Goal: Task Accomplishment & Management: Use online tool/utility

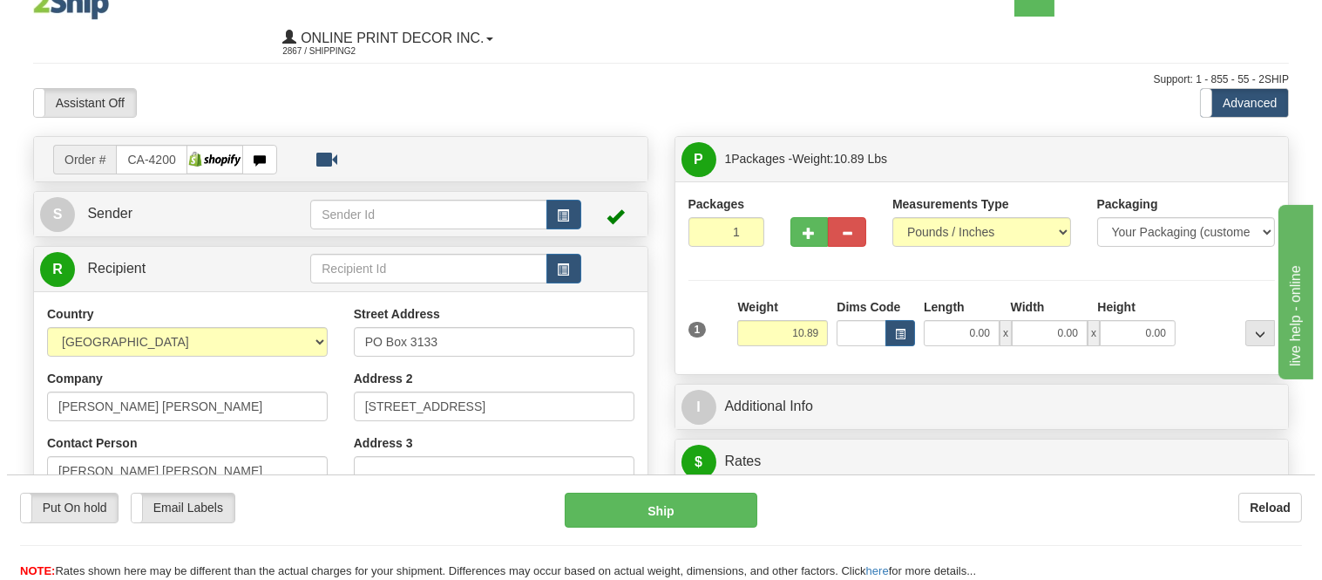
scroll to position [194, 0]
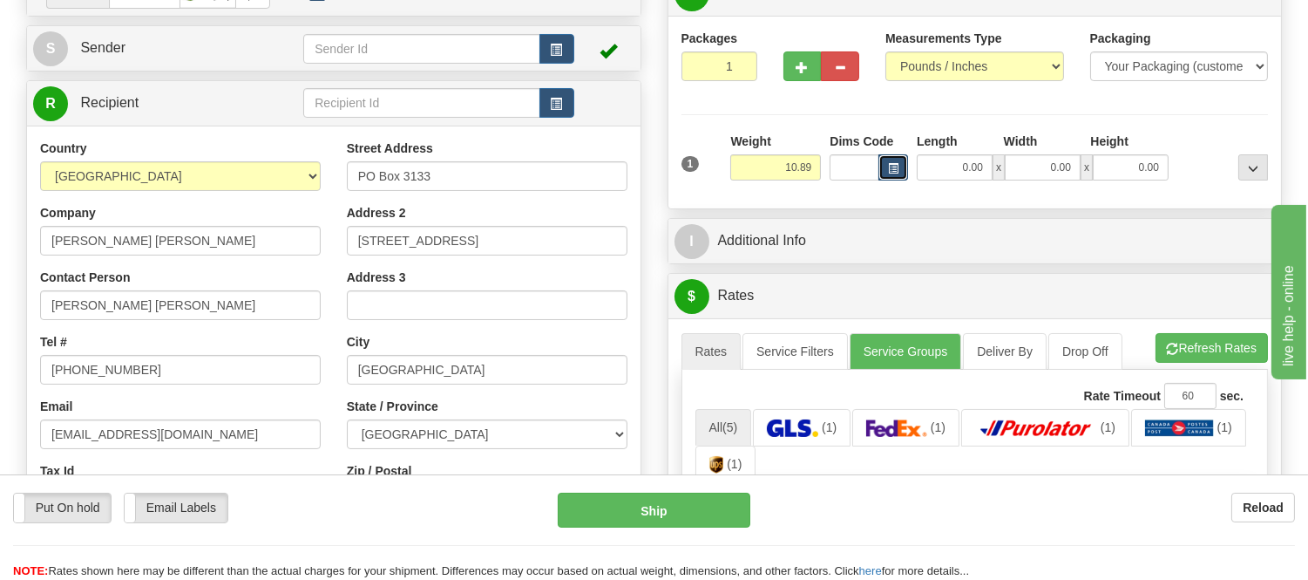
click at [895, 167] on span "button" at bounding box center [893, 169] width 10 height 10
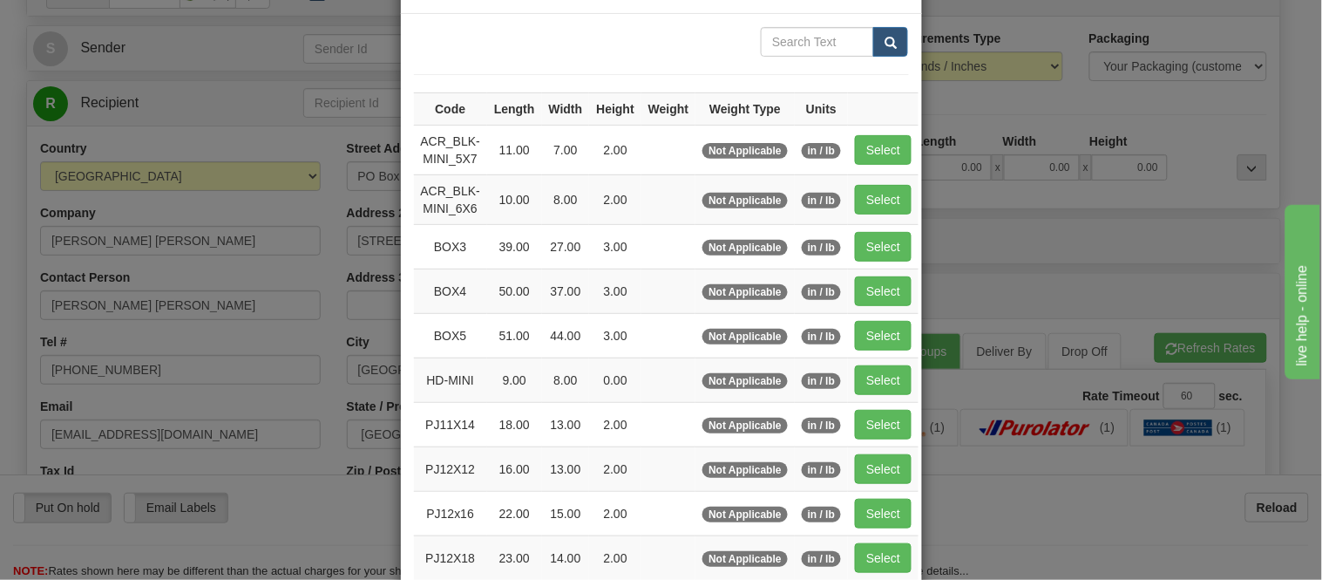
scroll to position [97, 0]
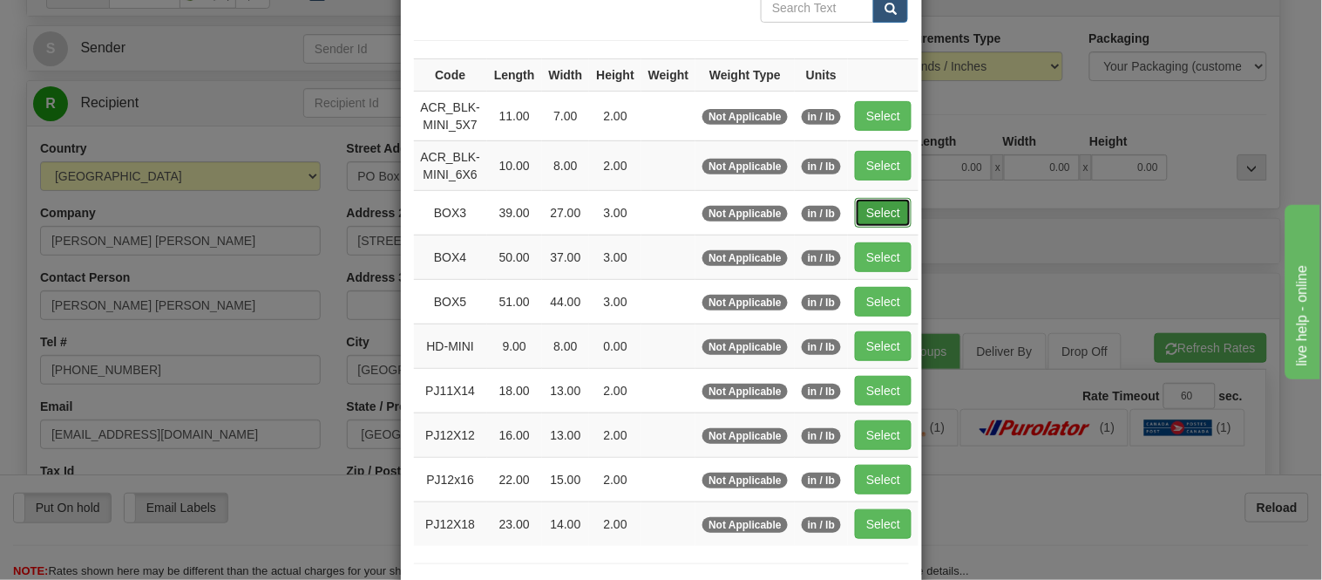
click at [882, 204] on button "Select" at bounding box center [883, 213] width 57 height 30
type input "BOX3"
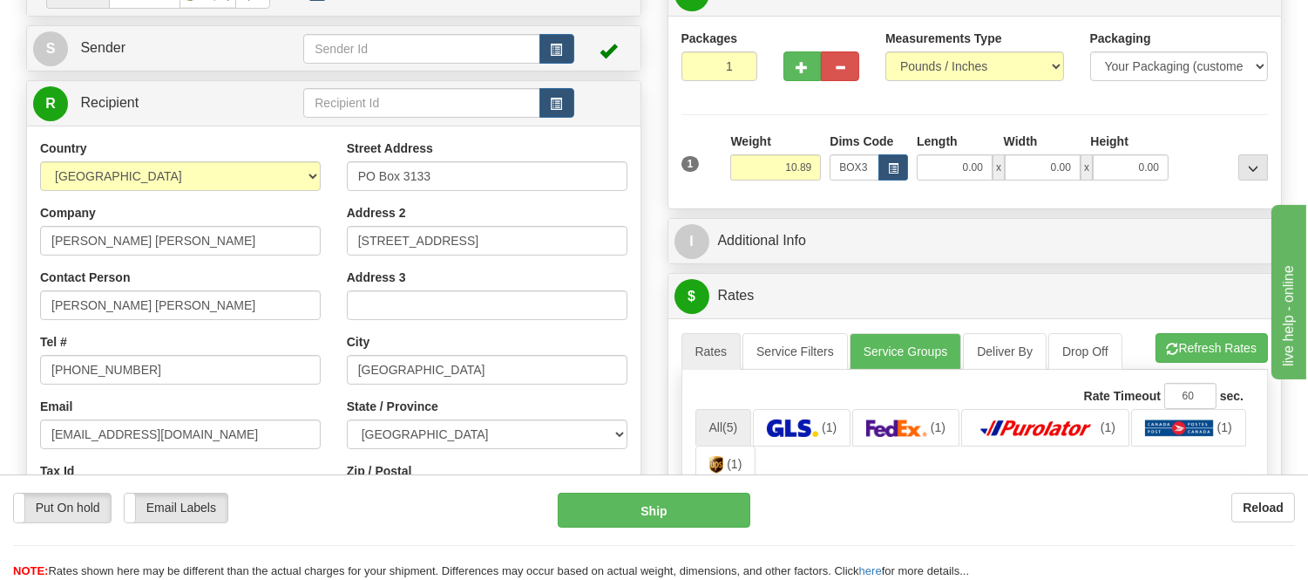
type input "39.00"
type input "27.00"
type input "3.00"
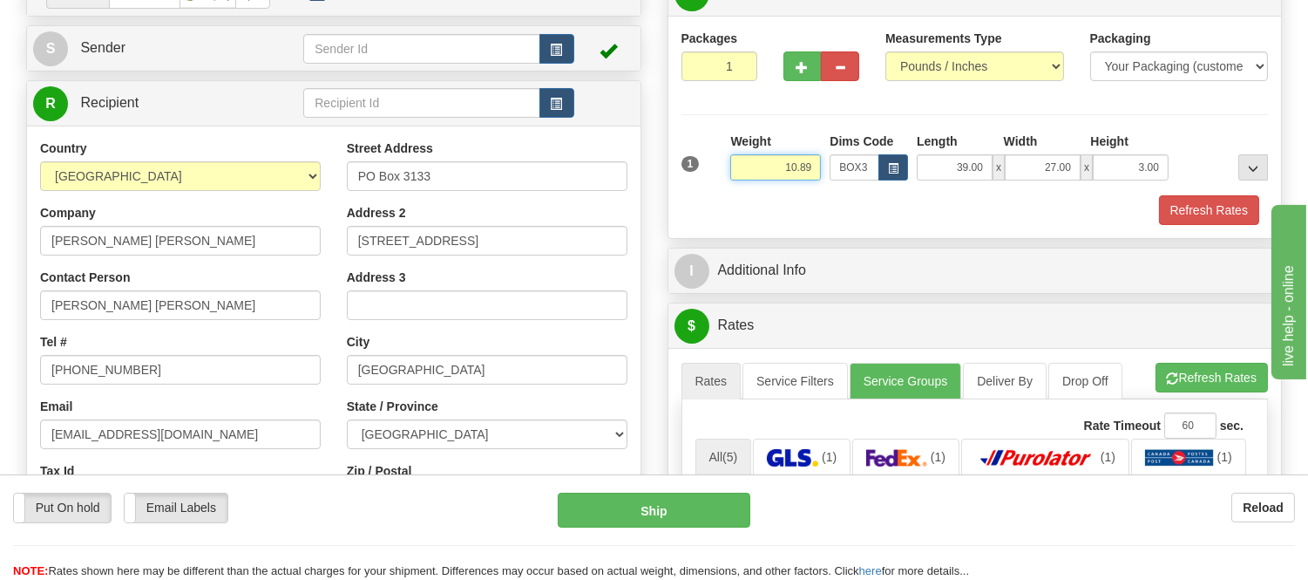
drag, startPoint x: 815, startPoint y: 168, endPoint x: 748, endPoint y: 168, distance: 67.1
click at [748, 168] on input "10.89" at bounding box center [775, 167] width 91 height 26
click at [795, 72] on button "button" at bounding box center [803, 66] width 38 height 30
radio input "true"
type input "2"
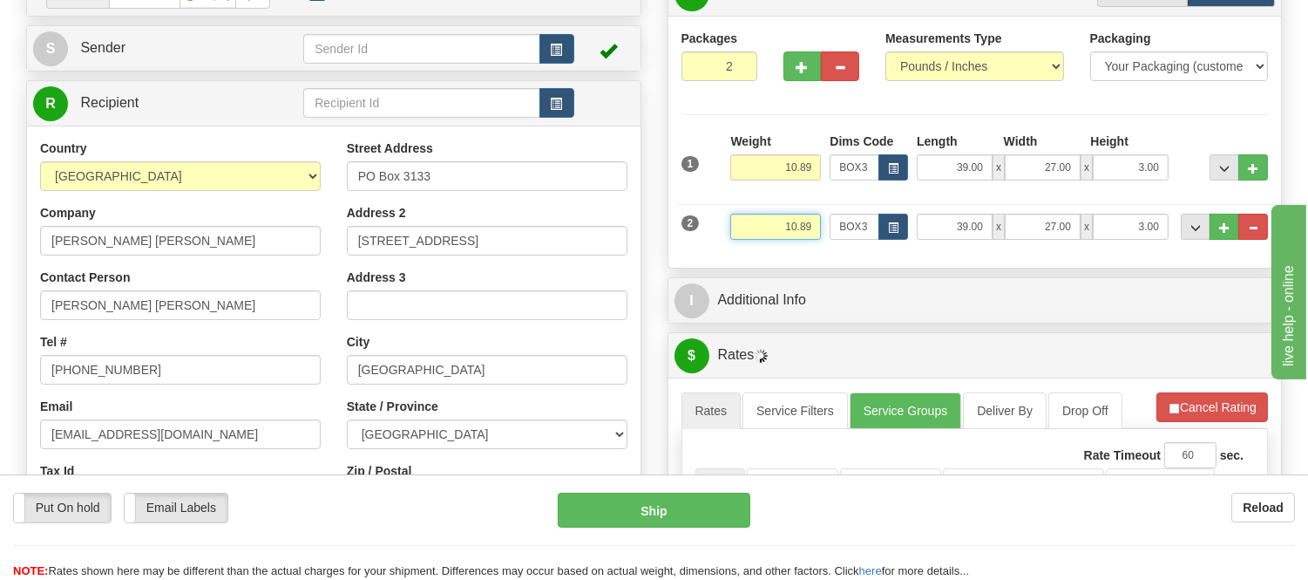
drag, startPoint x: 813, startPoint y: 227, endPoint x: 741, endPoint y: 240, distance: 73.5
click at [741, 240] on input "10.89" at bounding box center [775, 227] width 91 height 26
type input "2.98"
click at [891, 224] on span "button" at bounding box center [893, 228] width 10 height 10
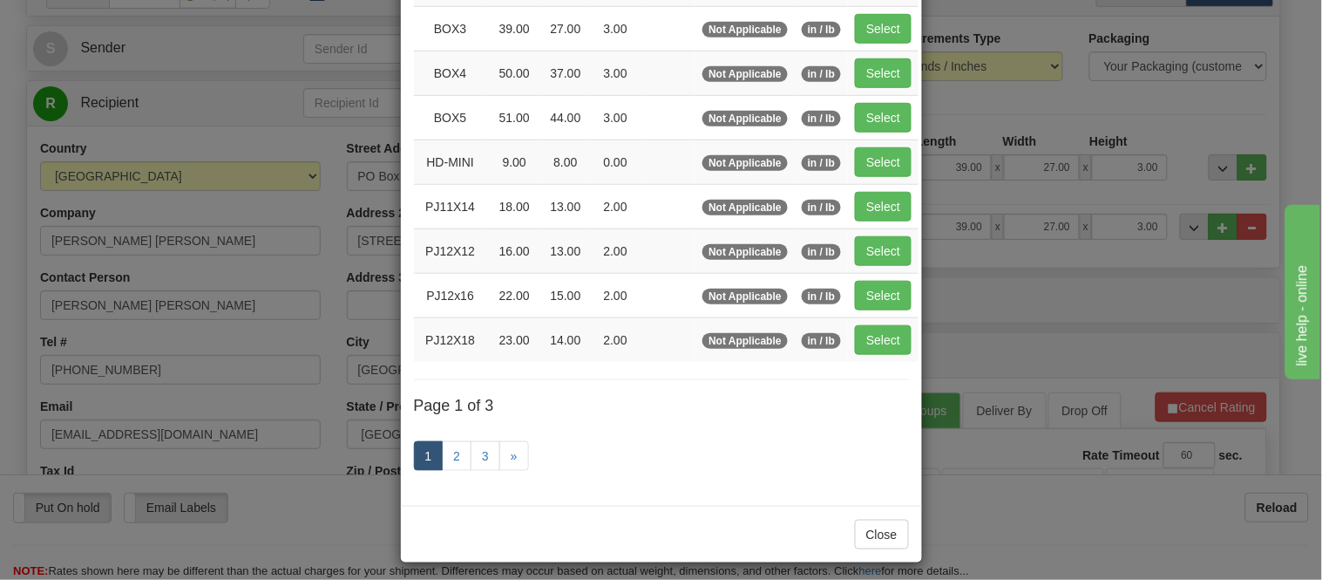
scroll to position [290, 0]
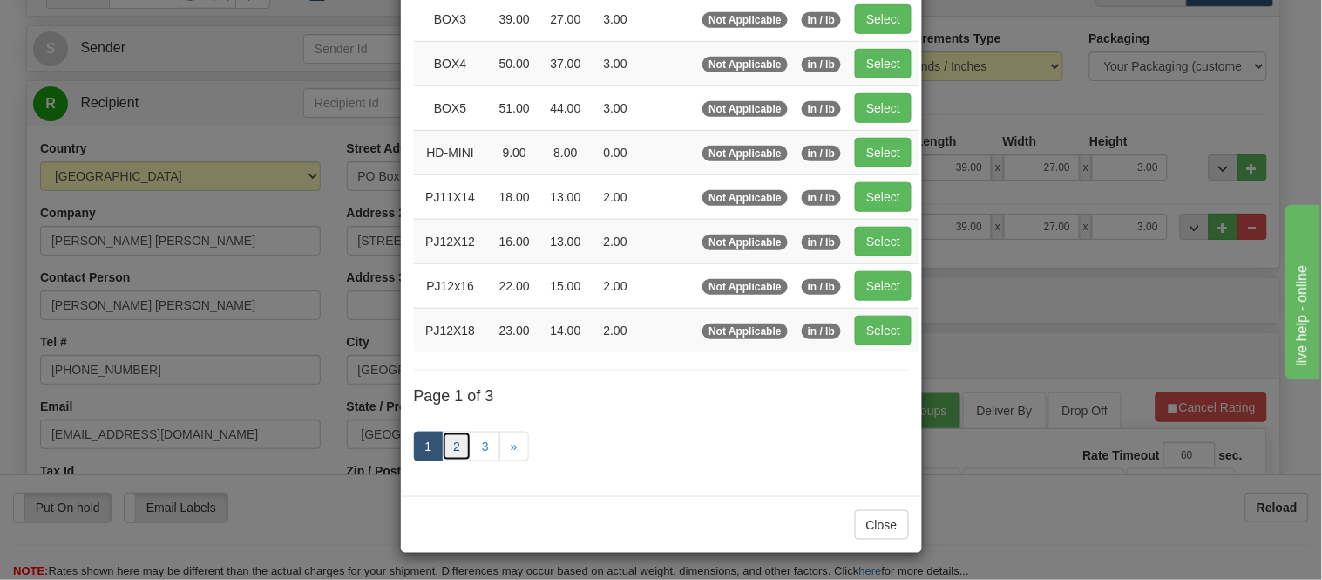
click at [446, 451] on link "2" at bounding box center [457, 446] width 30 height 30
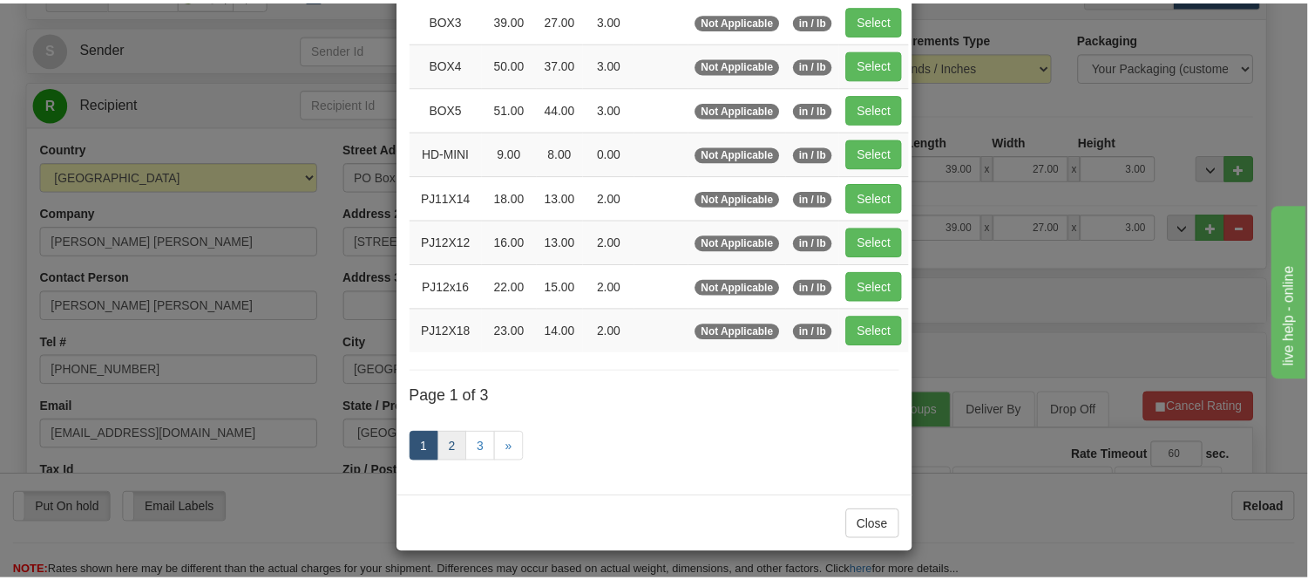
scroll to position [283, 0]
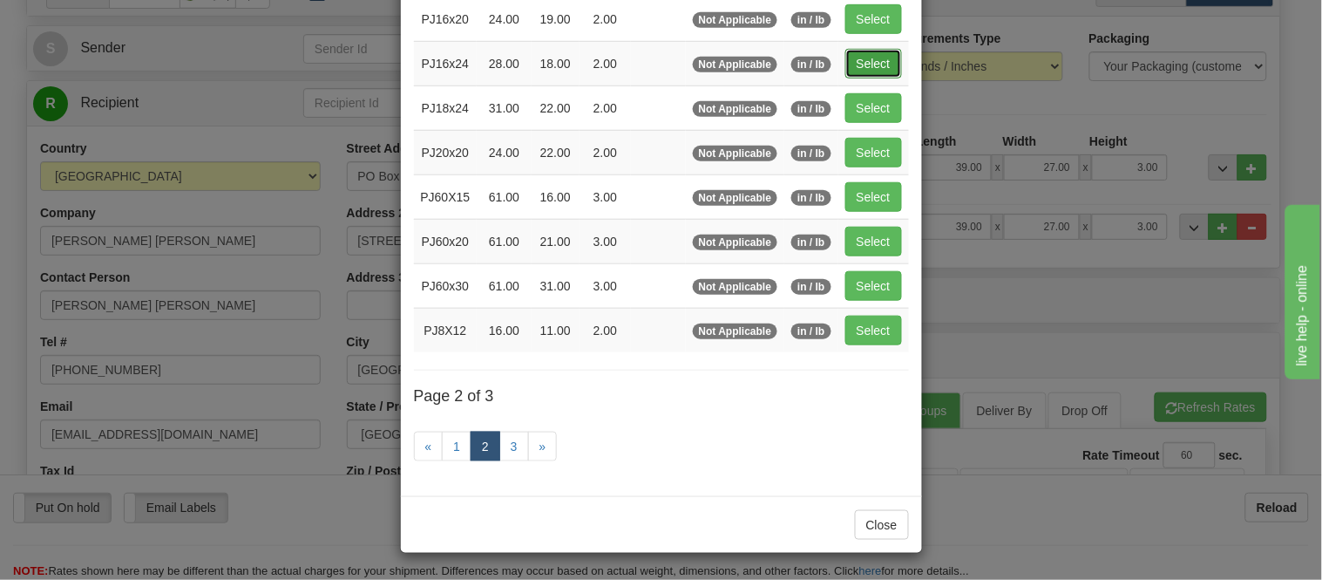
click at [865, 65] on button "Select" at bounding box center [873, 64] width 57 height 30
type input "PJ16x24"
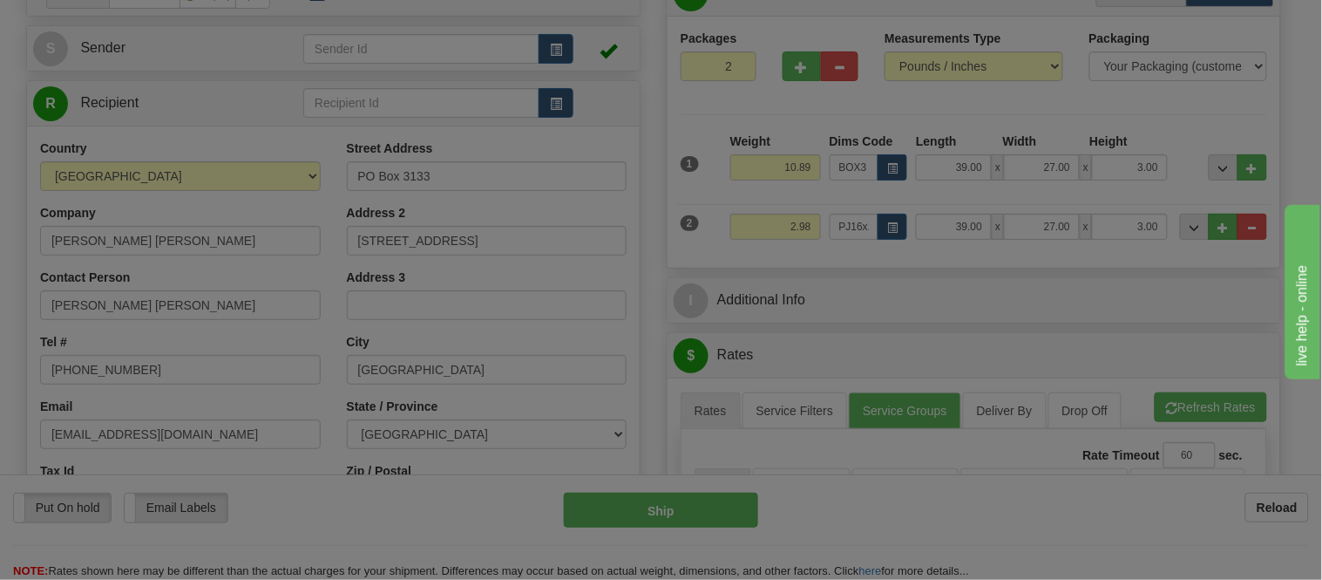
type input "28.00"
type input "18.00"
type input "2.00"
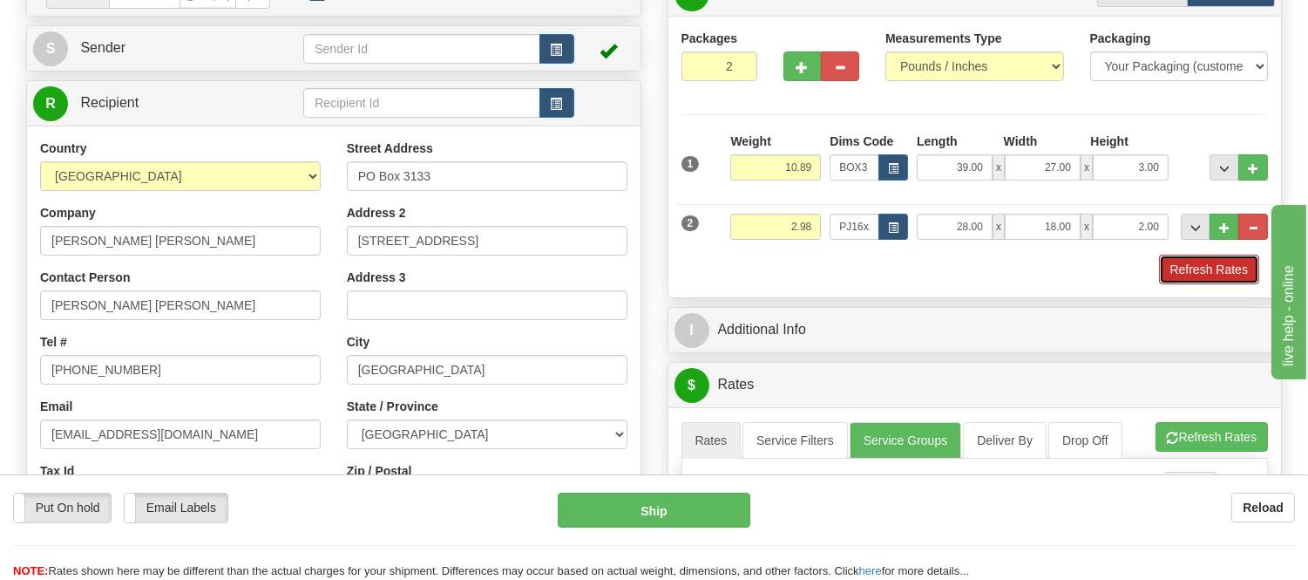
click at [1198, 266] on button "Refresh Rates" at bounding box center [1209, 270] width 100 height 30
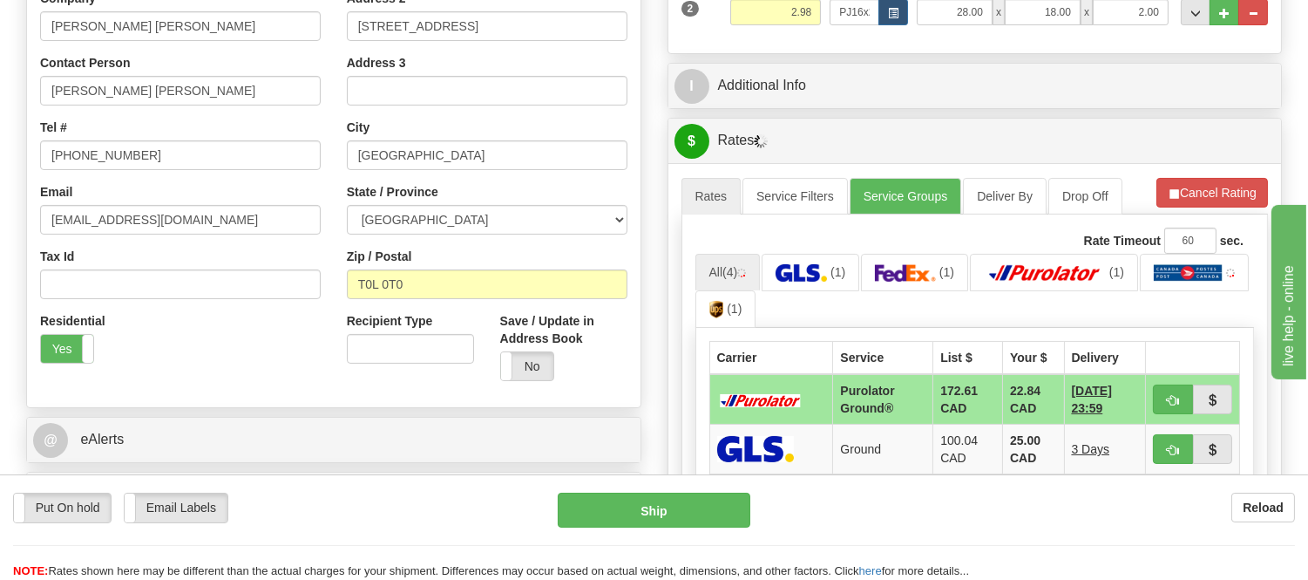
scroll to position [484, 0]
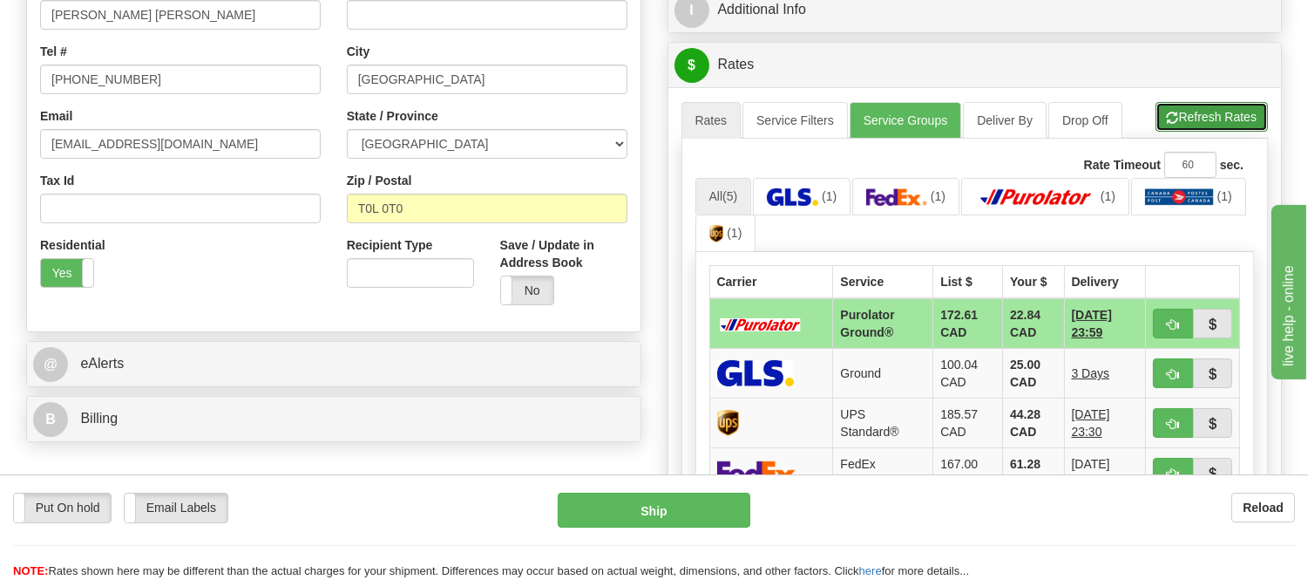
click at [1175, 123] on button "Refresh Rates" at bounding box center [1212, 117] width 112 height 30
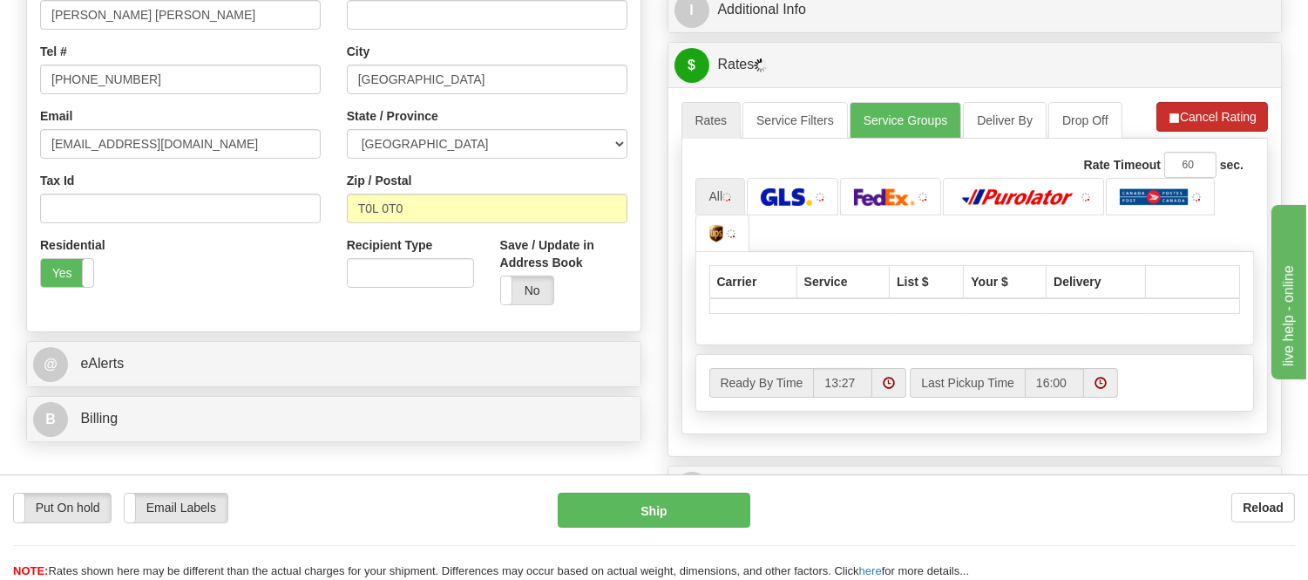
scroll to position [581, 0]
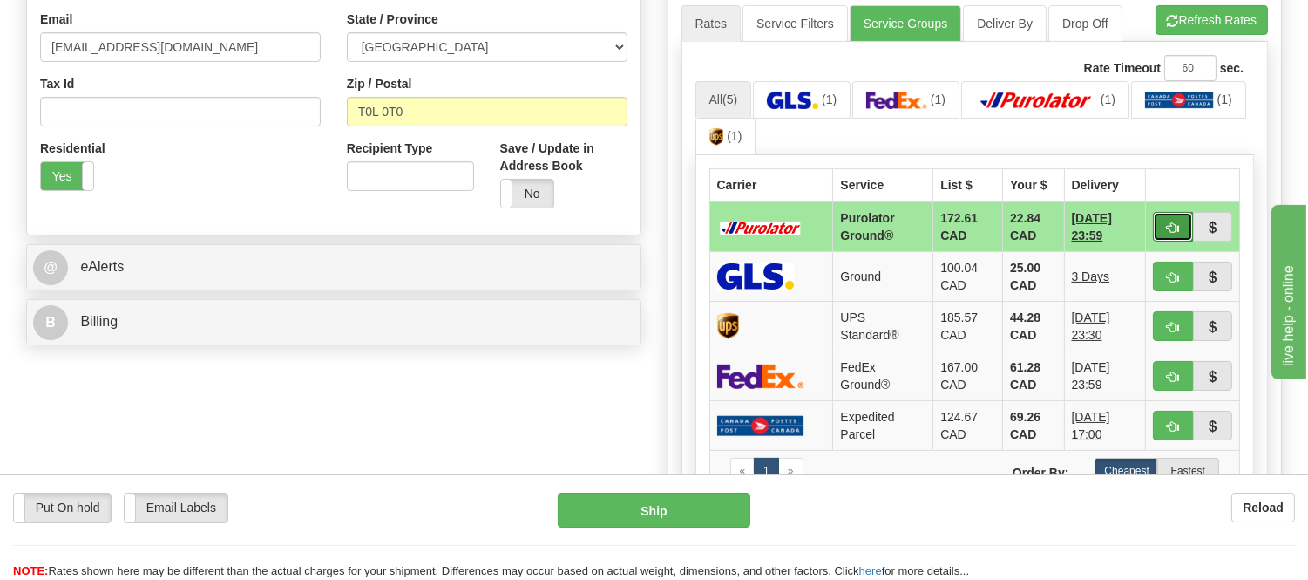
click at [1177, 223] on span "button" at bounding box center [1173, 227] width 12 height 11
type input "260"
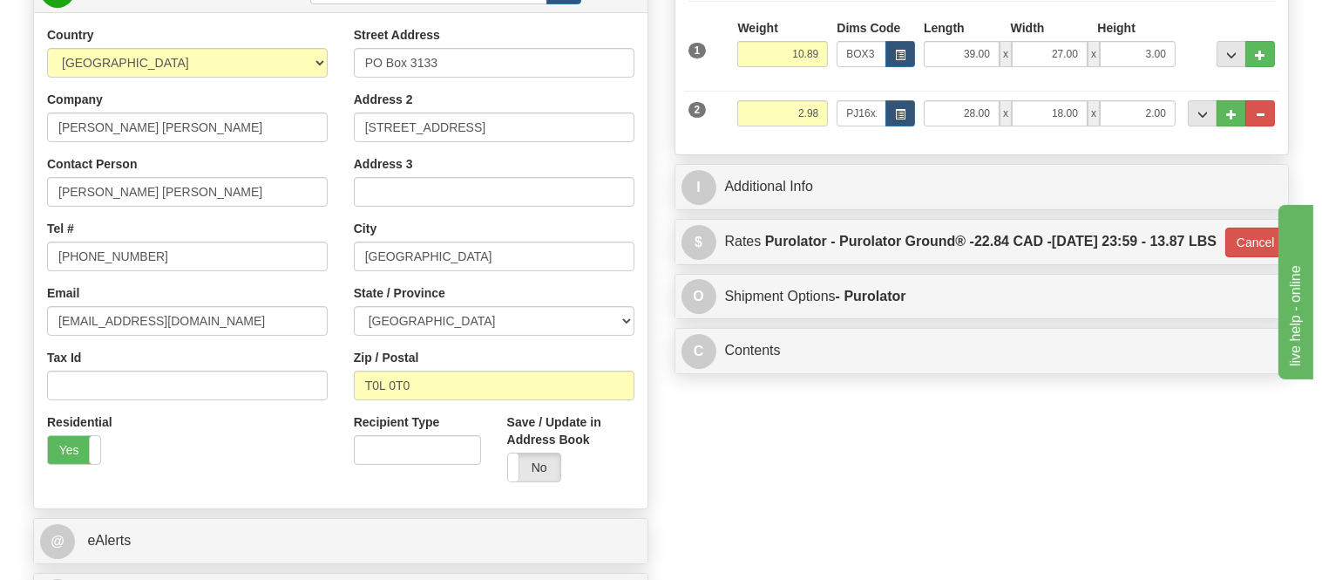
scroll to position [290, 0]
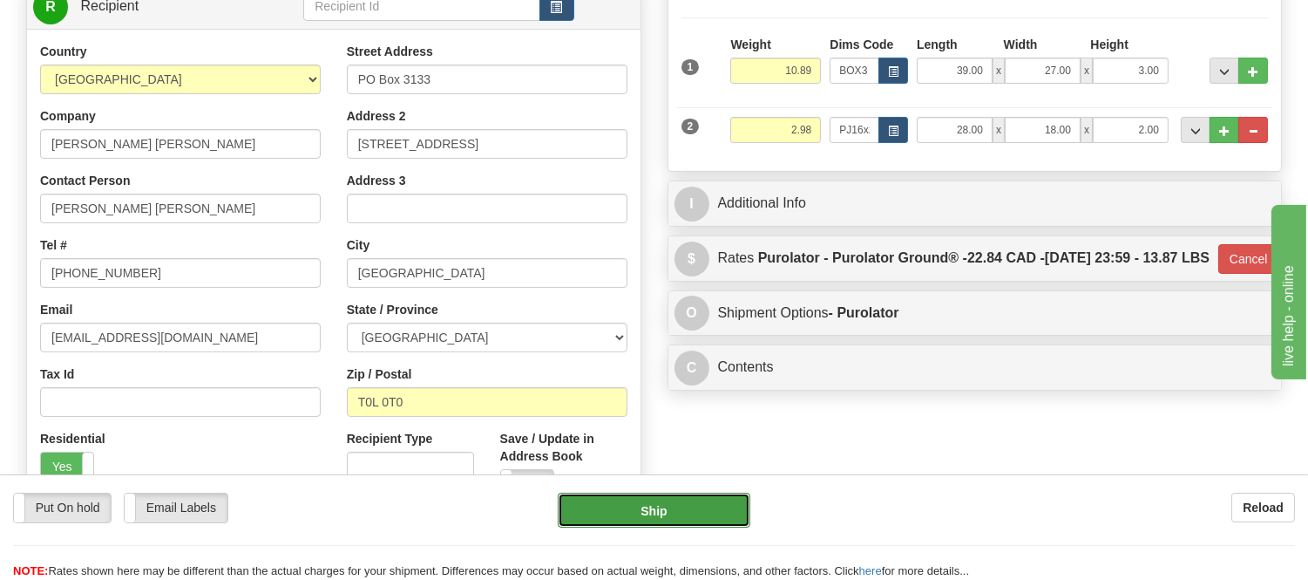
click at [699, 516] on button "Ship" at bounding box center [654, 509] width 192 height 35
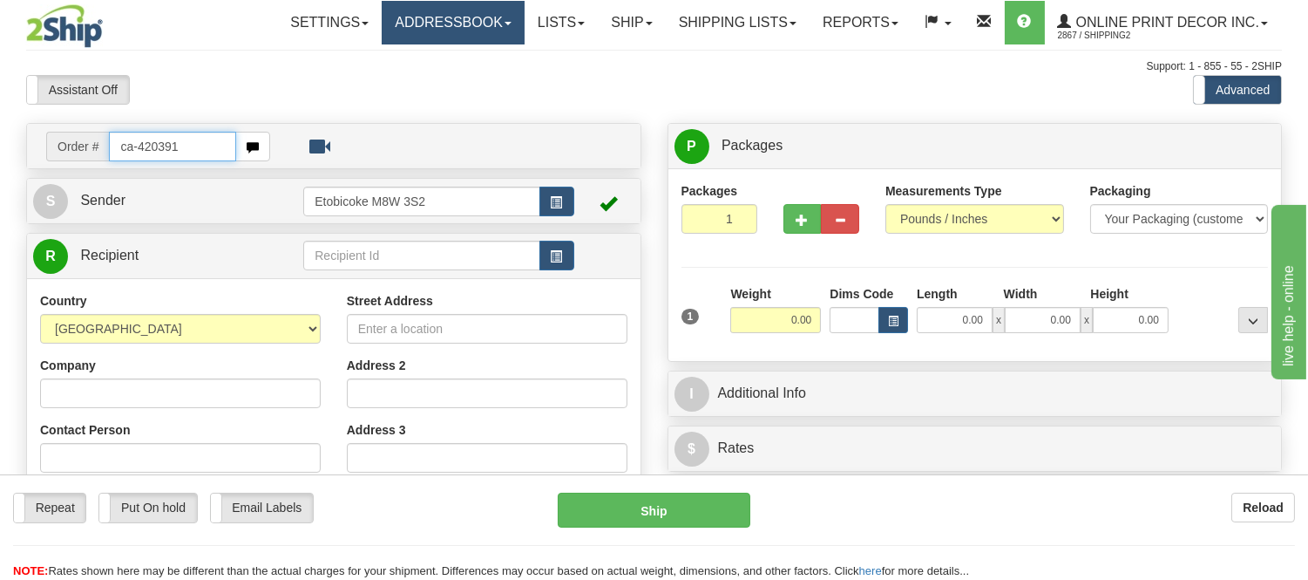
type input "ca-420391"
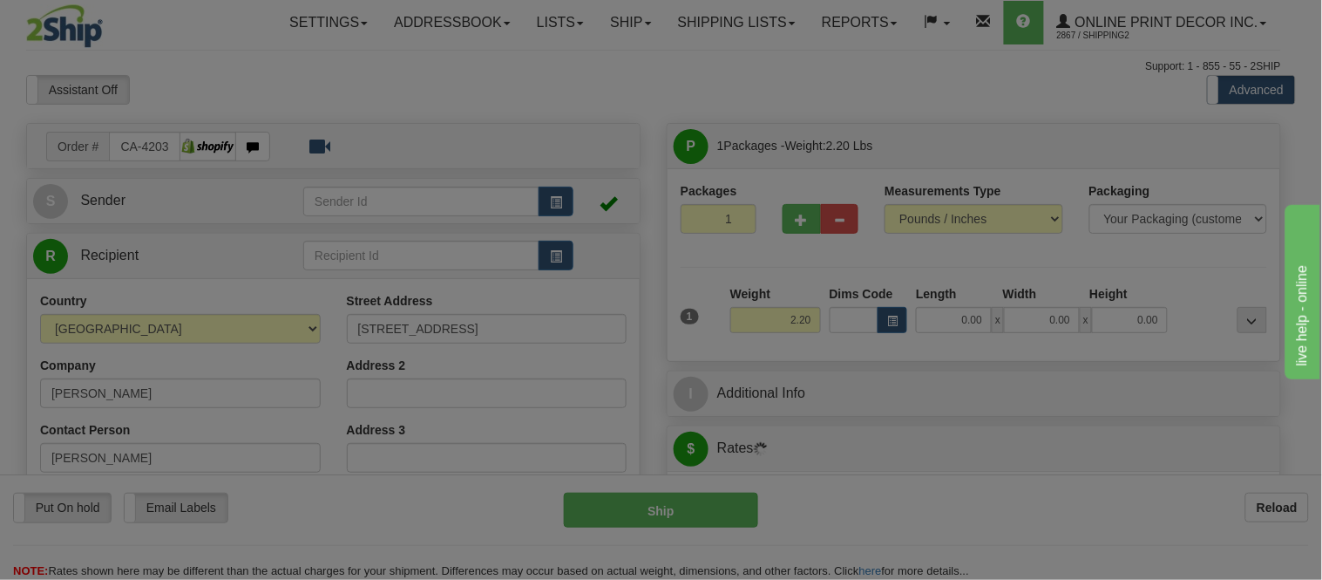
type input "WINNIPEG"
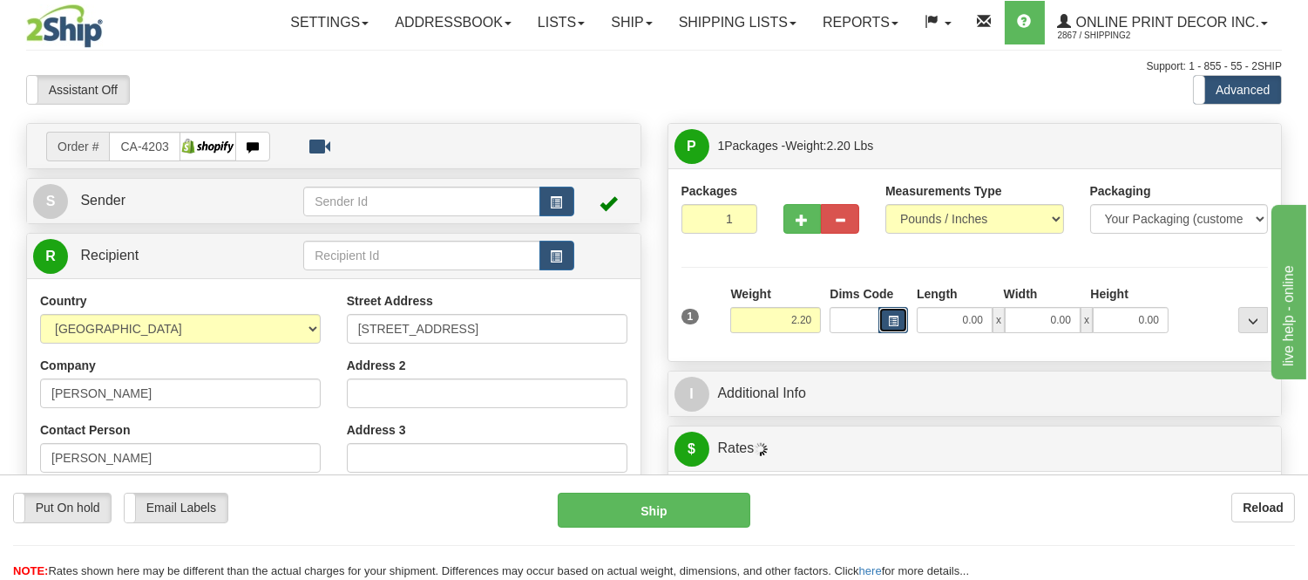
click at [893, 321] on span "button" at bounding box center [893, 321] width 10 height 10
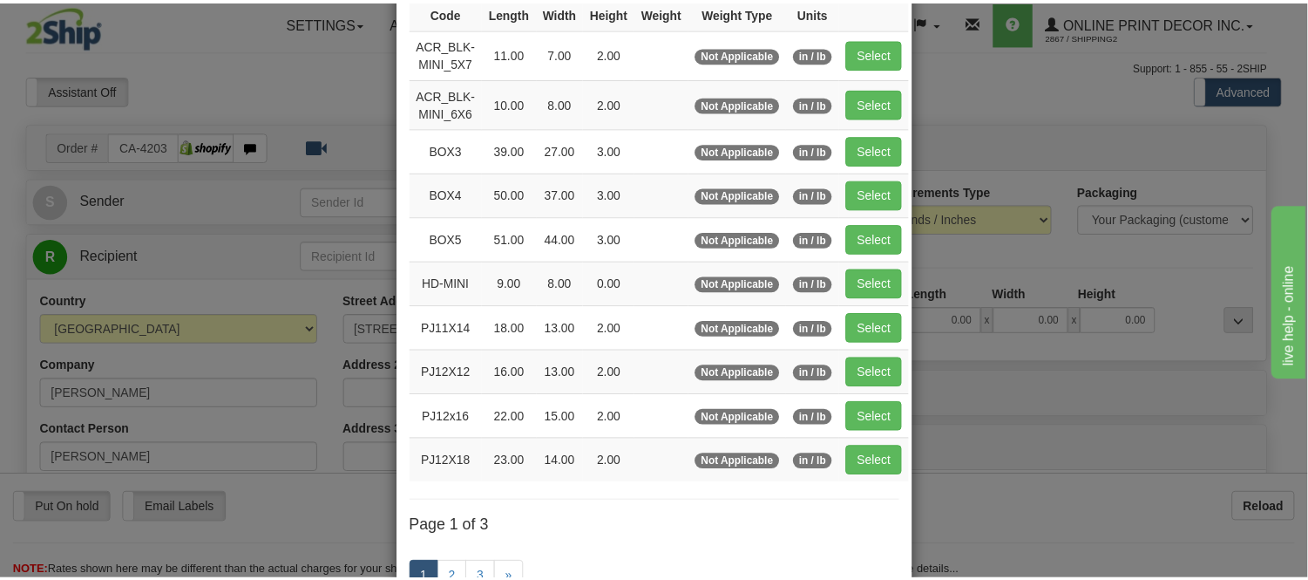
scroll to position [194, 0]
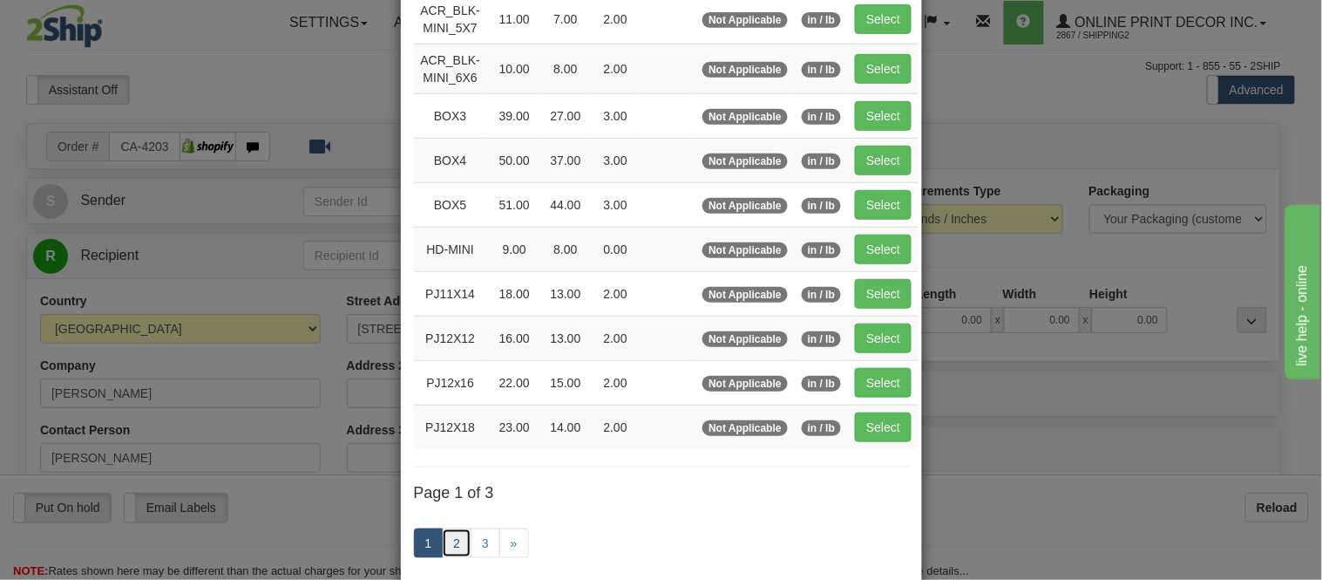
click at [442, 543] on link "2" at bounding box center [457, 543] width 30 height 30
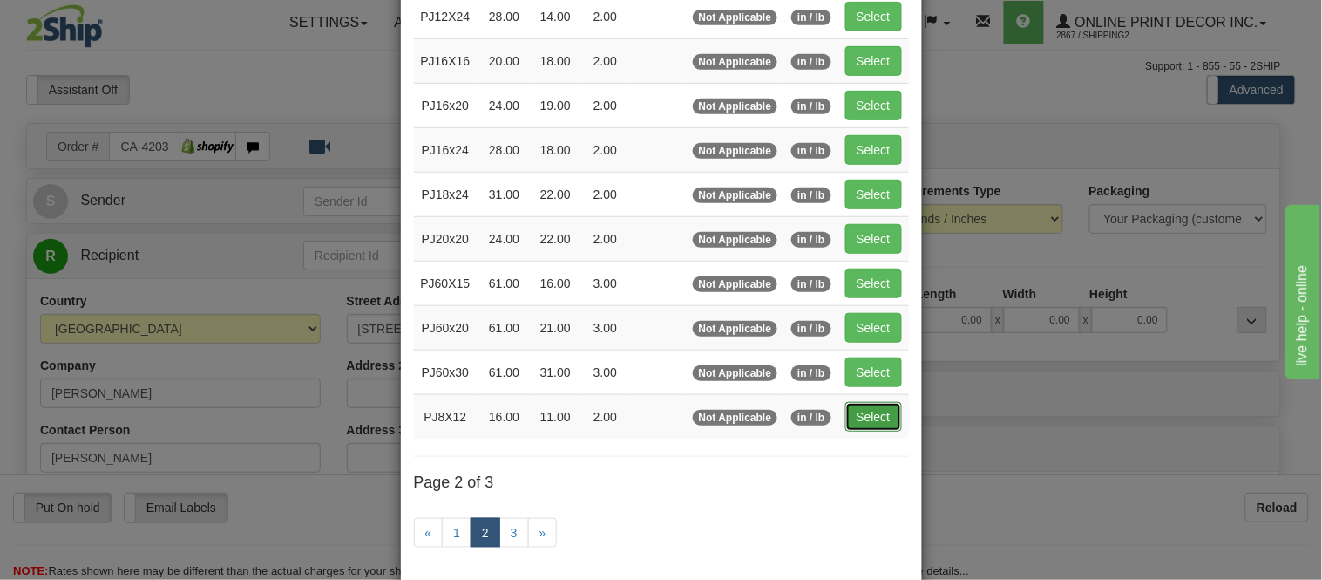
click at [854, 423] on button "Select" at bounding box center [873, 417] width 57 height 30
type input "PJ8X12"
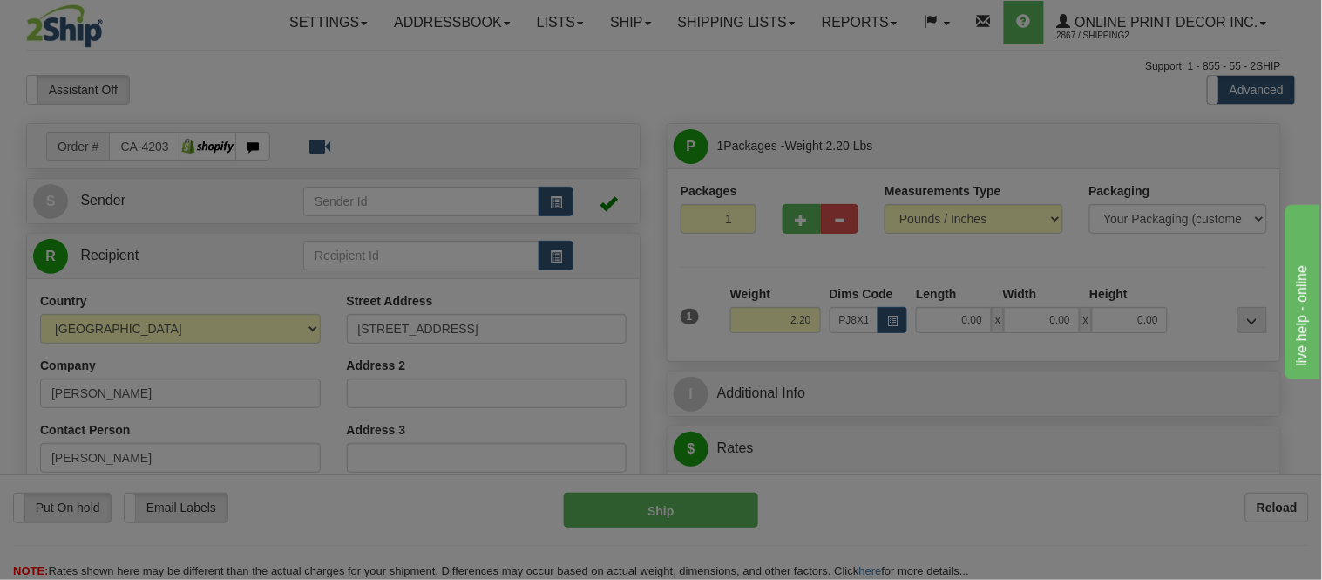
type input "16.00"
type input "11.00"
type input "2.00"
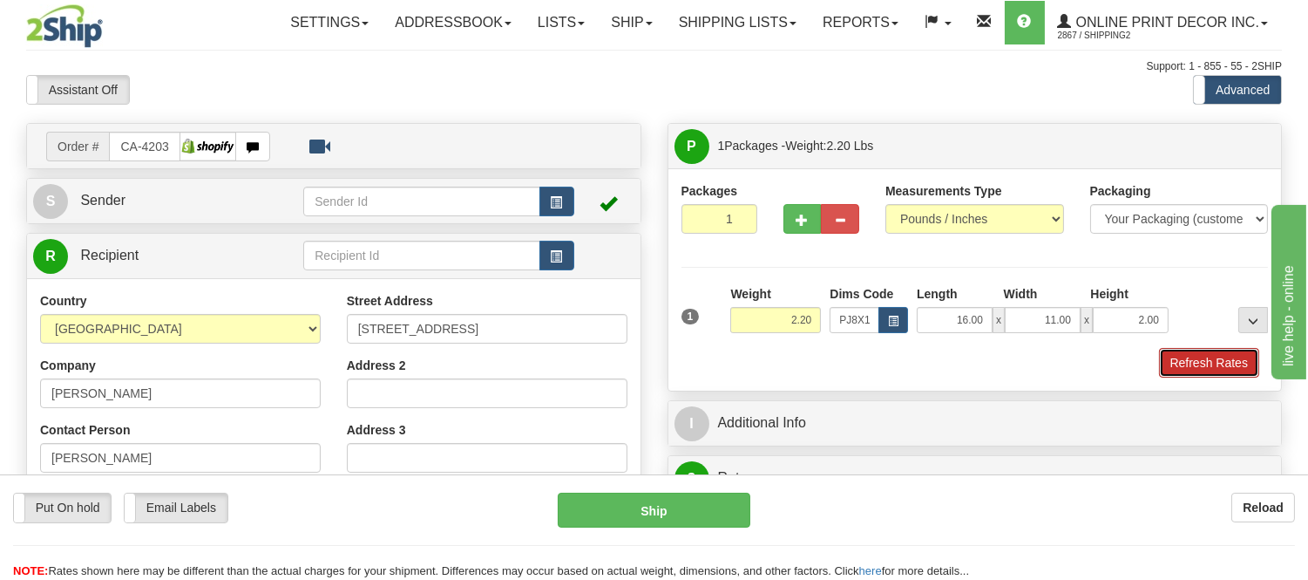
click at [1213, 366] on button "Refresh Rates" at bounding box center [1209, 363] width 100 height 30
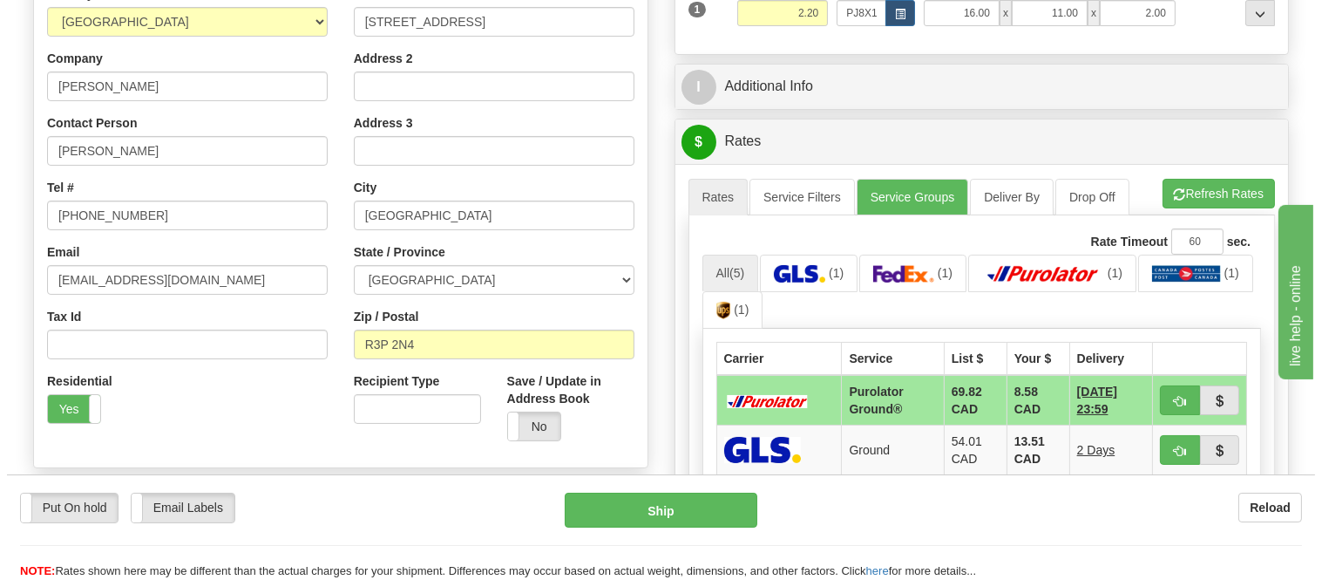
scroll to position [387, 0]
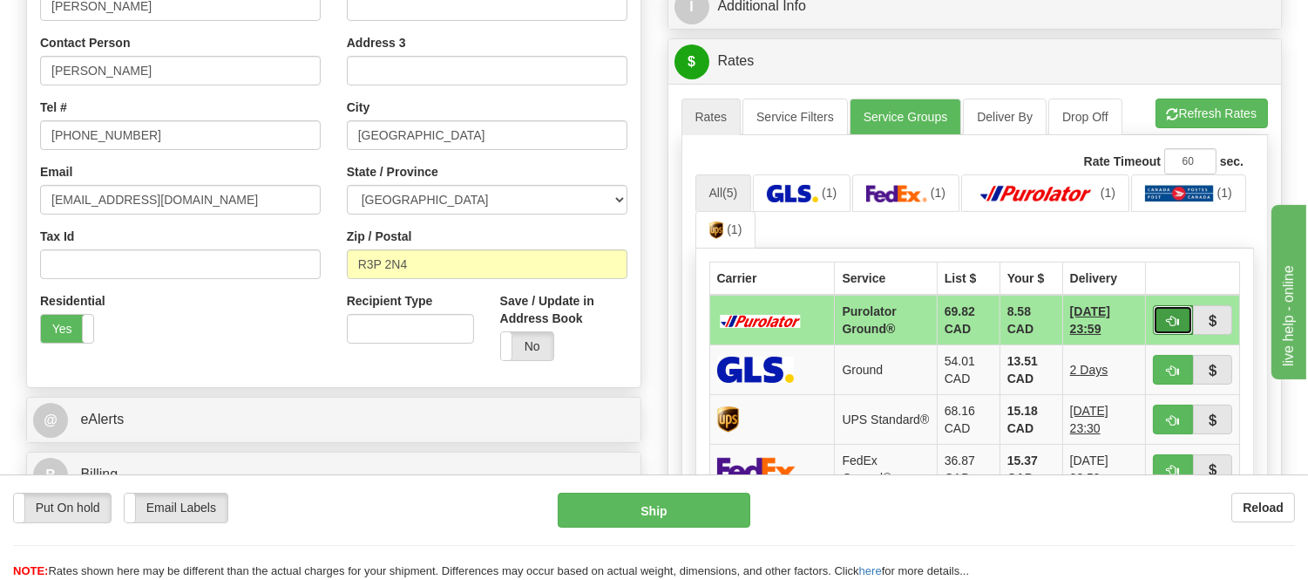
click at [1165, 315] on button "button" at bounding box center [1173, 320] width 40 height 30
type input "260"
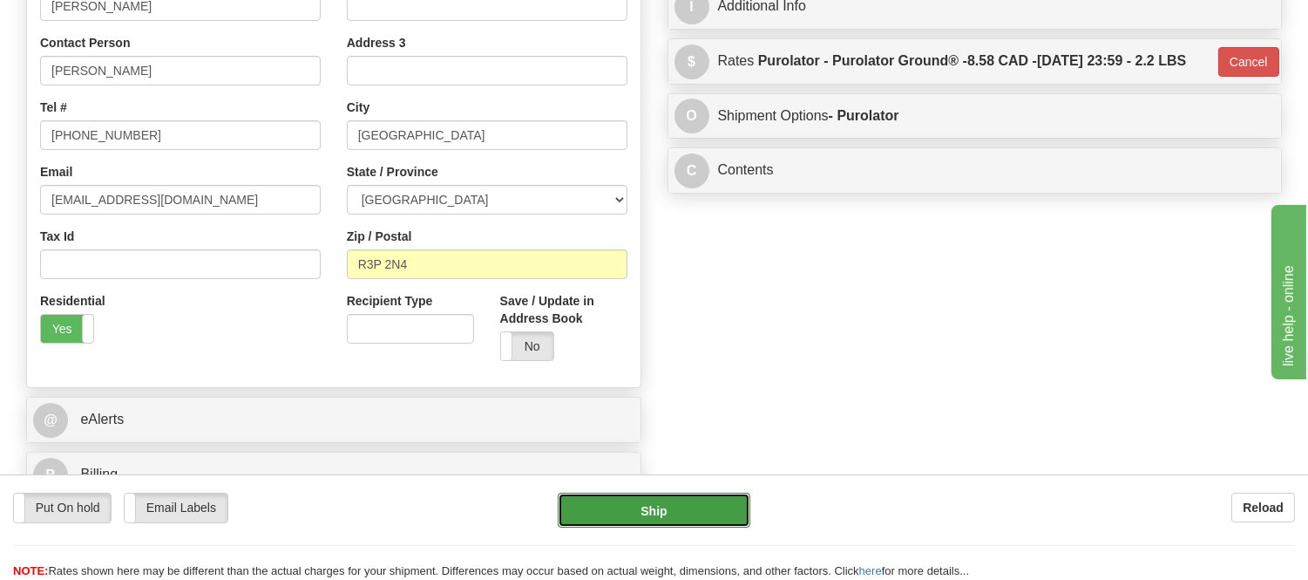
click at [708, 524] on button "Ship" at bounding box center [654, 509] width 192 height 35
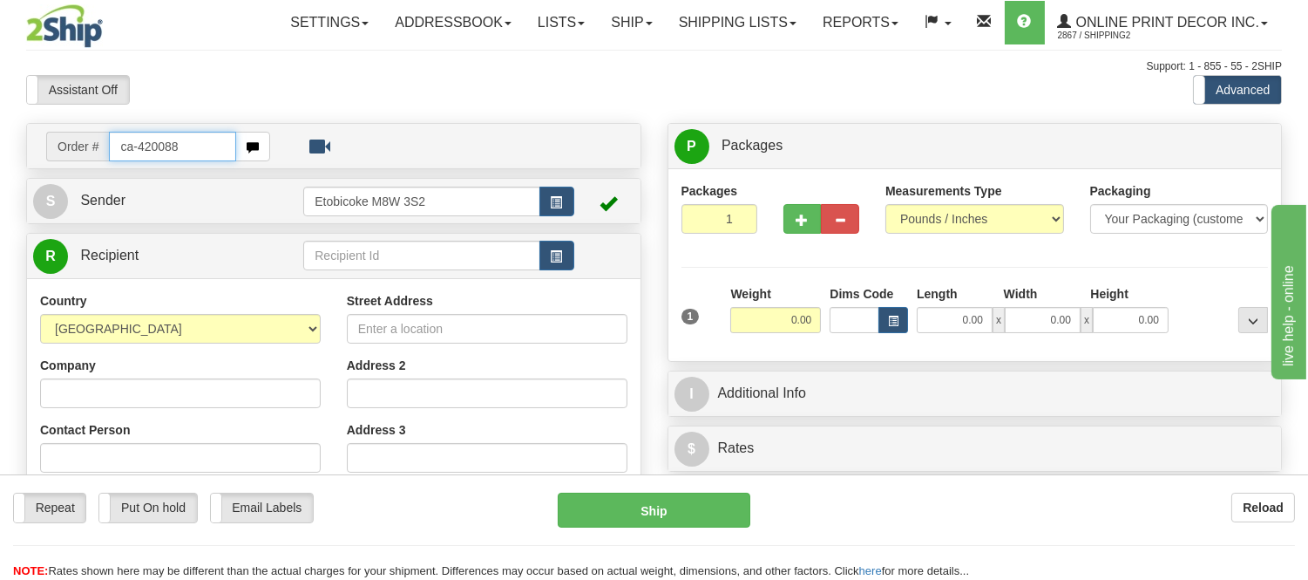
type input "ca-420088"
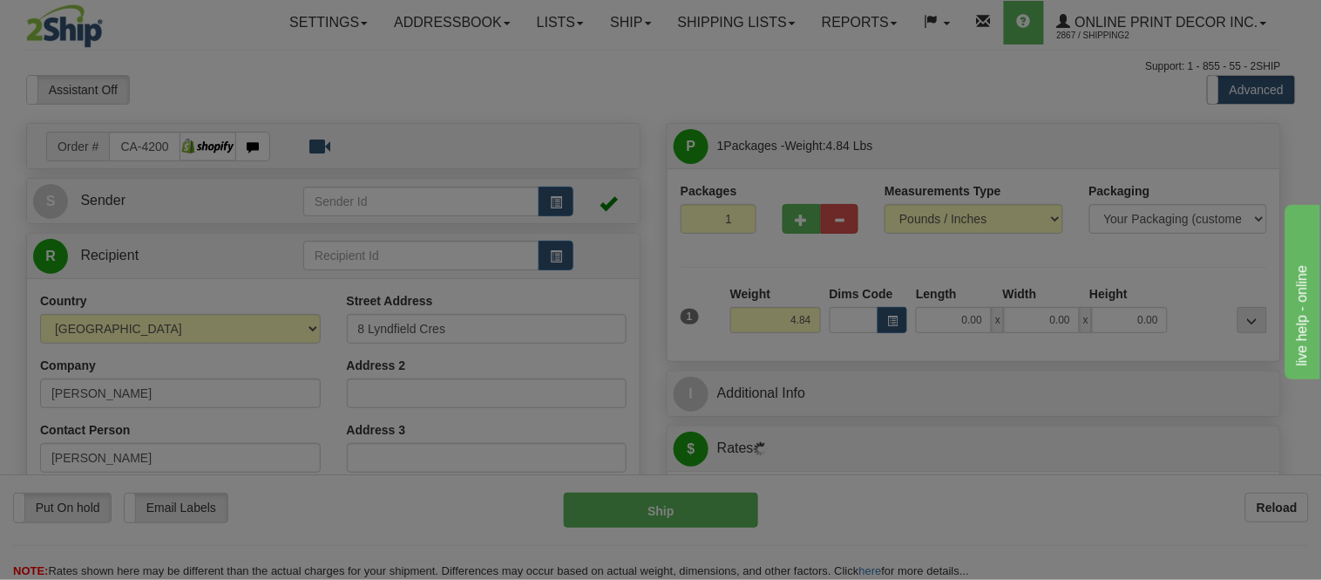
type input "BRAMPTON"
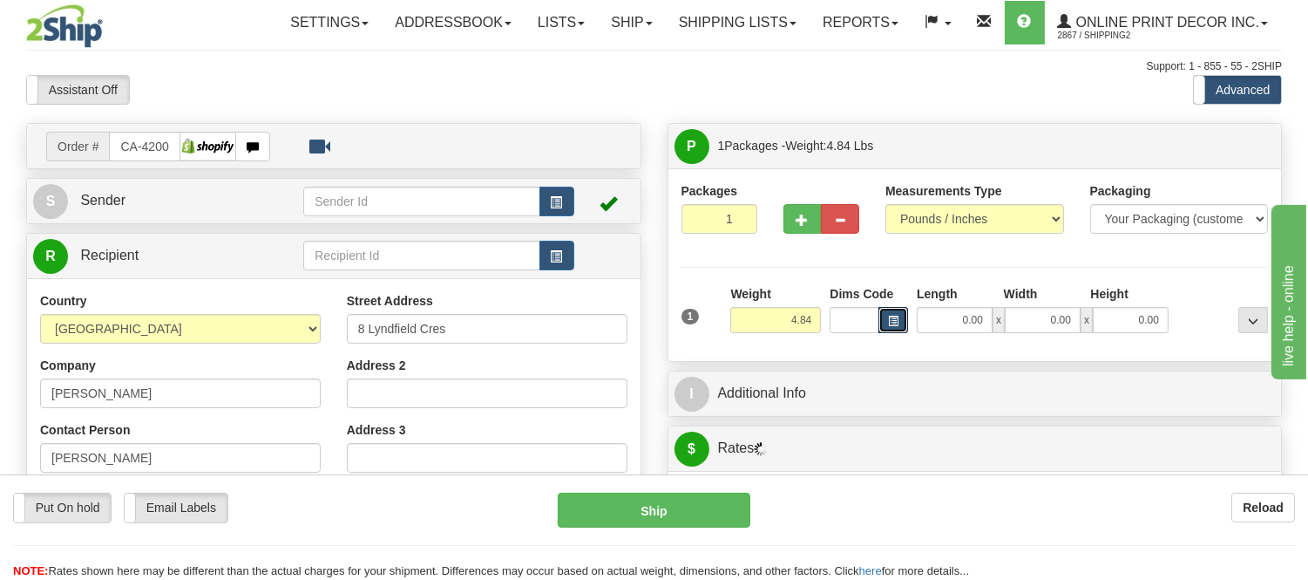
click at [893, 323] on span "button" at bounding box center [893, 321] width 10 height 10
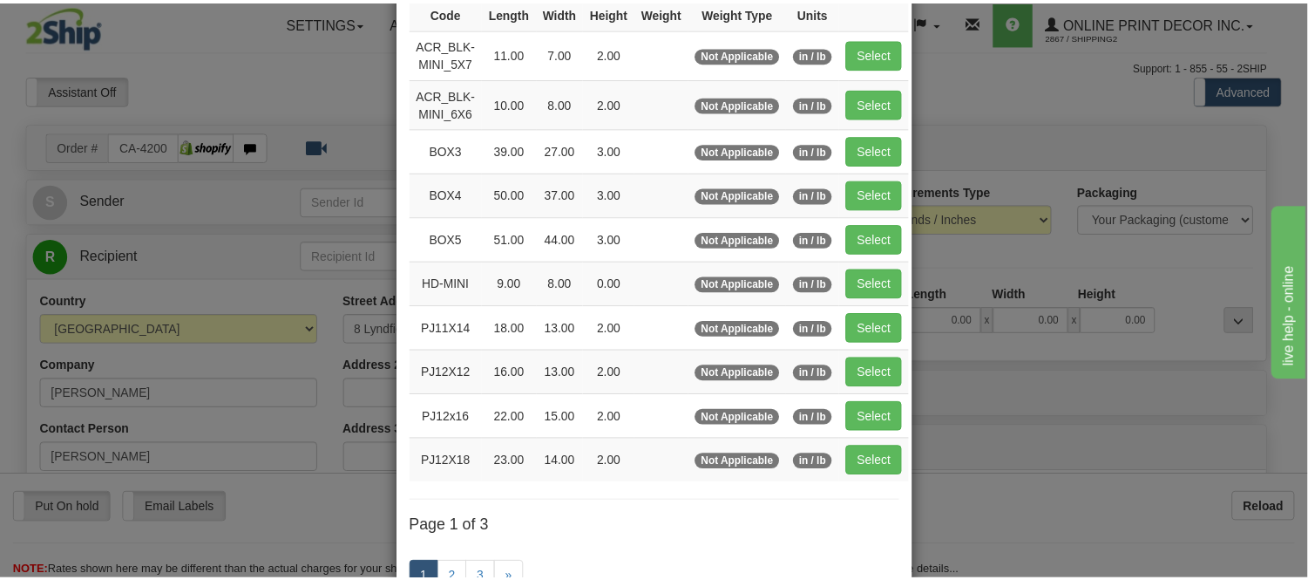
scroll to position [194, 0]
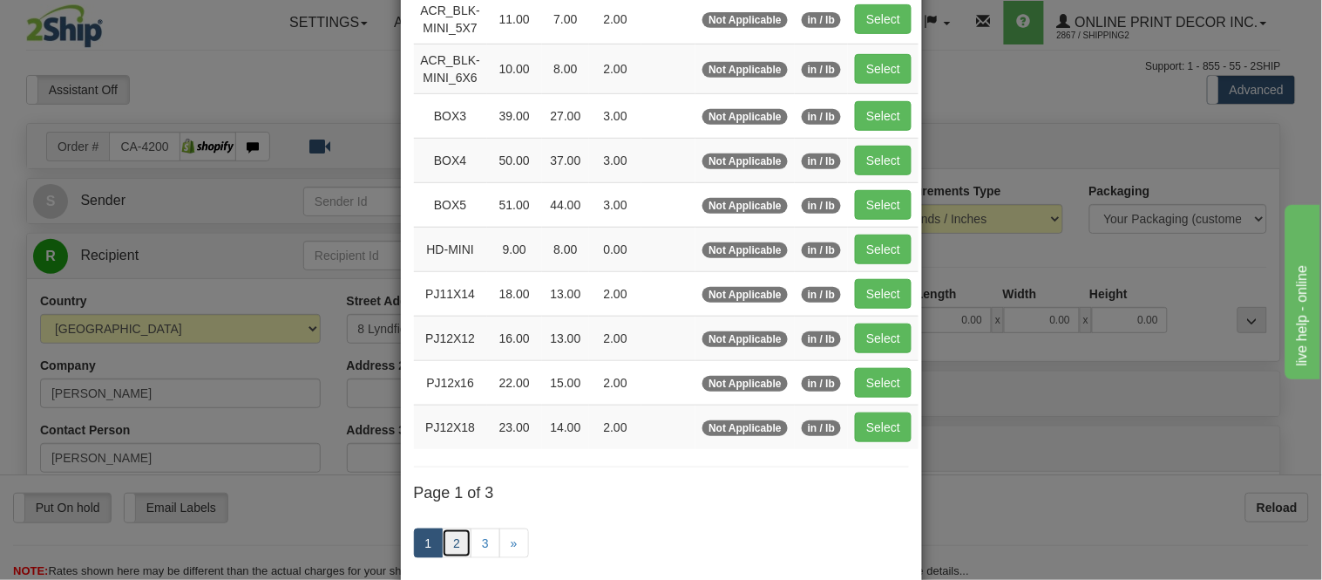
click at [451, 538] on link "2" at bounding box center [457, 543] width 30 height 30
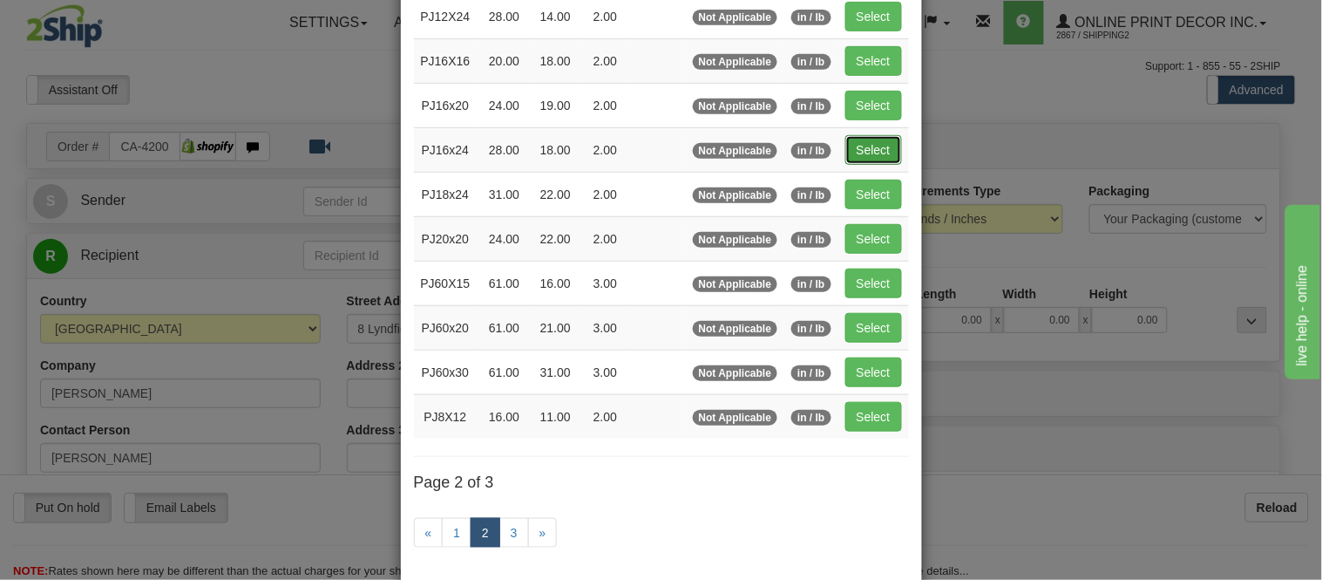
click at [845, 153] on button "Select" at bounding box center [873, 150] width 57 height 30
type input "PJ16x24"
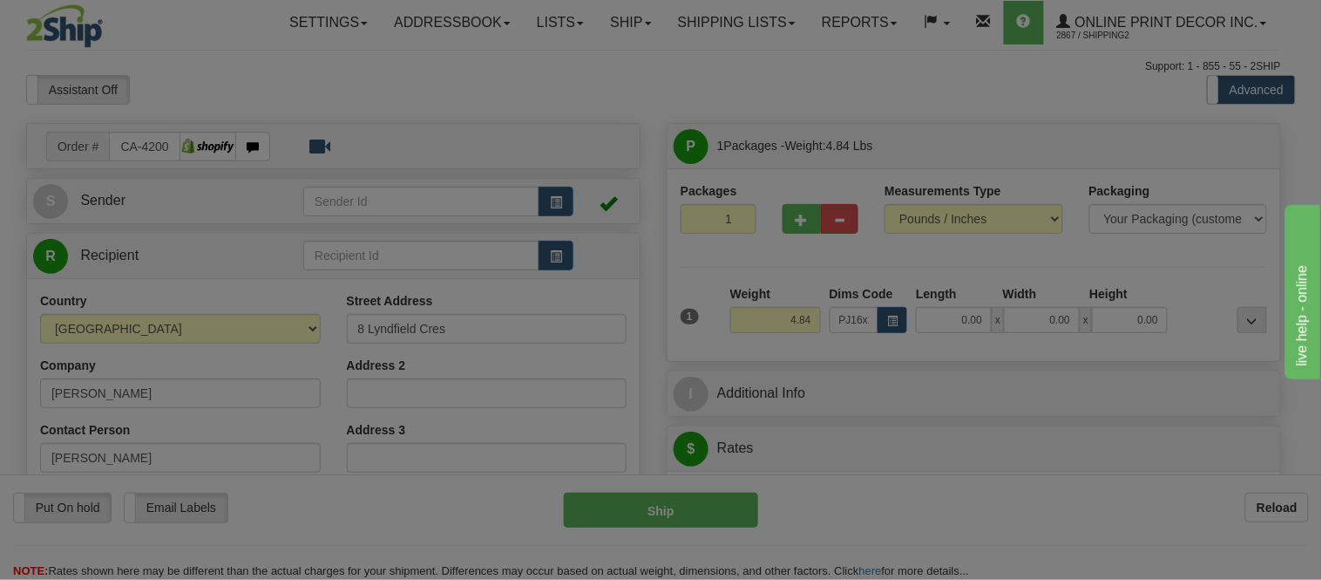
type input "28.00"
type input "18.00"
type input "2.00"
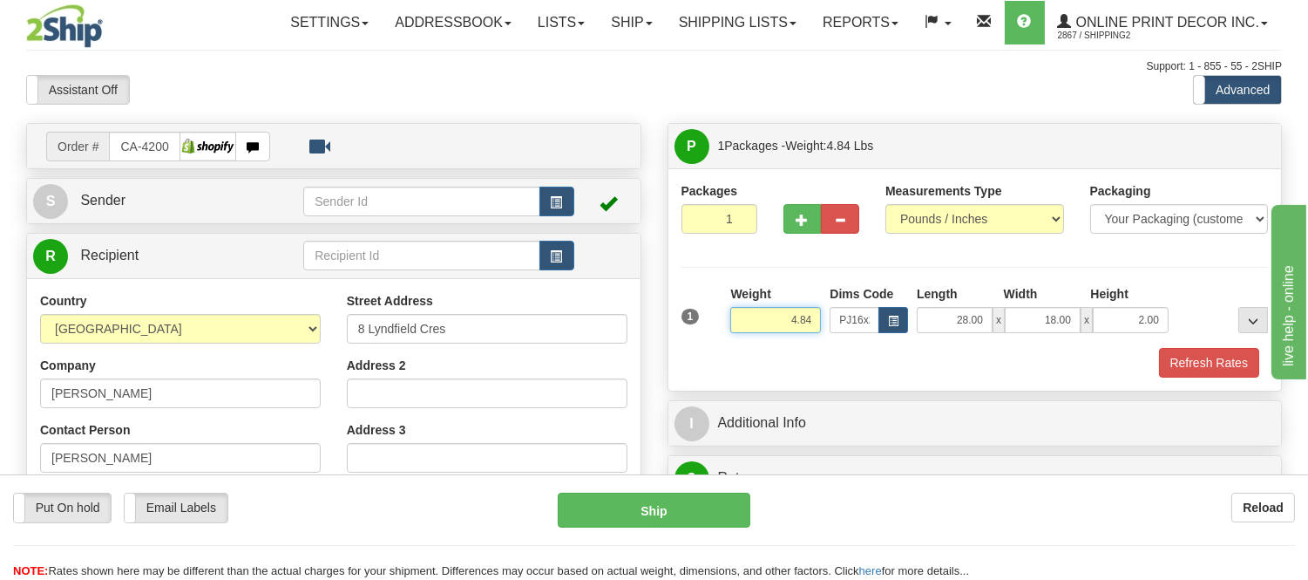
click at [728, 341] on div "Weight 4.84" at bounding box center [775, 315] width 99 height 61
type input "5.98"
drag, startPoint x: 1160, startPoint y: 318, endPoint x: 1104, endPoint y: 329, distance: 56.8
click at [1104, 329] on input "2.00" at bounding box center [1131, 320] width 76 height 26
click button "Delete" at bounding box center [0, 0] width 0 height 0
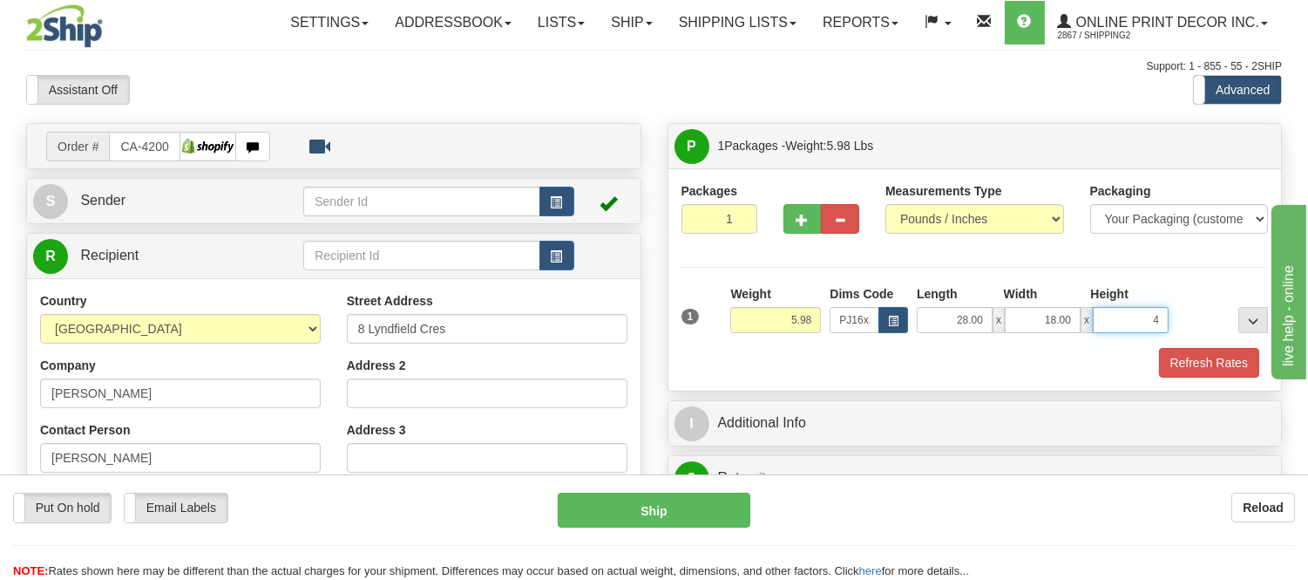
type input "4.00"
click at [1177, 357] on button "Refresh Rates" at bounding box center [1209, 363] width 100 height 30
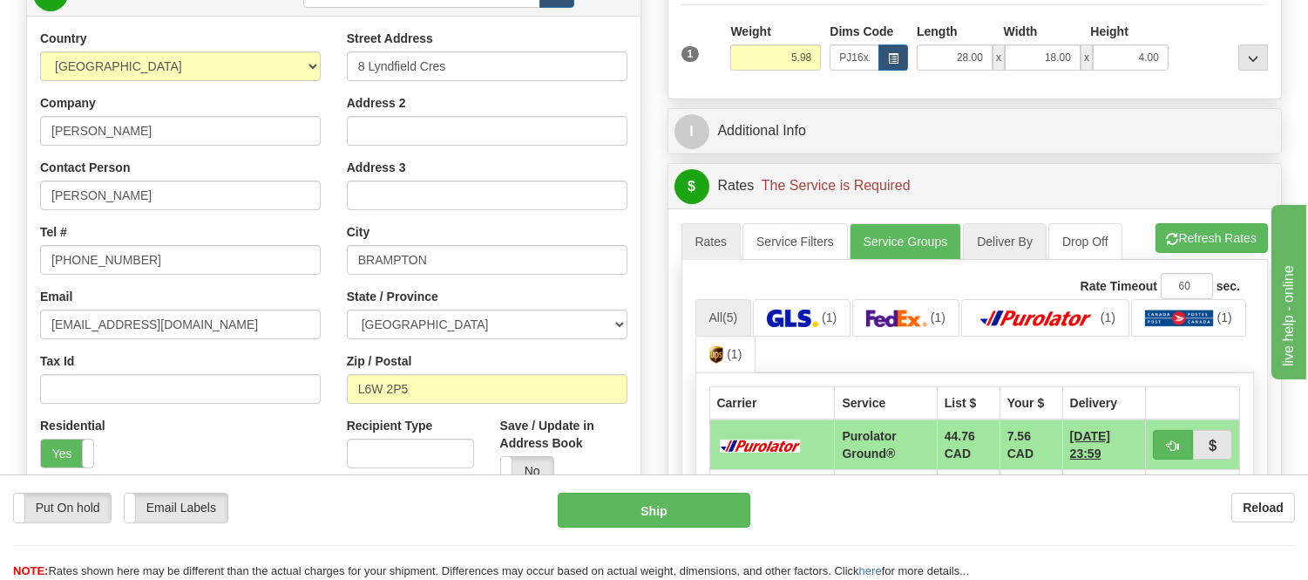
scroll to position [290, 0]
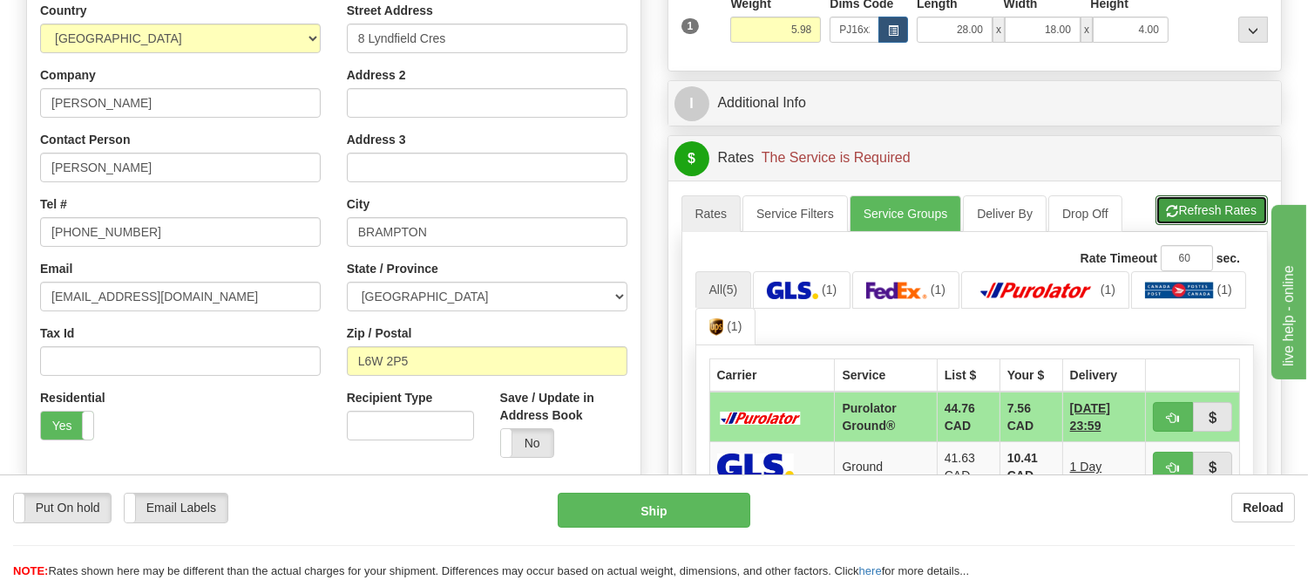
click at [1173, 213] on span "button" at bounding box center [1173, 211] width 12 height 11
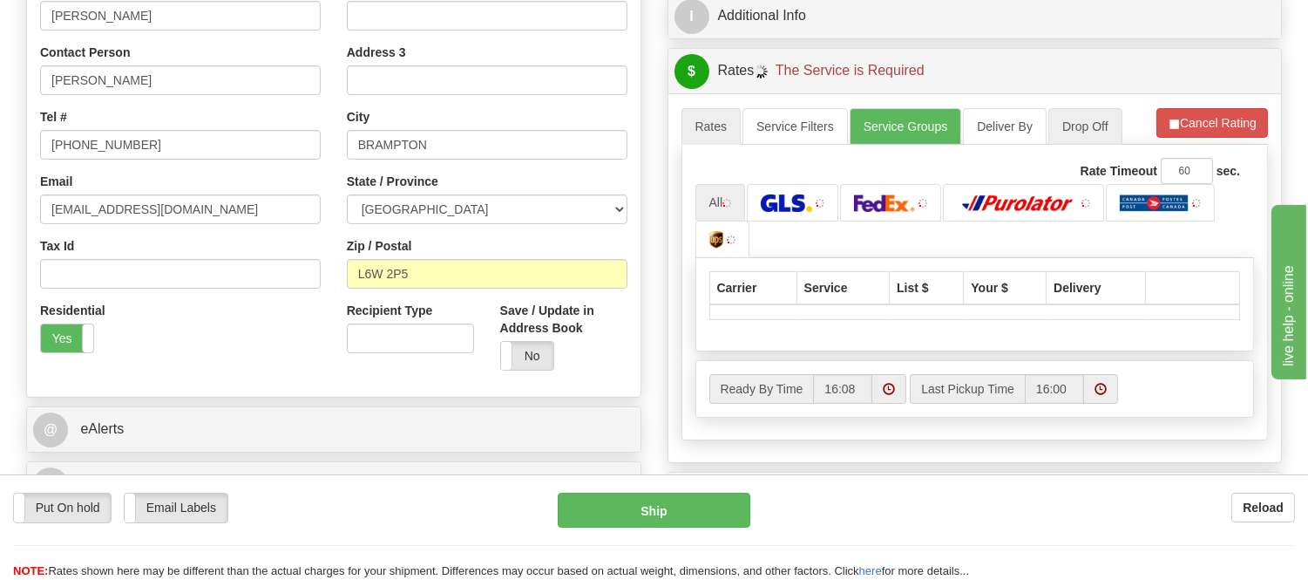
scroll to position [484, 0]
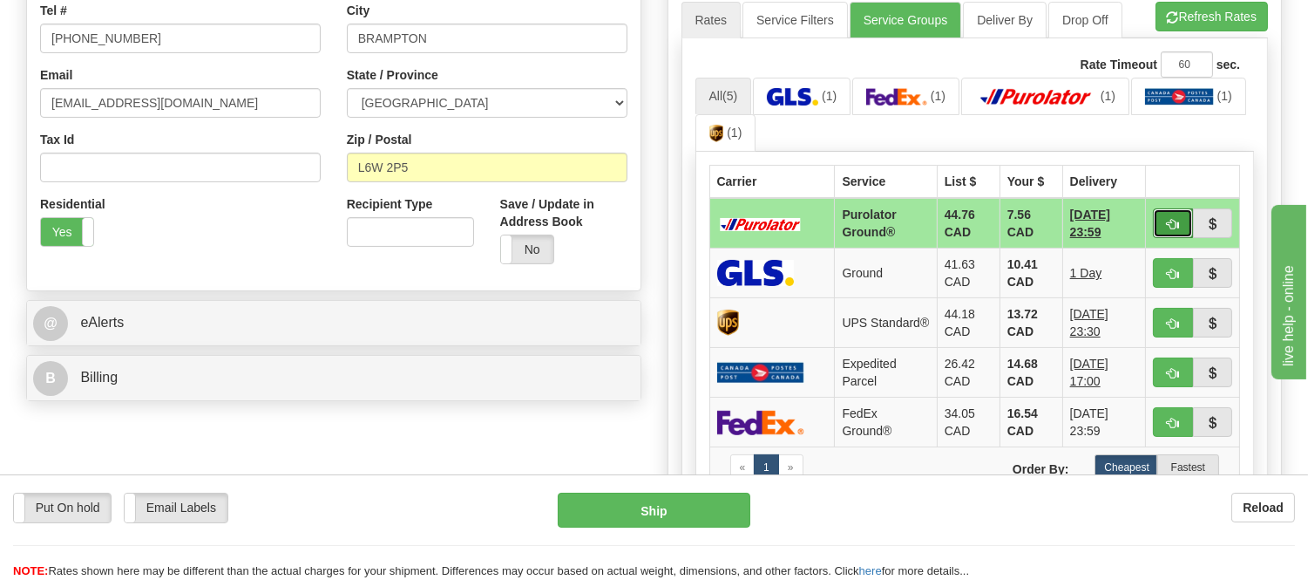
click at [1168, 219] on span "button" at bounding box center [1173, 224] width 12 height 11
type input "260"
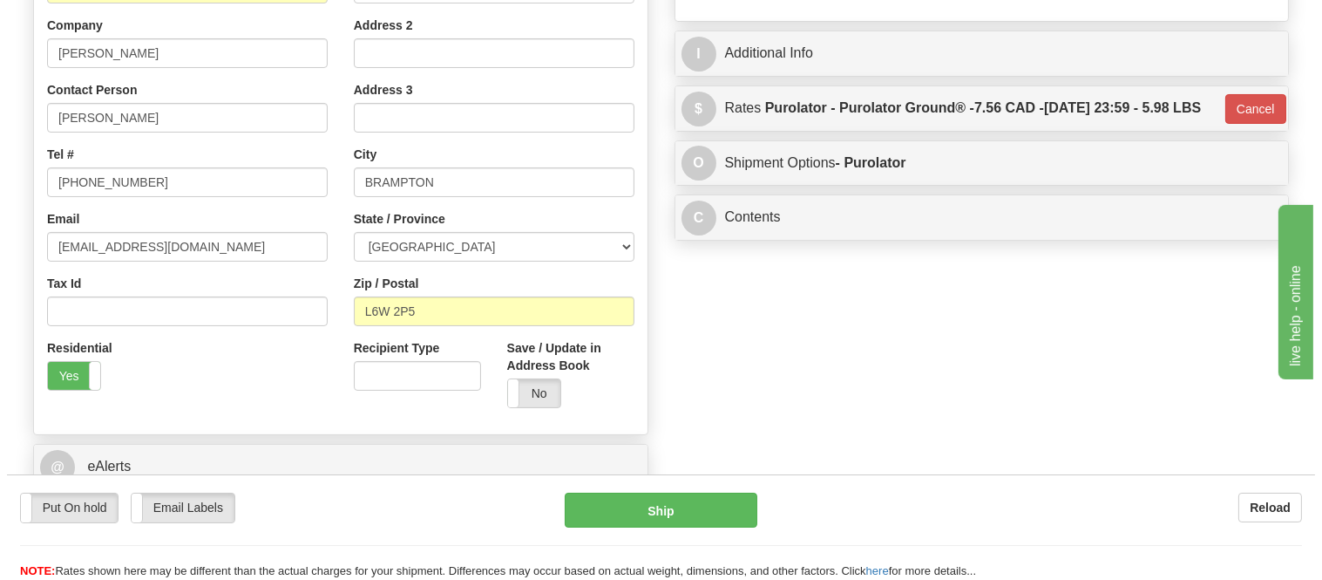
scroll to position [194, 0]
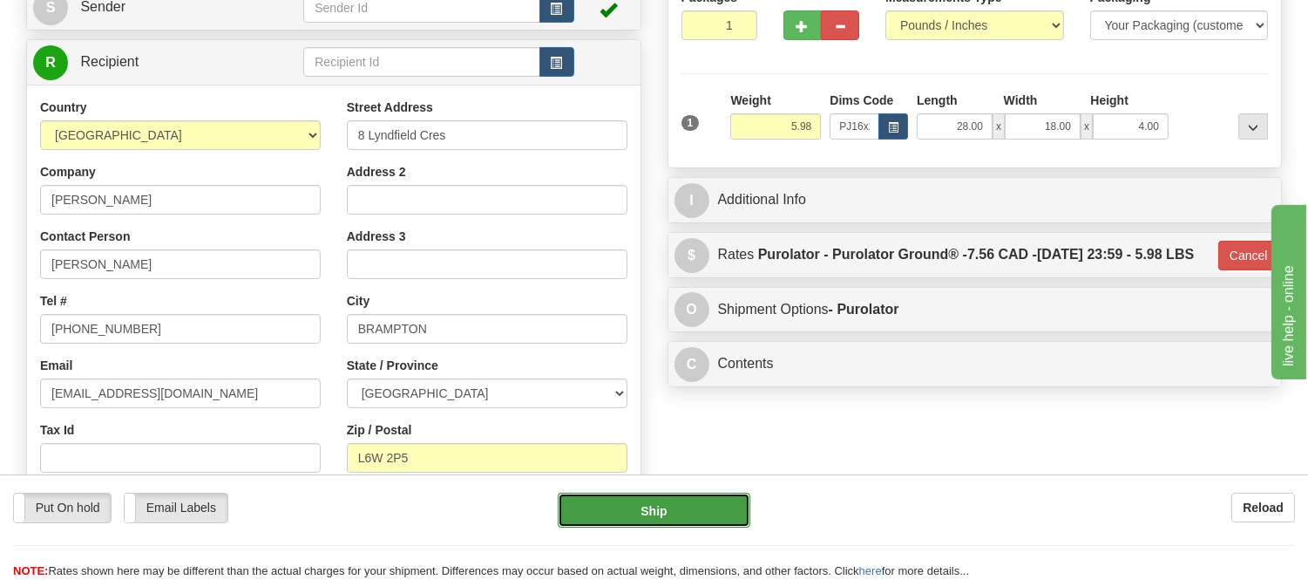
click at [713, 515] on button "Ship" at bounding box center [654, 509] width 192 height 35
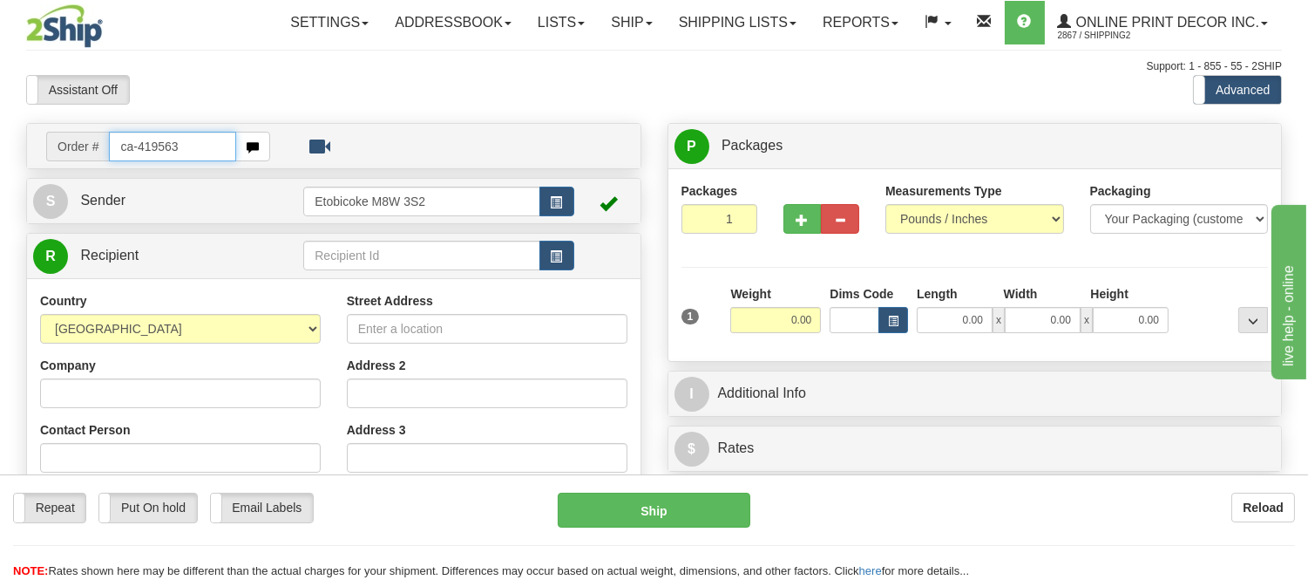
type input "ca-419563"
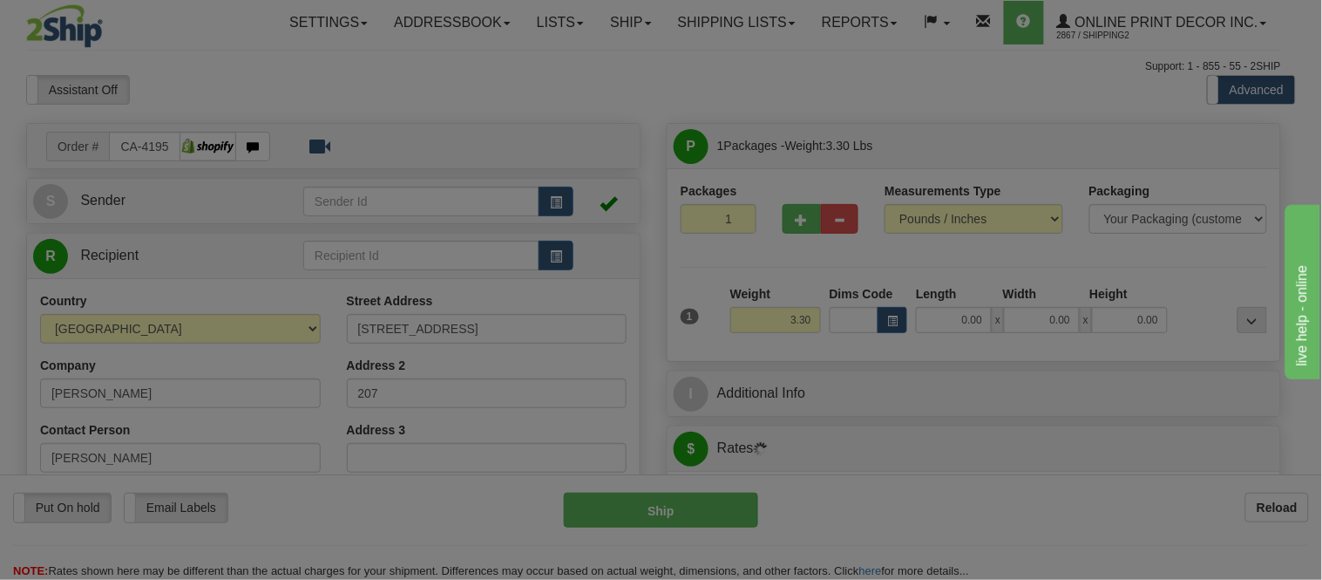
type input "HAMILTON"
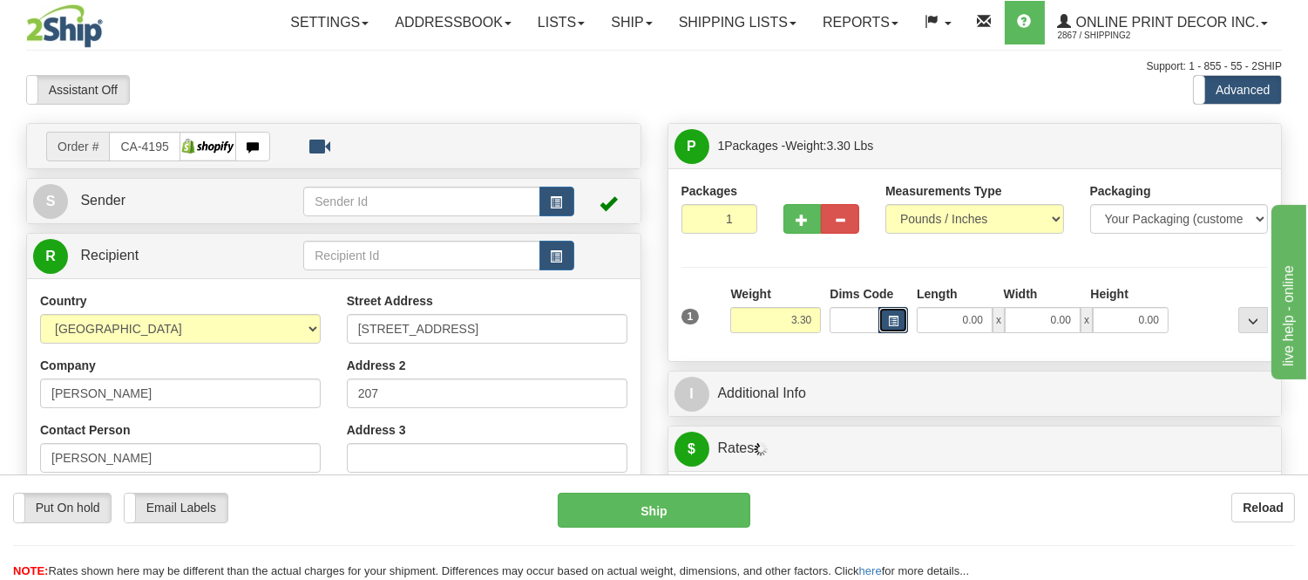
click at [893, 320] on span "button" at bounding box center [893, 321] width 10 height 10
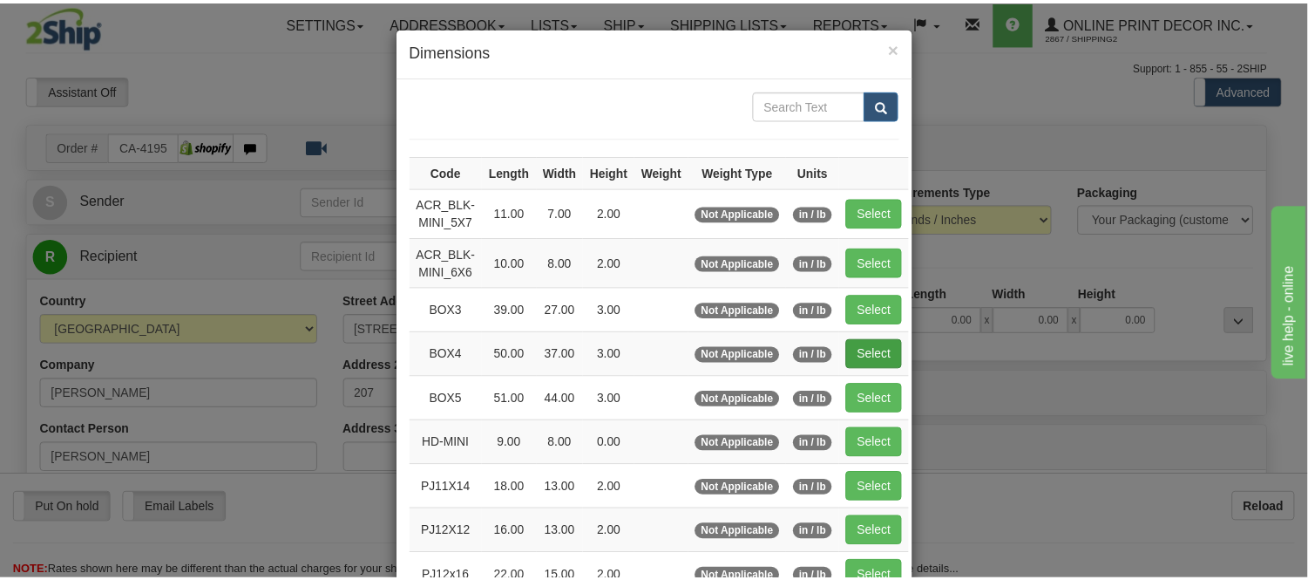
scroll to position [97, 0]
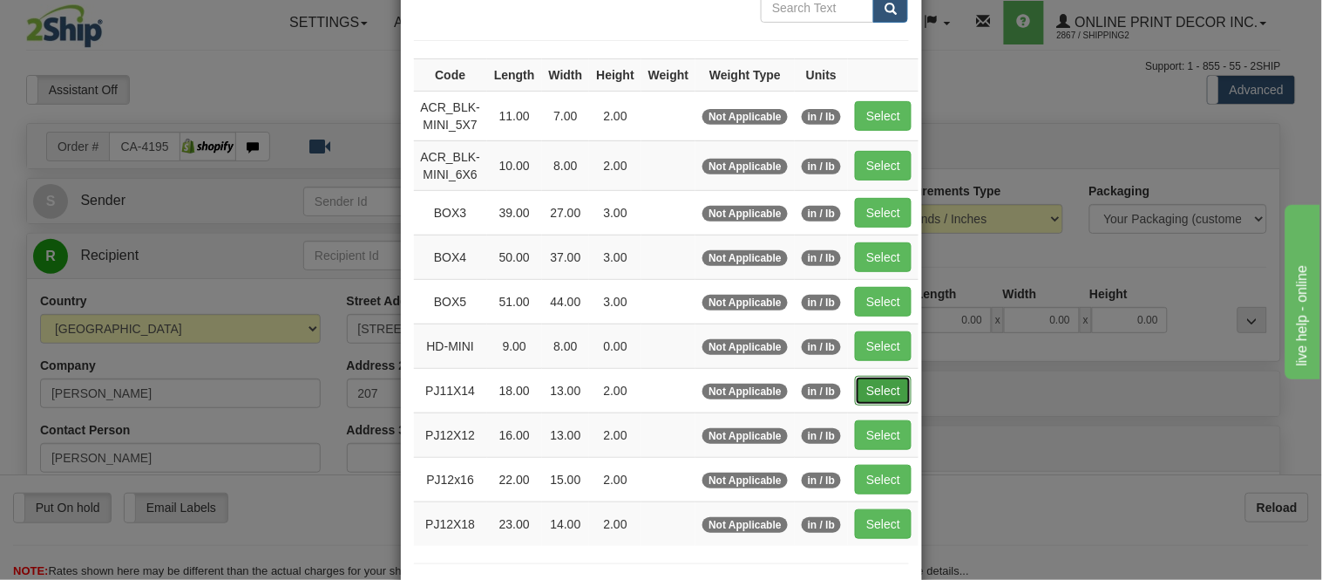
click at [886, 387] on button "Select" at bounding box center [883, 391] width 57 height 30
type input "PJ11X14"
type input "18.00"
type input "13.00"
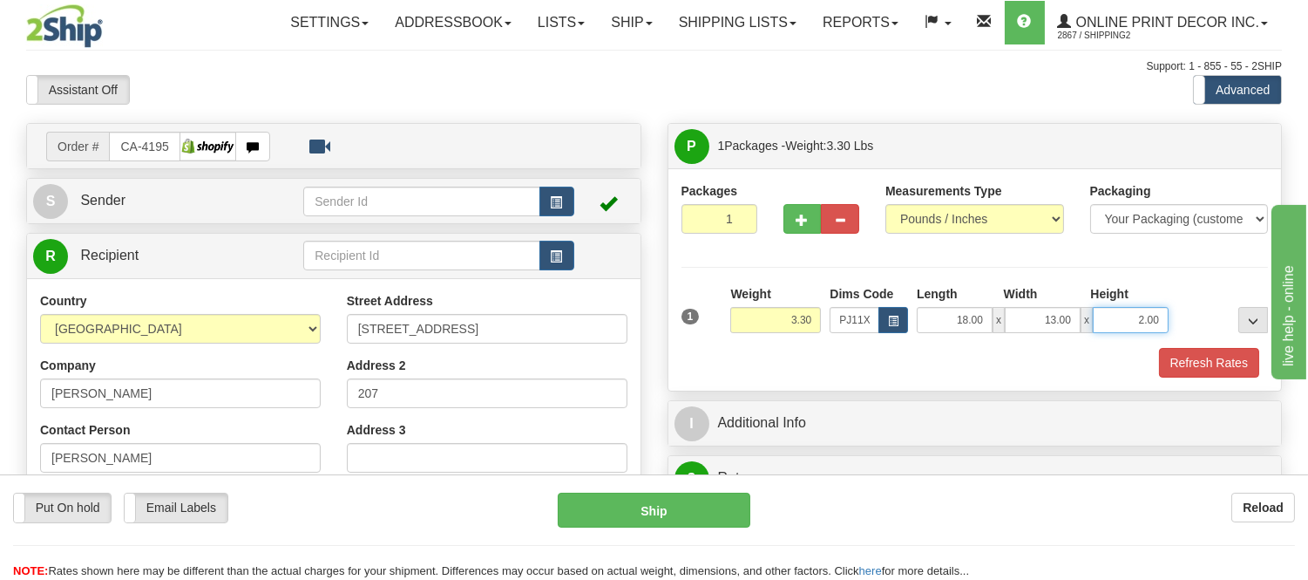
drag, startPoint x: 1165, startPoint y: 316, endPoint x: 1056, endPoint y: 309, distance: 109.2
click at [1056, 309] on div "18.00 x 13.00 x 2.00" at bounding box center [1043, 320] width 252 height 26
click button "Delete" at bounding box center [0, 0] width 0 height 0
type input "6.00"
drag, startPoint x: 819, startPoint y: 321, endPoint x: 696, endPoint y: 350, distance: 127.1
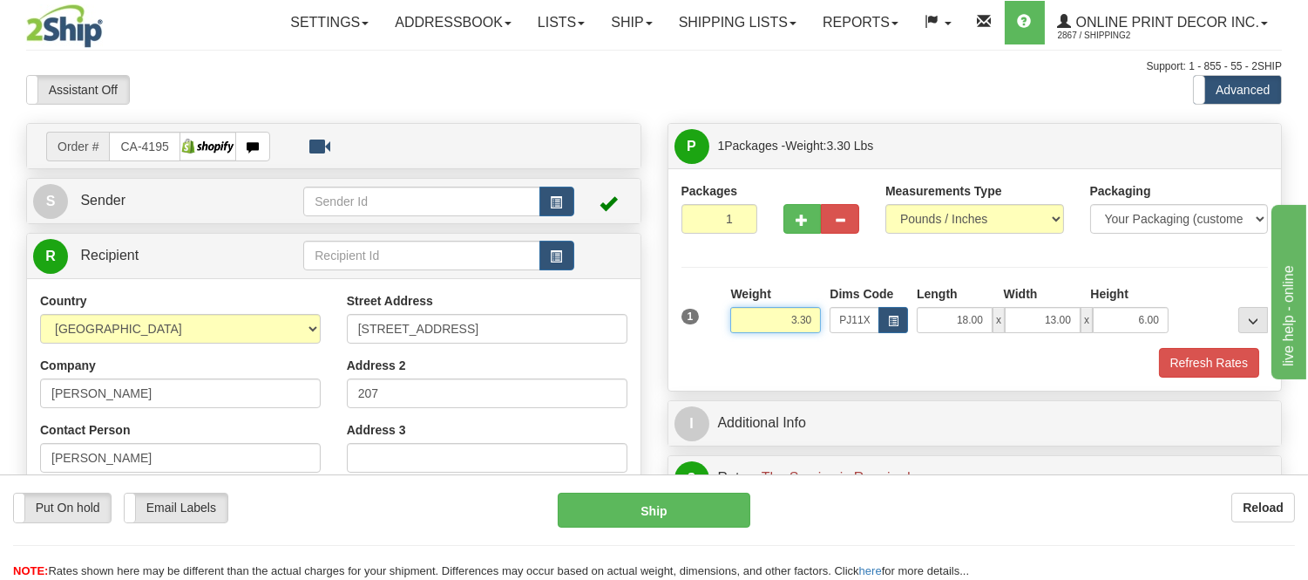
click at [696, 350] on div "1 Weight 3.30 Dims Code PJ11X14 Length Width Height x x" at bounding box center [975, 331] width 587 height 92
click button "Delete" at bounding box center [0, 0] width 0 height 0
type input "4.00"
click at [1216, 366] on button "Refresh Rates" at bounding box center [1209, 363] width 100 height 30
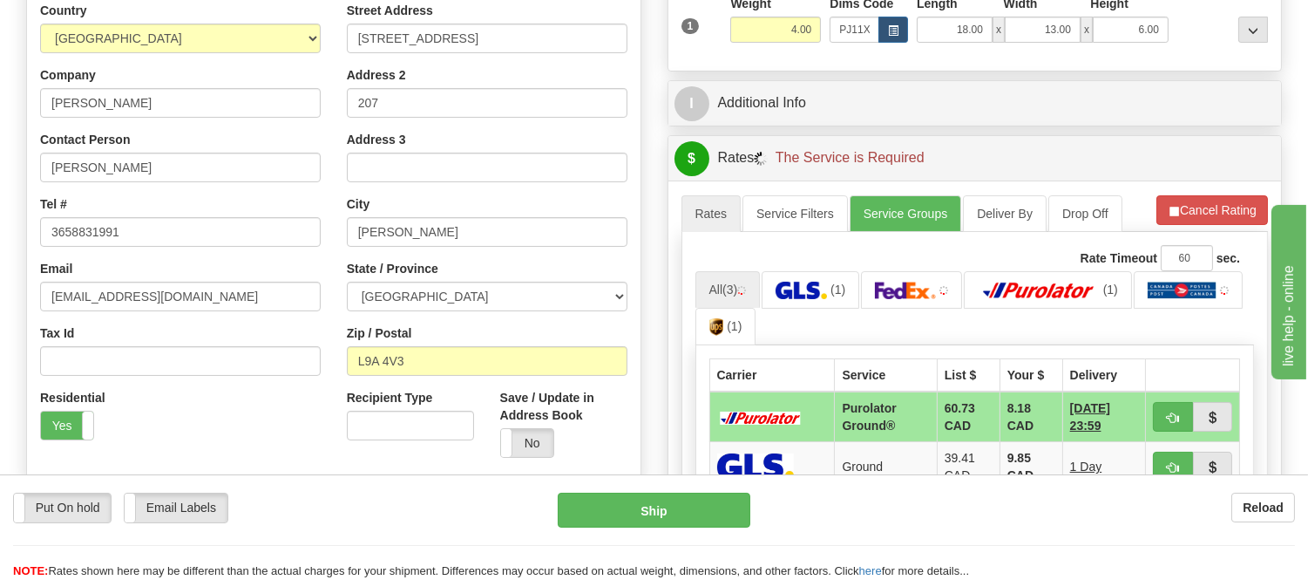
scroll to position [484, 0]
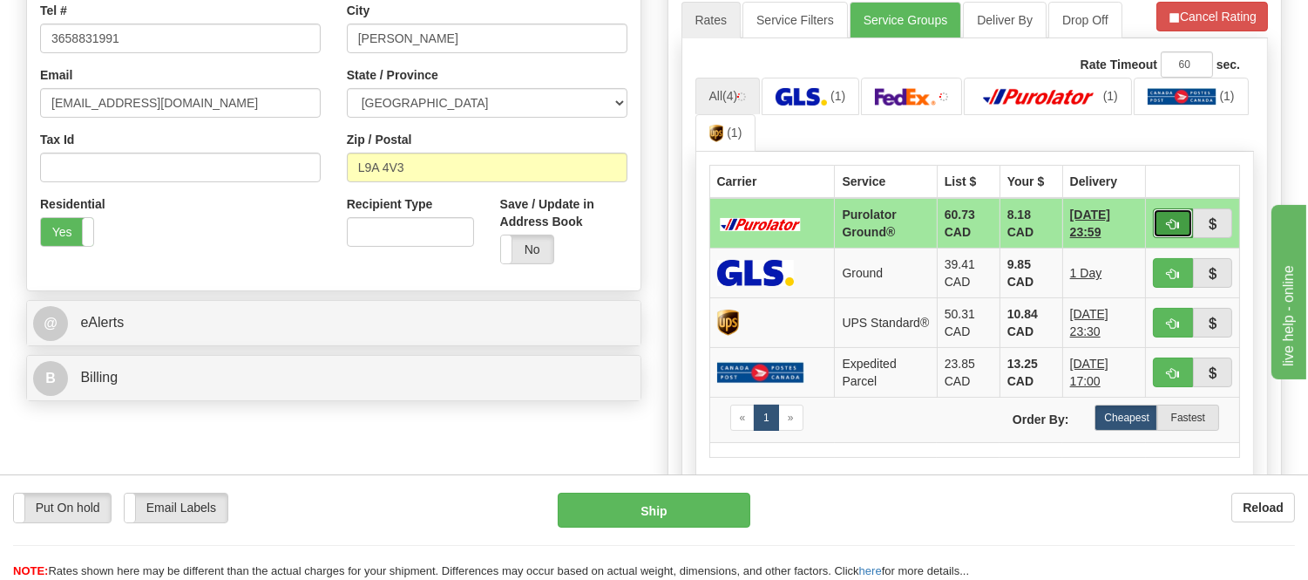
click at [1164, 225] on button "button" at bounding box center [1173, 223] width 40 height 30
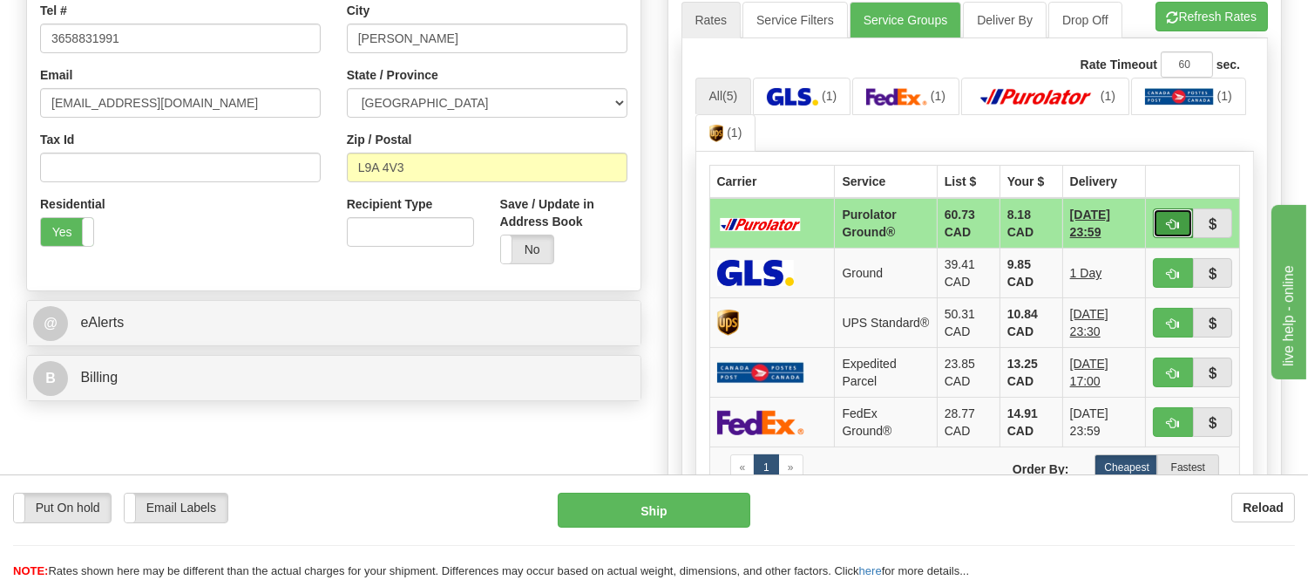
click at [1169, 219] on span "button" at bounding box center [1173, 224] width 12 height 11
type input "260"
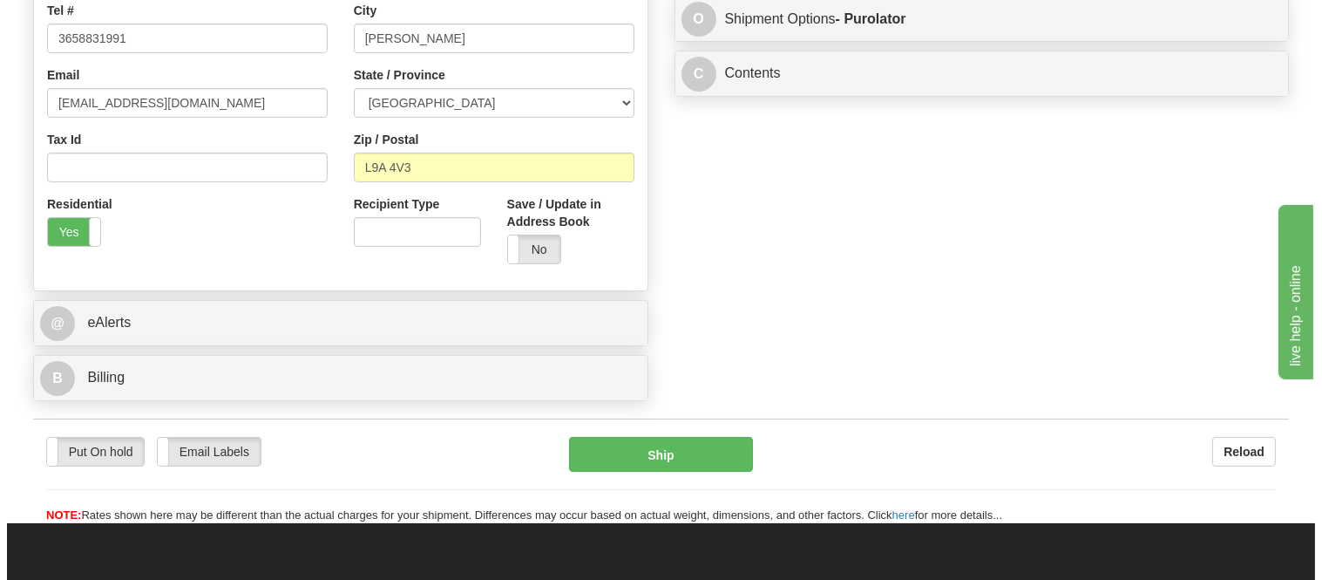
scroll to position [194, 0]
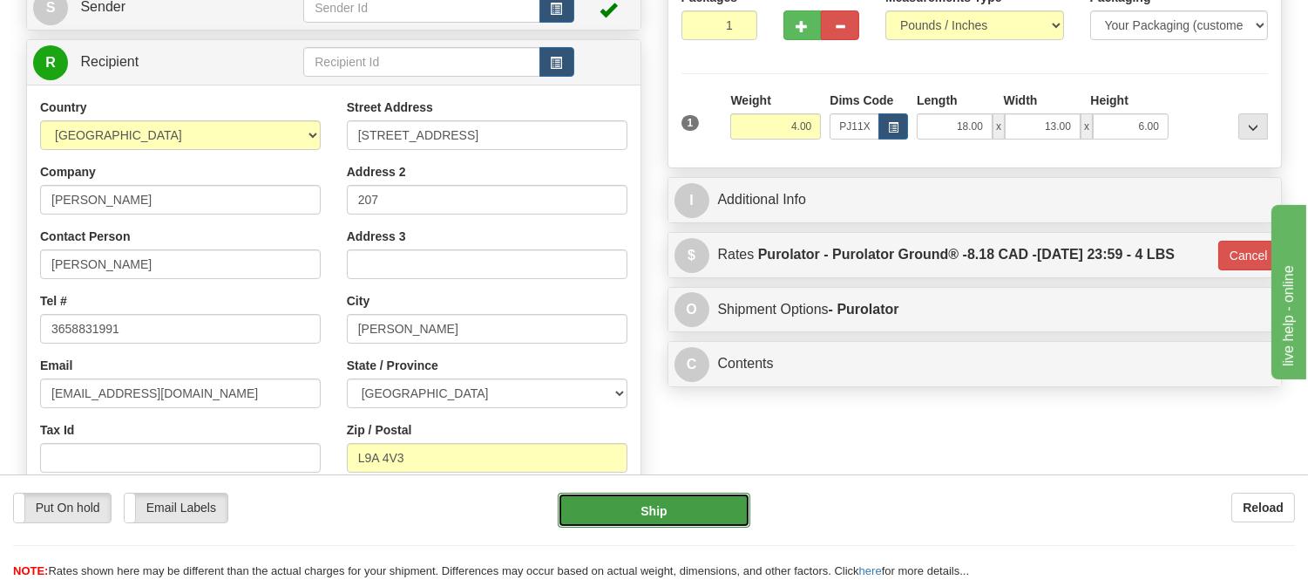
click at [684, 507] on button "Ship" at bounding box center [654, 509] width 192 height 35
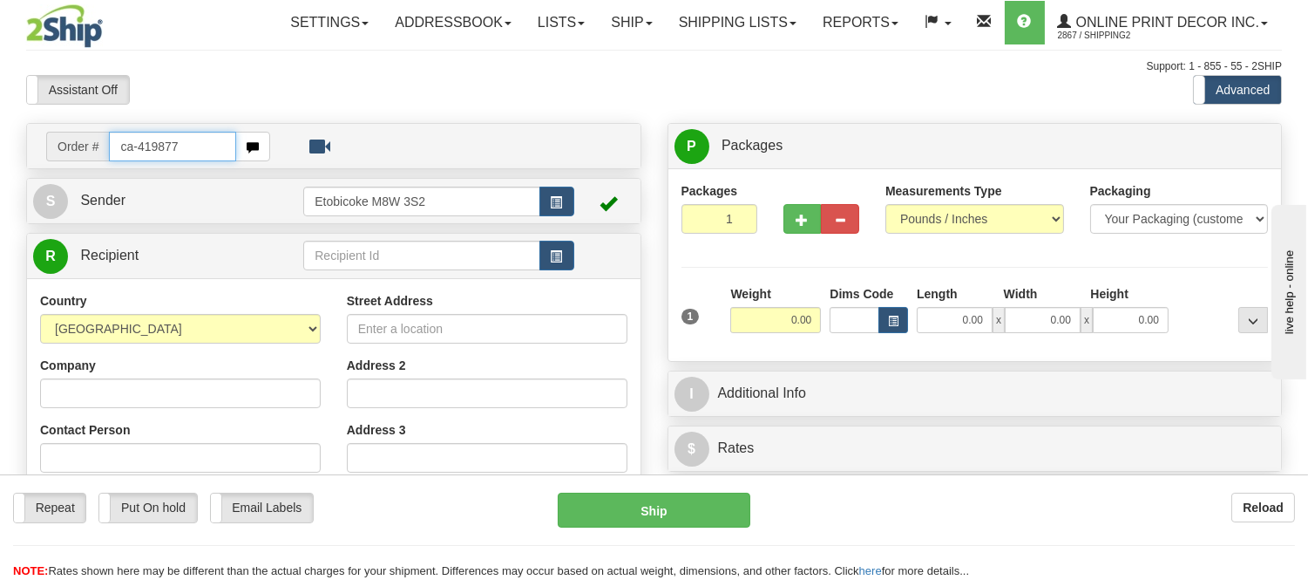
type input "ca-419877"
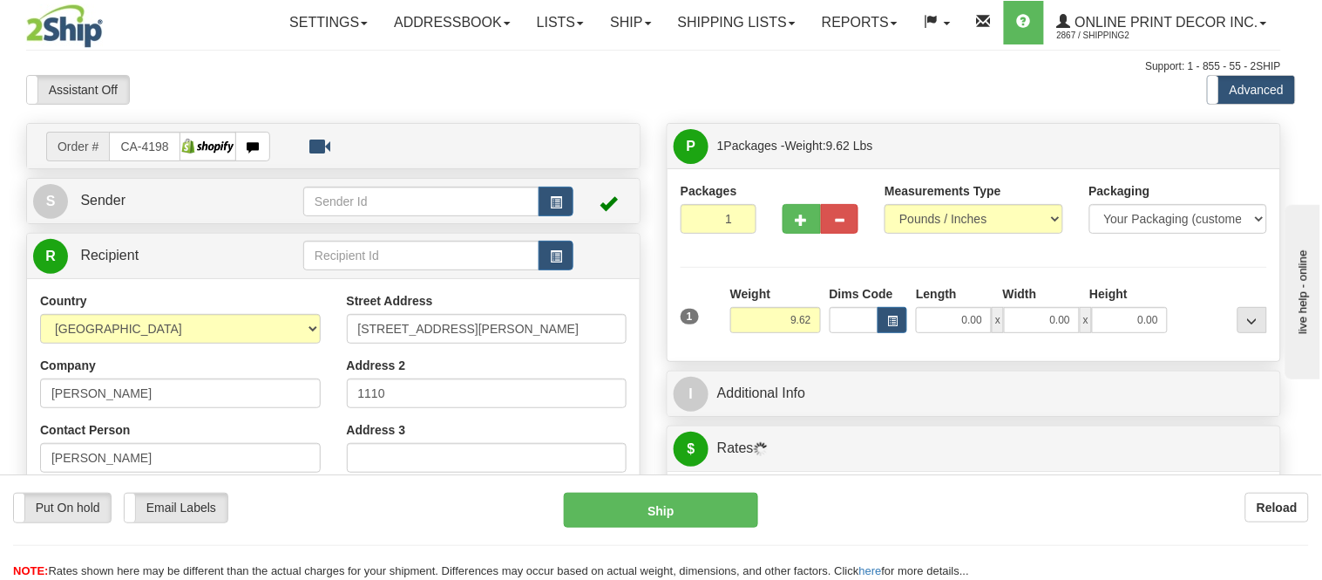
type input "[GEOGRAPHIC_DATA]"
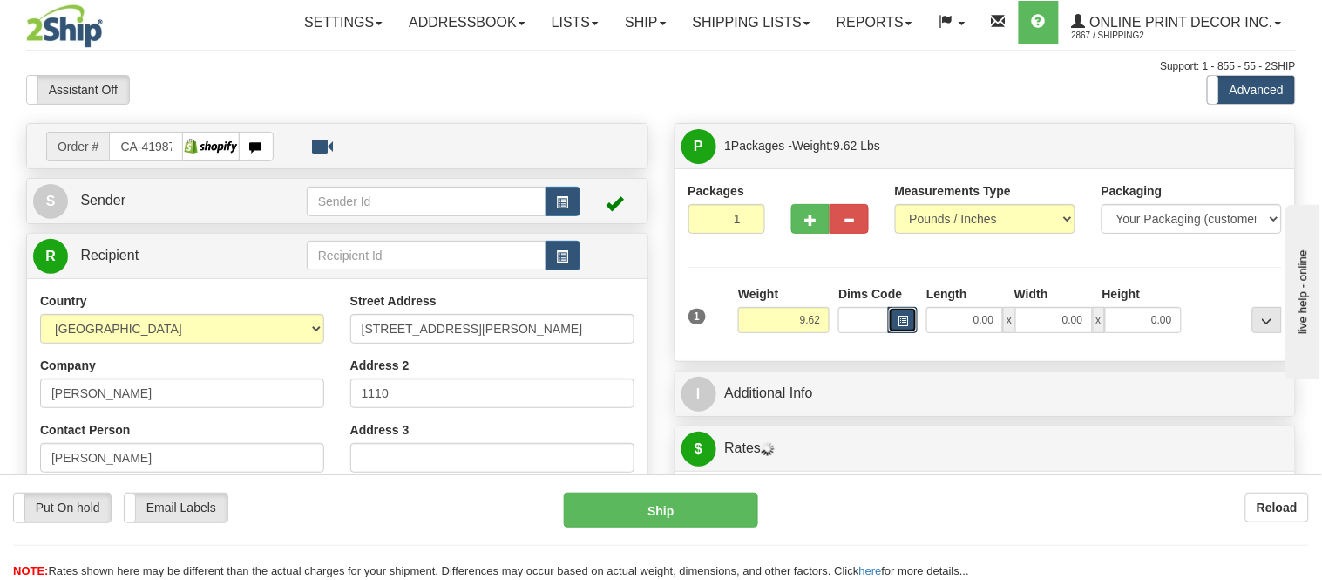
click at [898, 324] on span "button" at bounding box center [903, 321] width 10 height 10
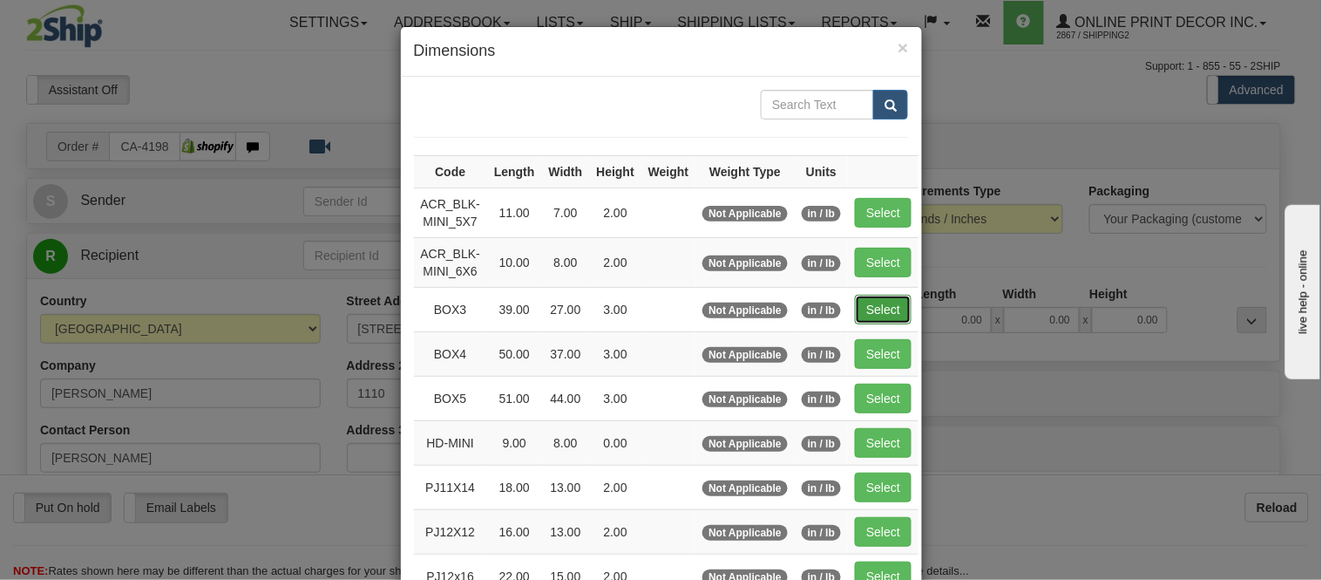
click at [860, 296] on button "Select" at bounding box center [883, 310] width 57 height 30
type input "BOX3"
type input "39.00"
type input "27.00"
type input "3.00"
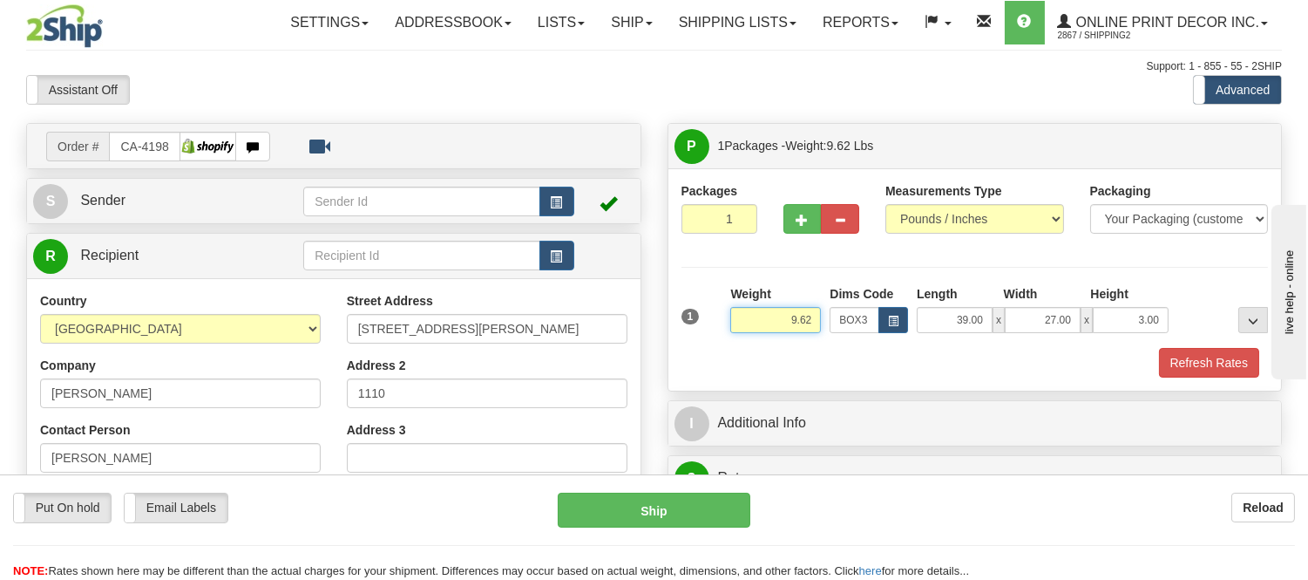
drag, startPoint x: 815, startPoint y: 318, endPoint x: 661, endPoint y: 308, distance: 154.6
type input "11.98"
click at [1203, 355] on button "Refresh Rates" at bounding box center [1209, 363] width 100 height 30
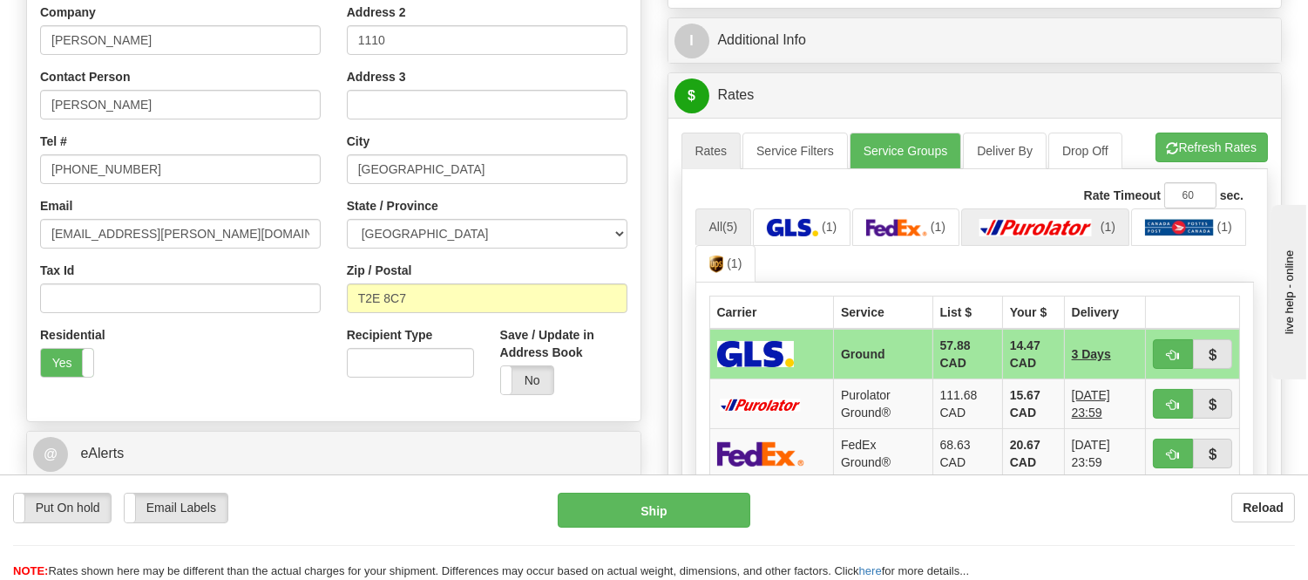
scroll to position [387, 0]
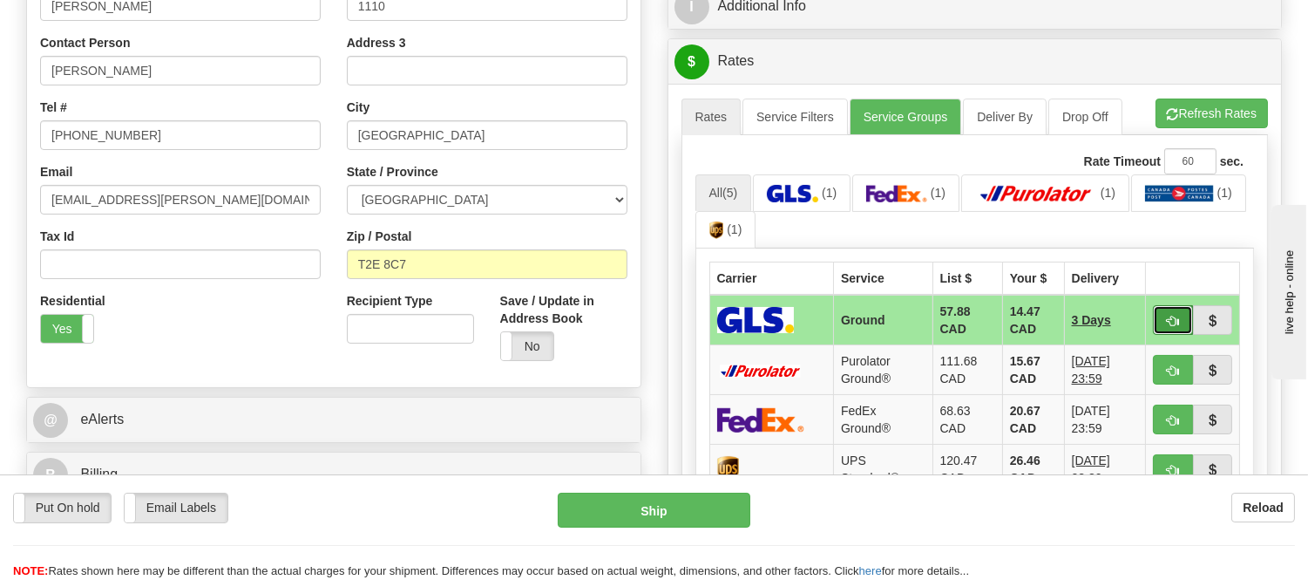
click at [1171, 316] on span "button" at bounding box center [1173, 321] width 12 height 11
type input "1"
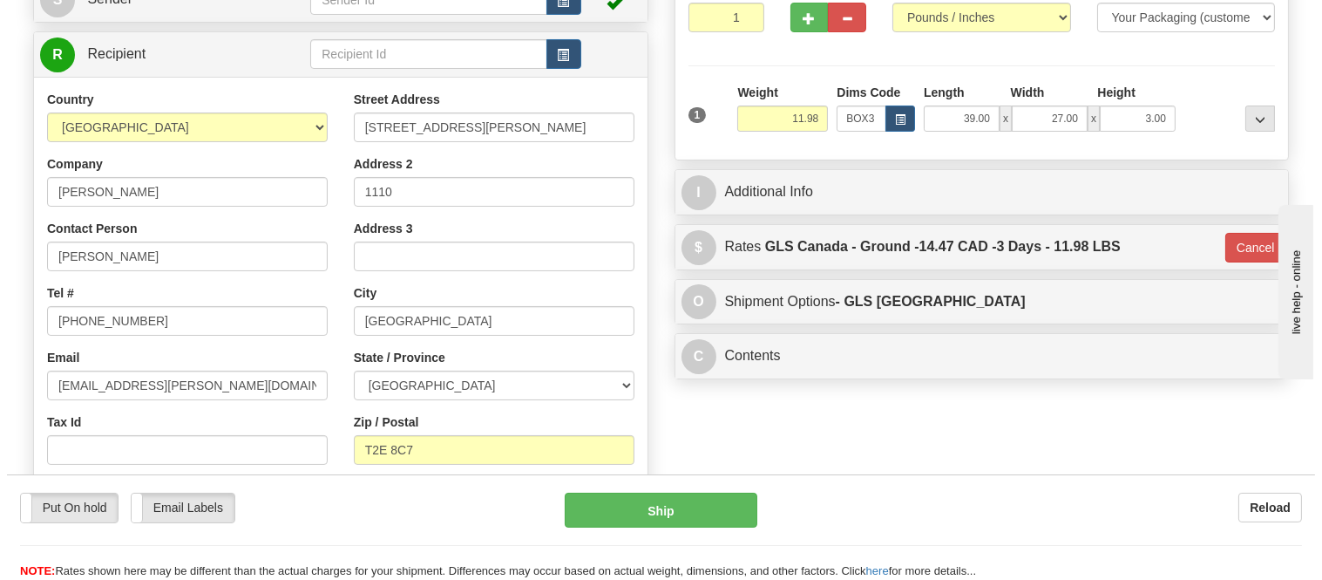
scroll to position [97, 0]
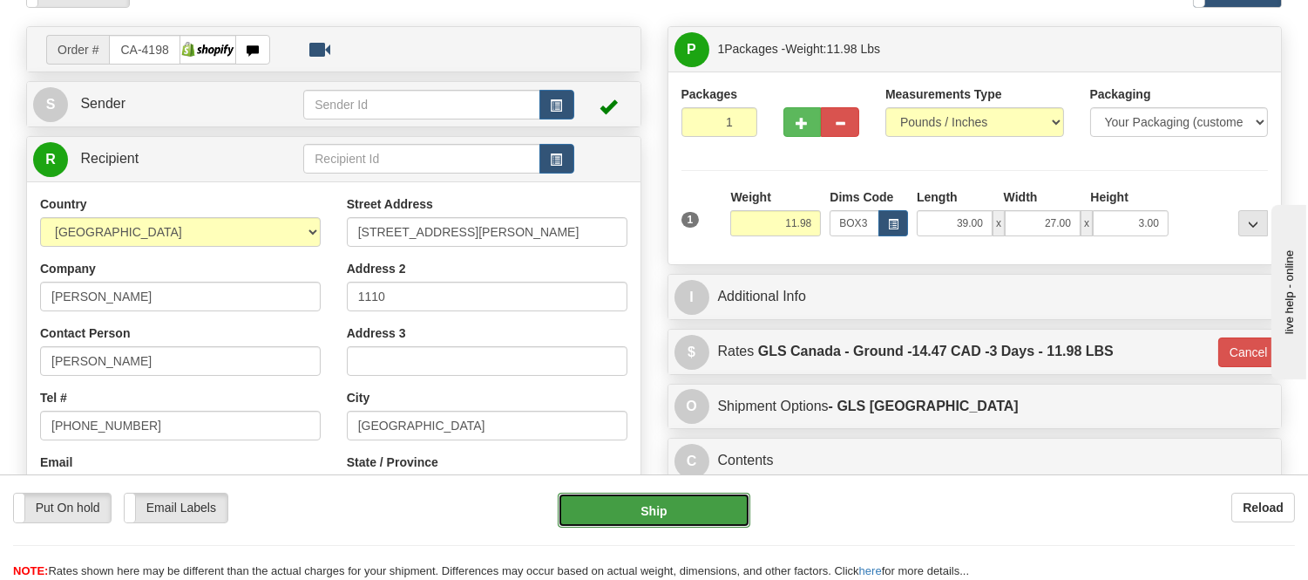
click at [656, 512] on button "Ship" at bounding box center [654, 509] width 192 height 35
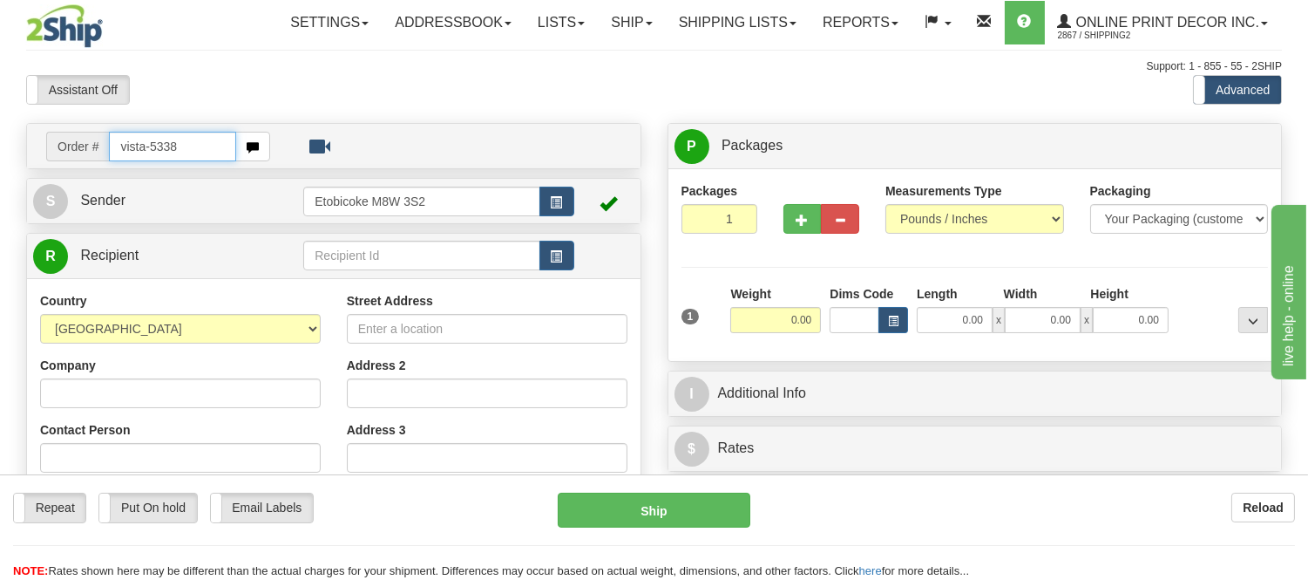
type input "vista-5338"
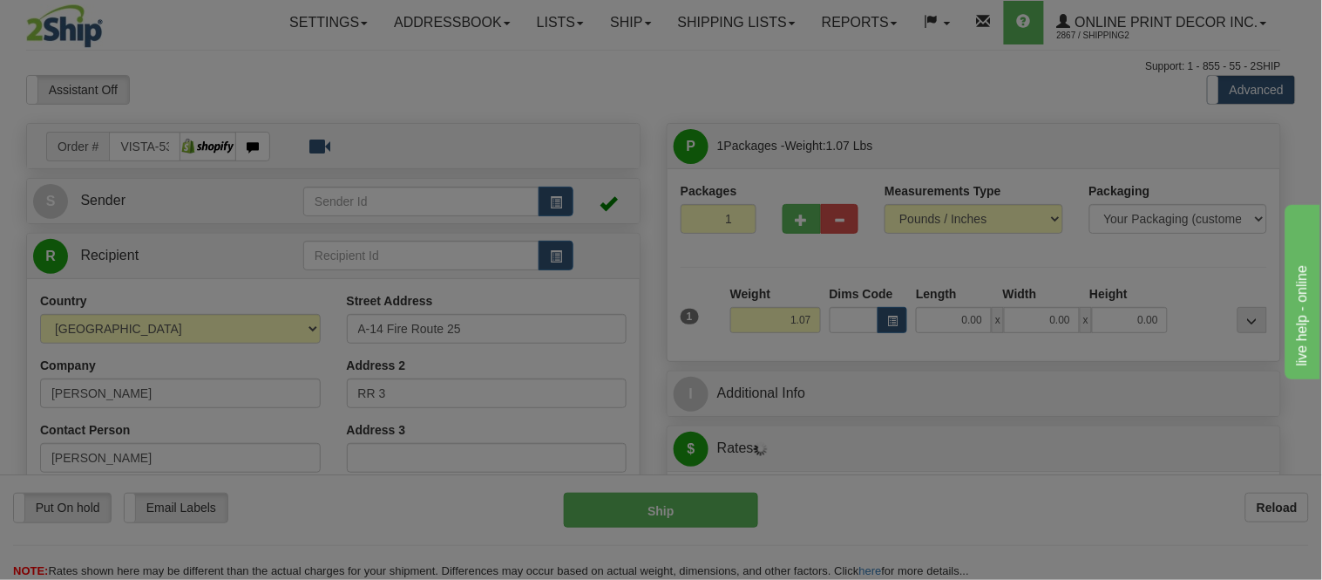
type input "BUCKHORN"
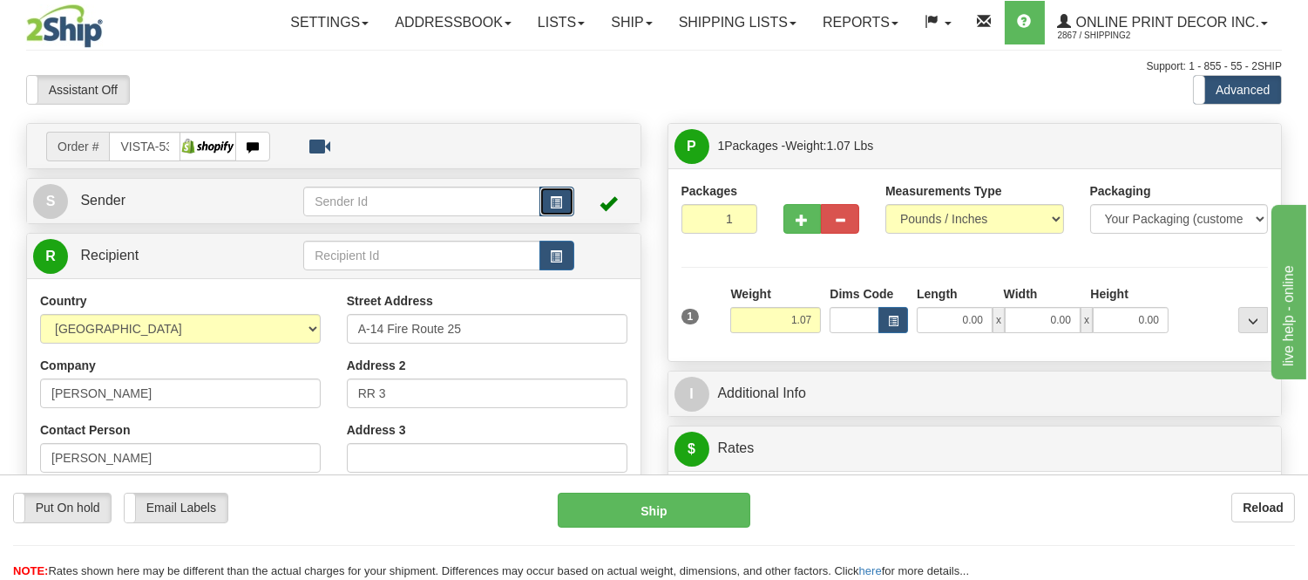
click at [547, 204] on button "button" at bounding box center [557, 202] width 35 height 30
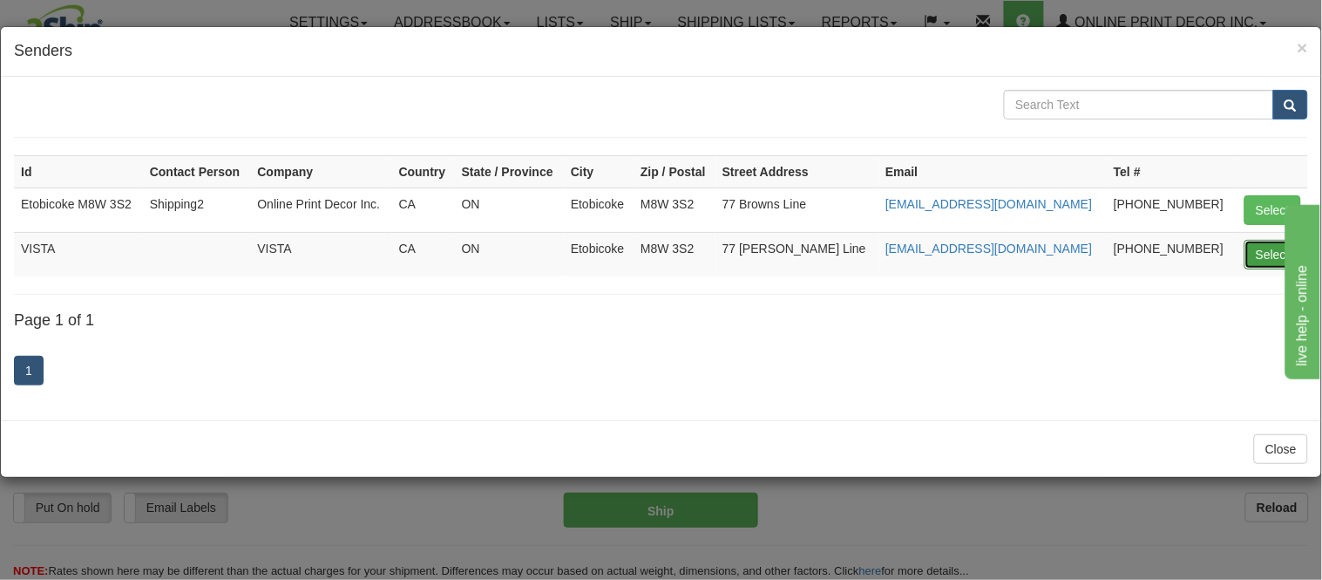
click at [1264, 255] on button "Select" at bounding box center [1273, 255] width 57 height 30
type input "VISTA"
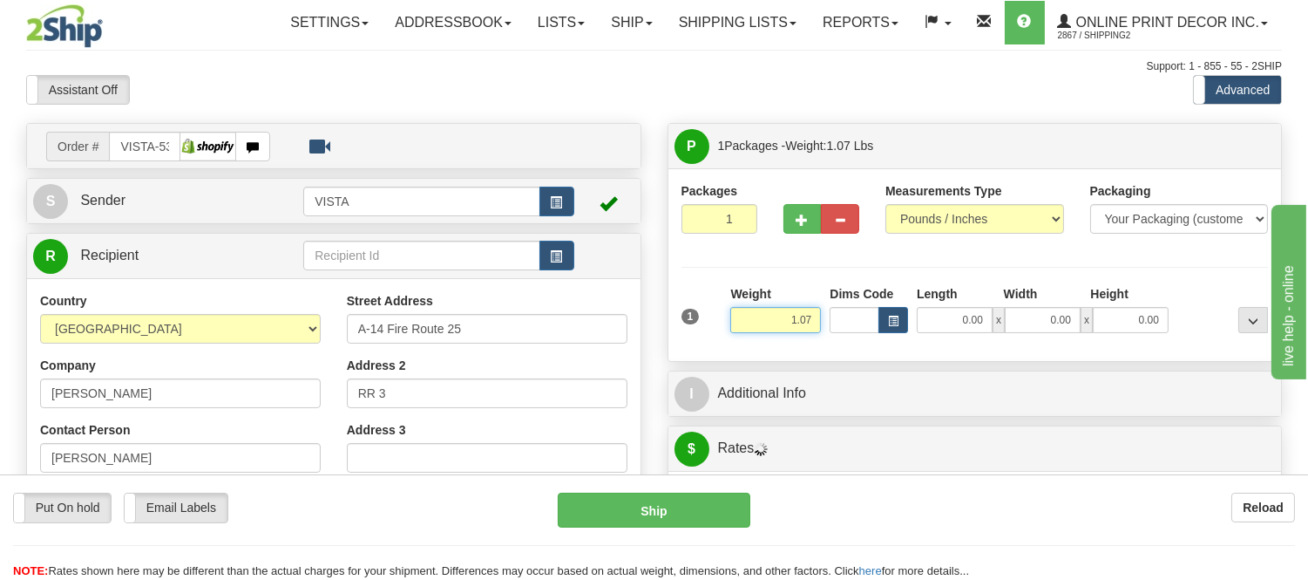
drag, startPoint x: 820, startPoint y: 321, endPoint x: 673, endPoint y: 345, distance: 149.3
click at [673, 345] on div "Packages 1 1 Measurements Type" at bounding box center [976, 264] width 614 height 193
type input "2.20"
click at [884, 324] on button "button" at bounding box center [894, 320] width 30 height 26
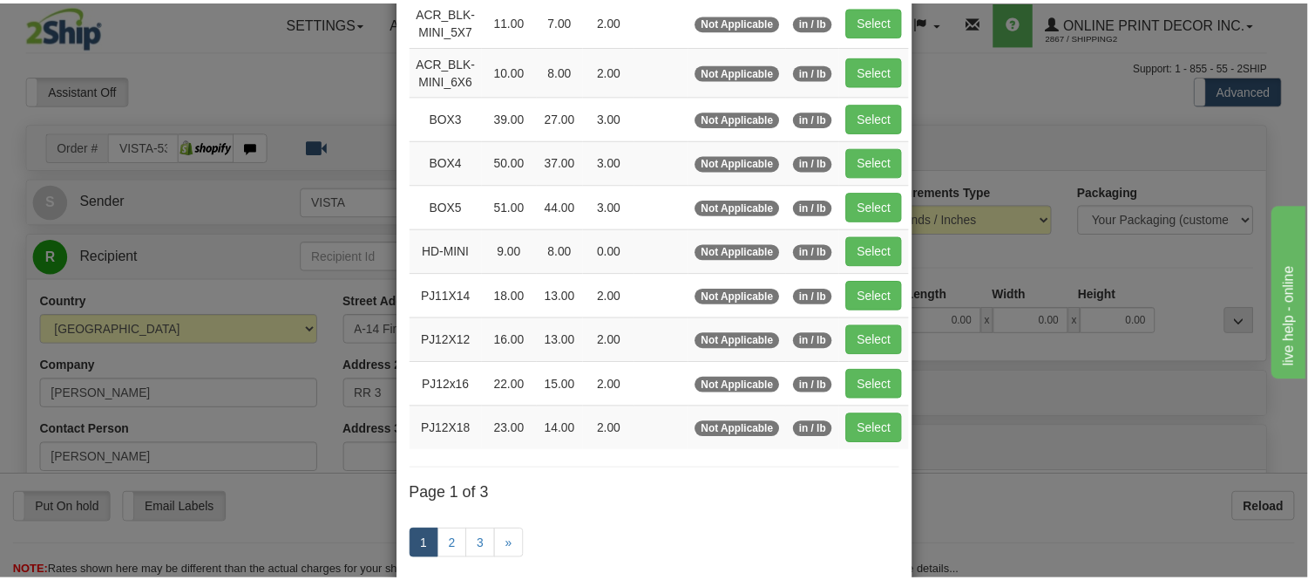
scroll to position [194, 0]
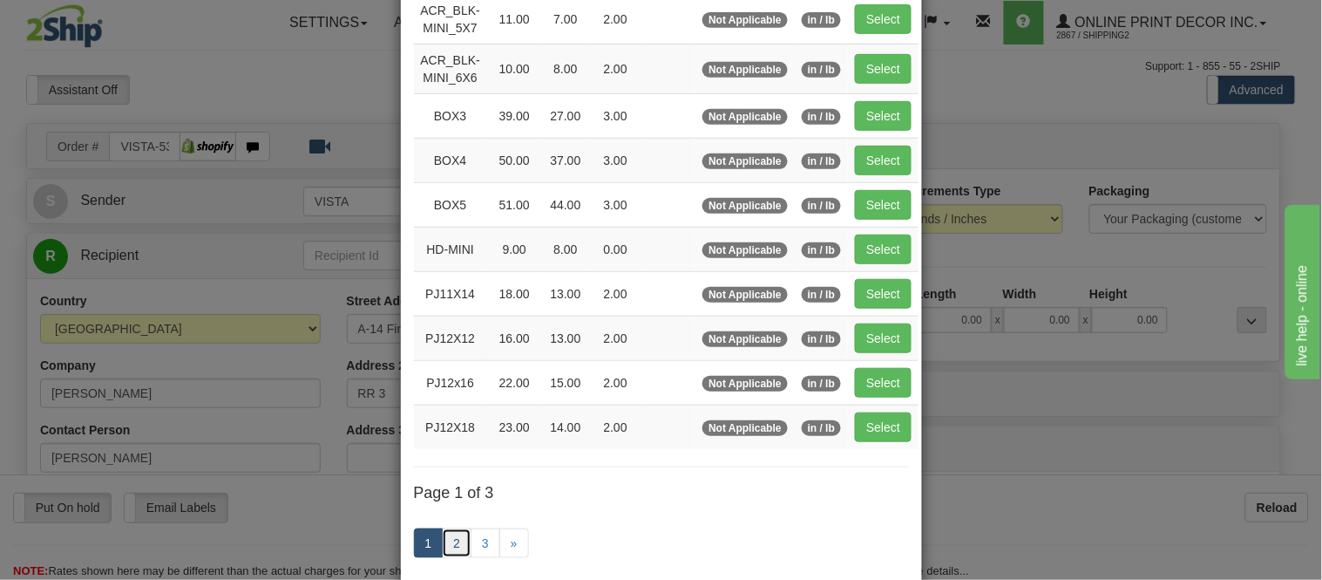
click at [453, 555] on link "2" at bounding box center [457, 543] width 30 height 30
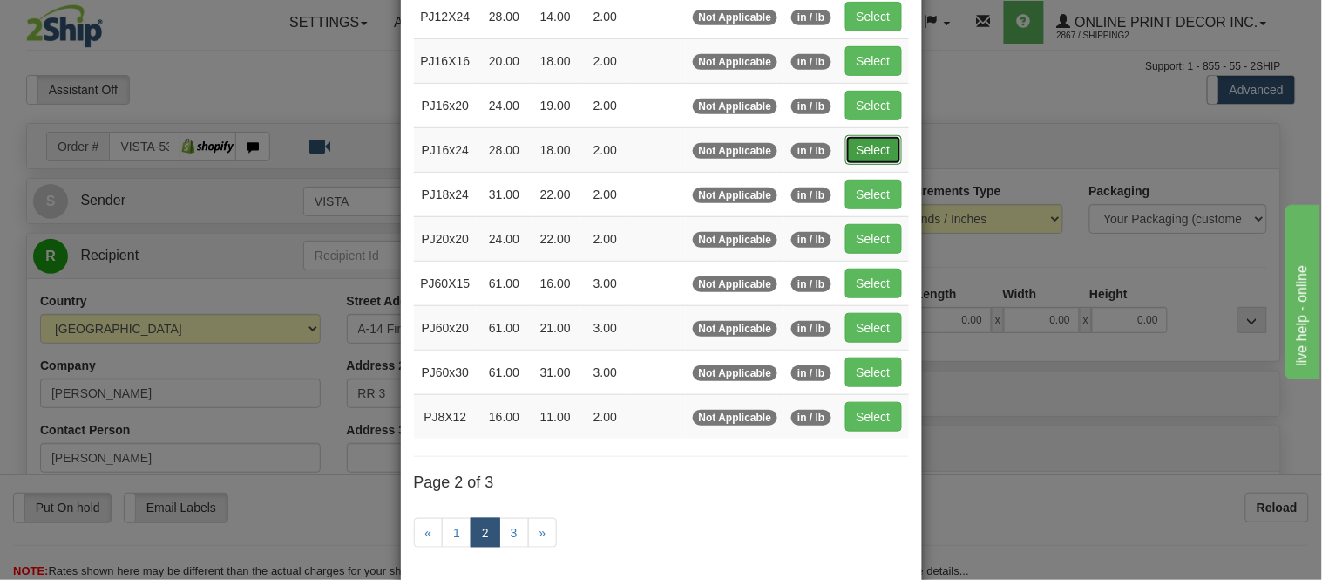
click at [856, 145] on button "Select" at bounding box center [873, 150] width 57 height 30
type input "PJ16x24"
type input "28.00"
type input "18.00"
type input "2.00"
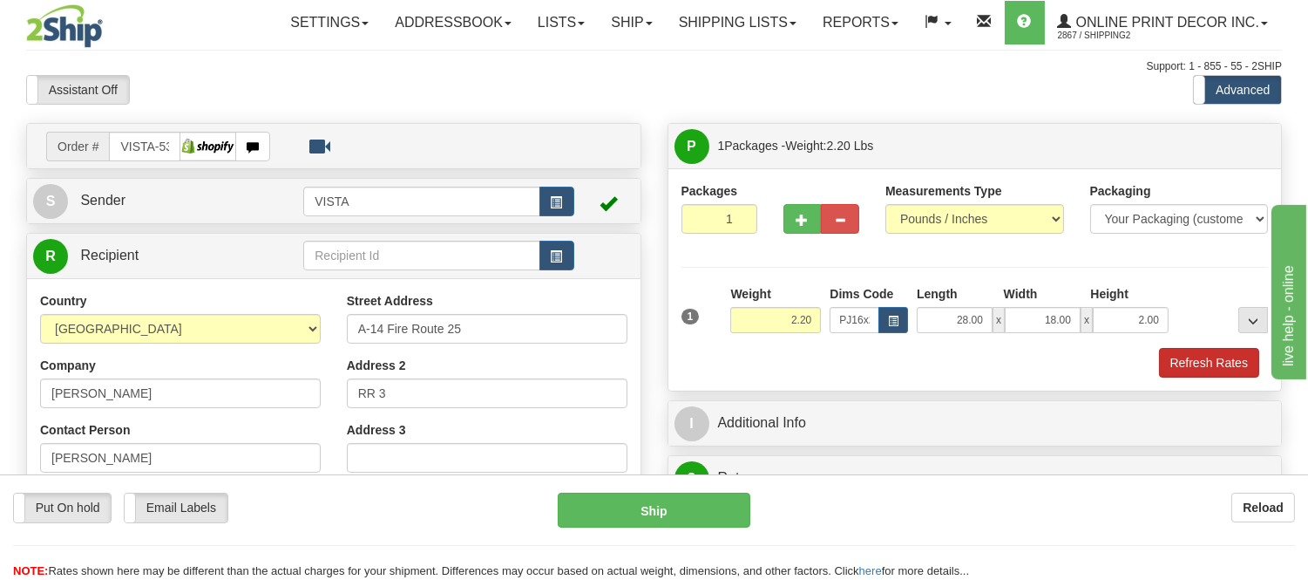
click at [1207, 353] on div "1 Weight 2.20 Dims Code PJ16x24 Length Width Height x x" at bounding box center [975, 331] width 587 height 92
click at [1207, 361] on button "Refresh Rates" at bounding box center [1209, 363] width 100 height 30
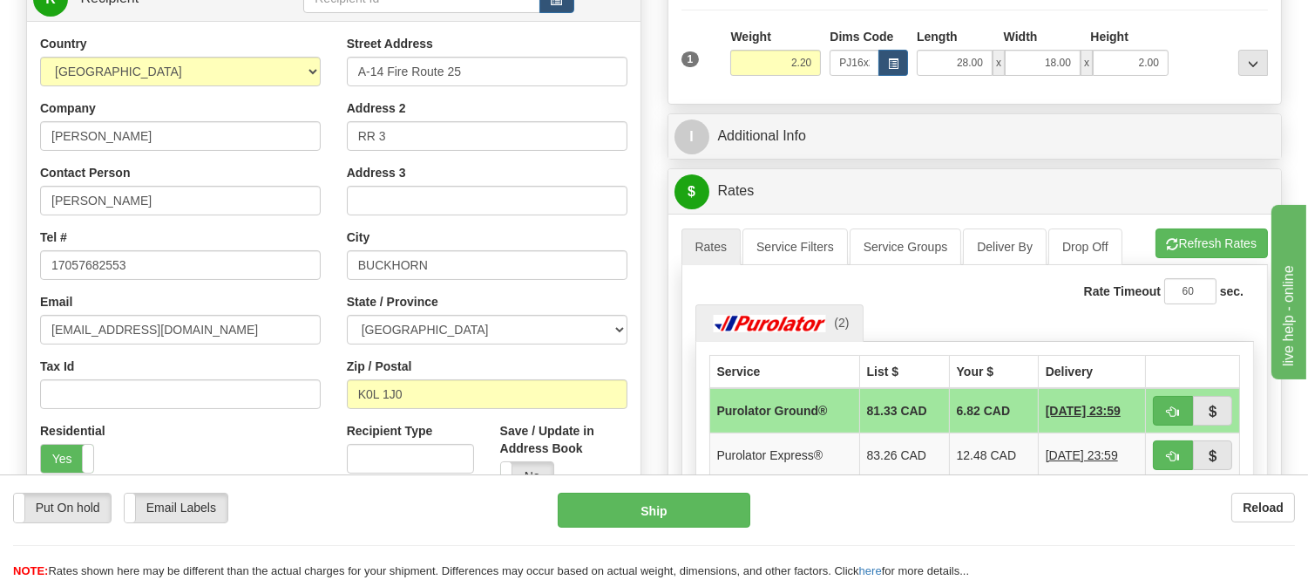
scroll to position [290, 0]
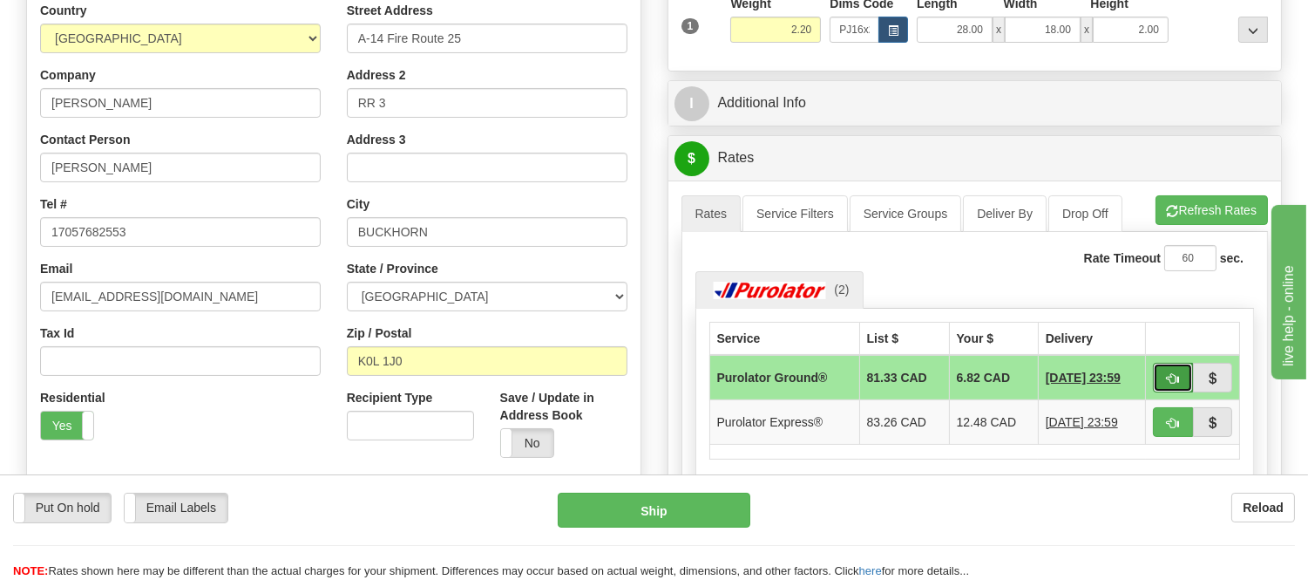
click at [1170, 377] on span "button" at bounding box center [1173, 378] width 12 height 11
type input "260"
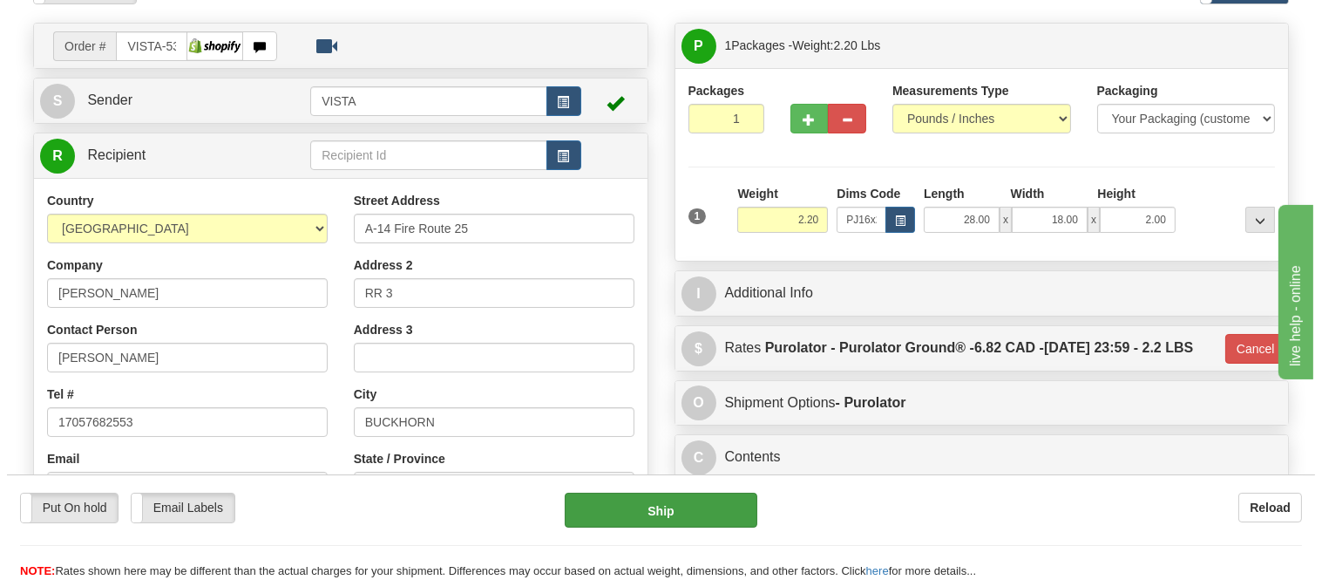
scroll to position [194, 0]
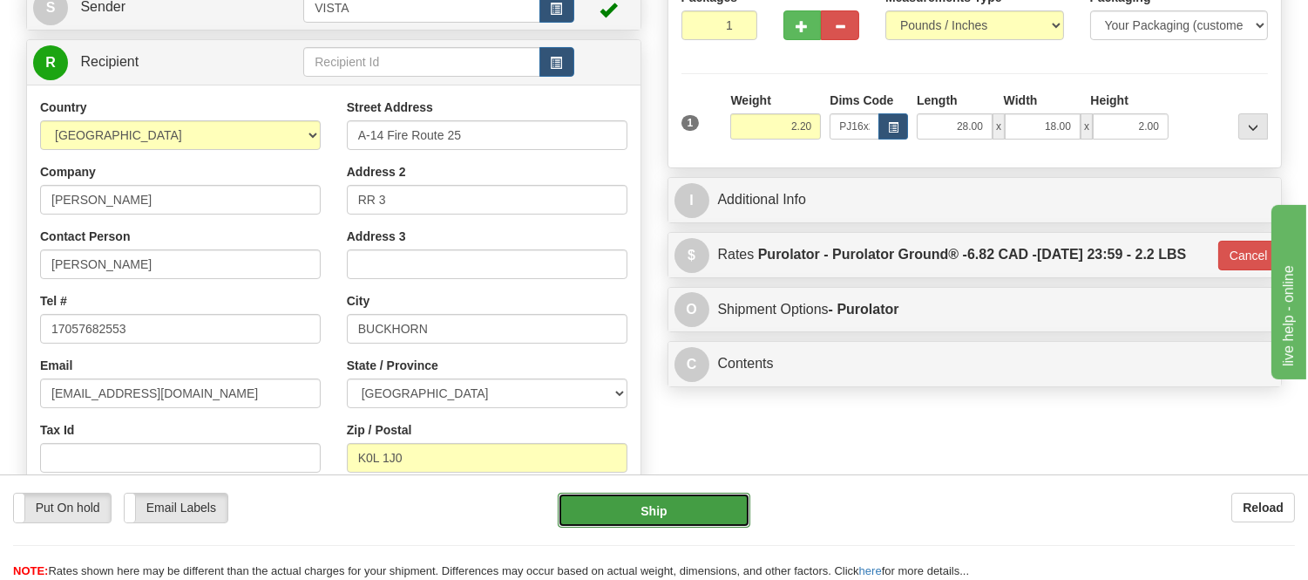
click at [658, 513] on button "Ship" at bounding box center [654, 509] width 192 height 35
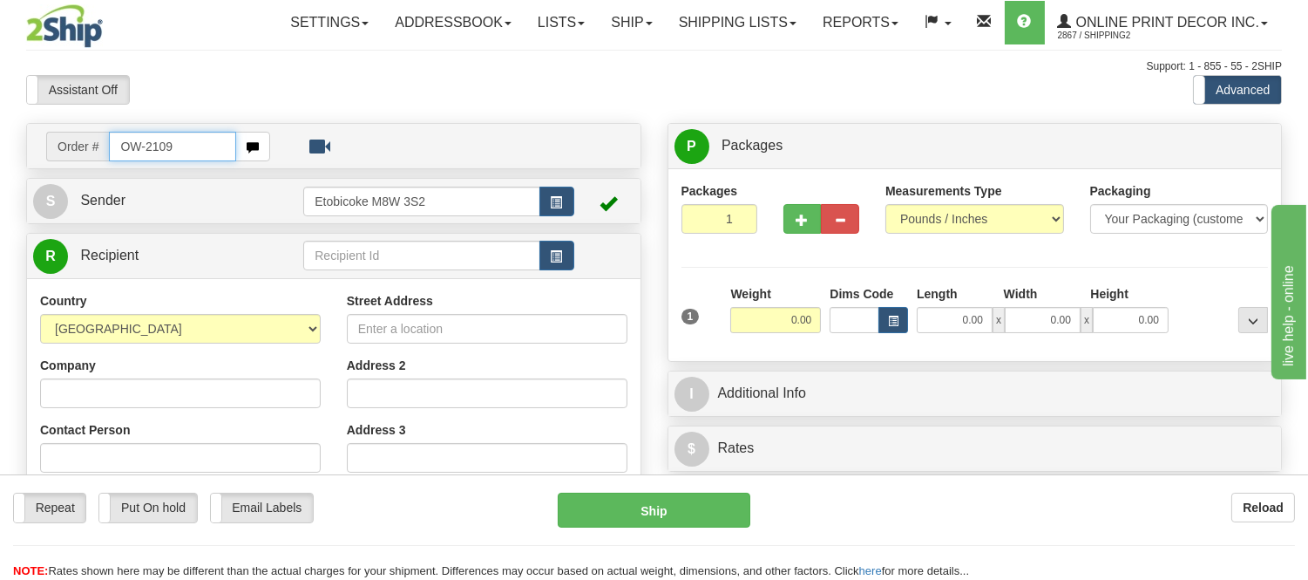
type input "OW-2109"
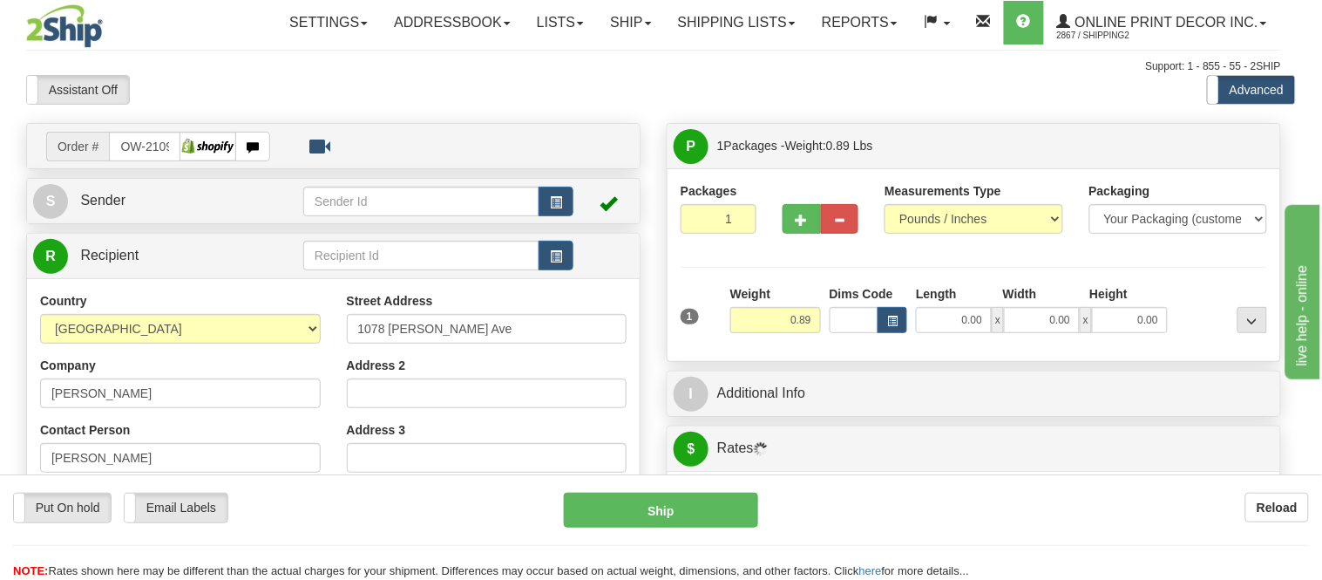
type input "[GEOGRAPHIC_DATA]"
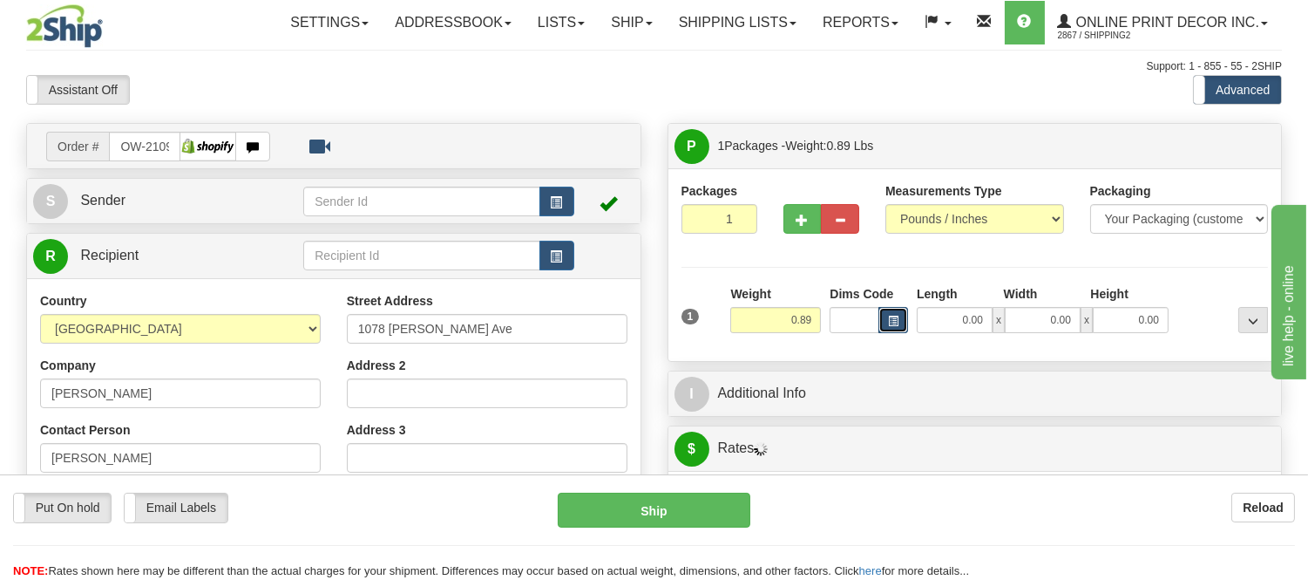
click at [896, 315] on button "button" at bounding box center [894, 320] width 30 height 26
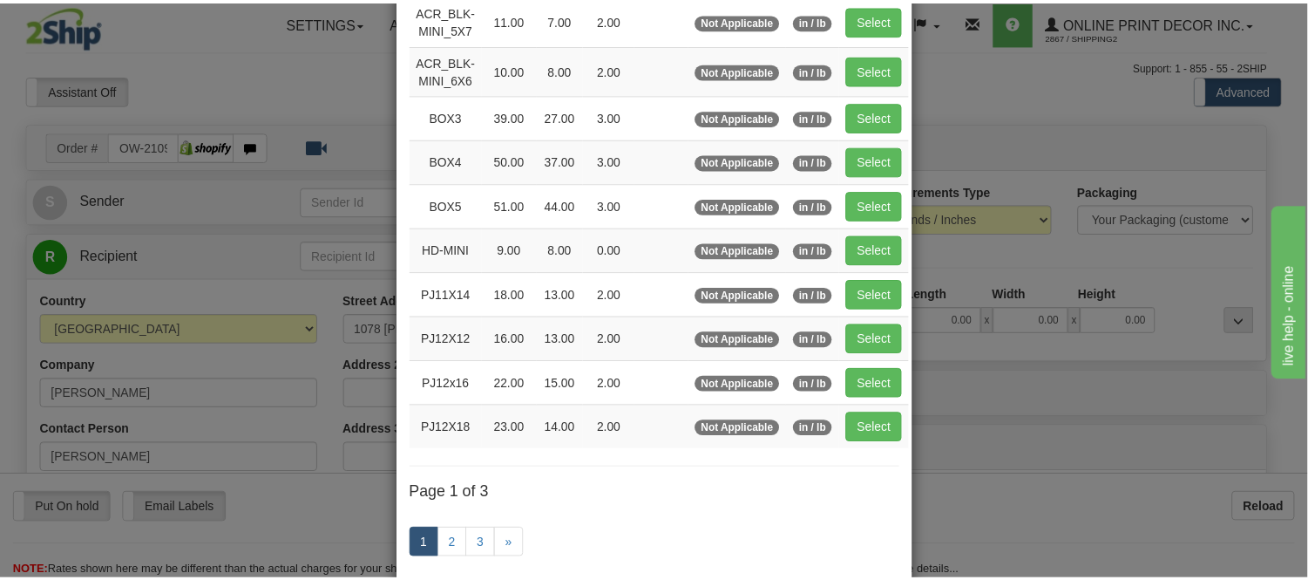
scroll to position [194, 0]
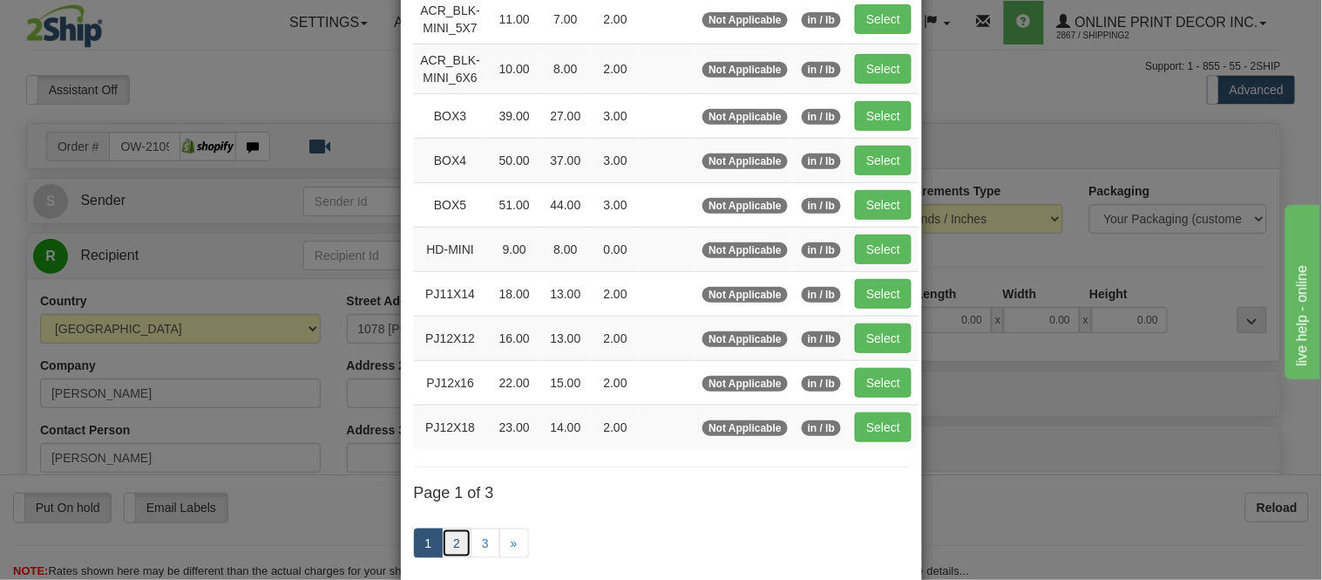
click at [450, 547] on link "2" at bounding box center [457, 543] width 30 height 30
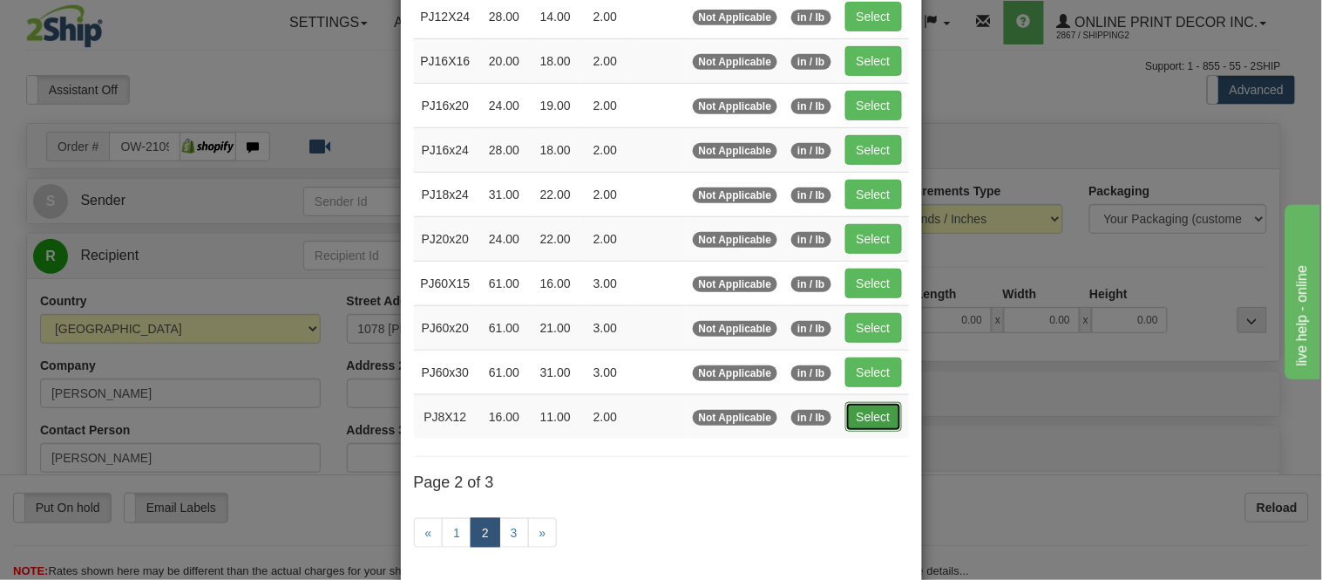
click at [867, 418] on button "Select" at bounding box center [873, 417] width 57 height 30
type input "PJ8X12"
type input "16.00"
type input "11.00"
type input "2.00"
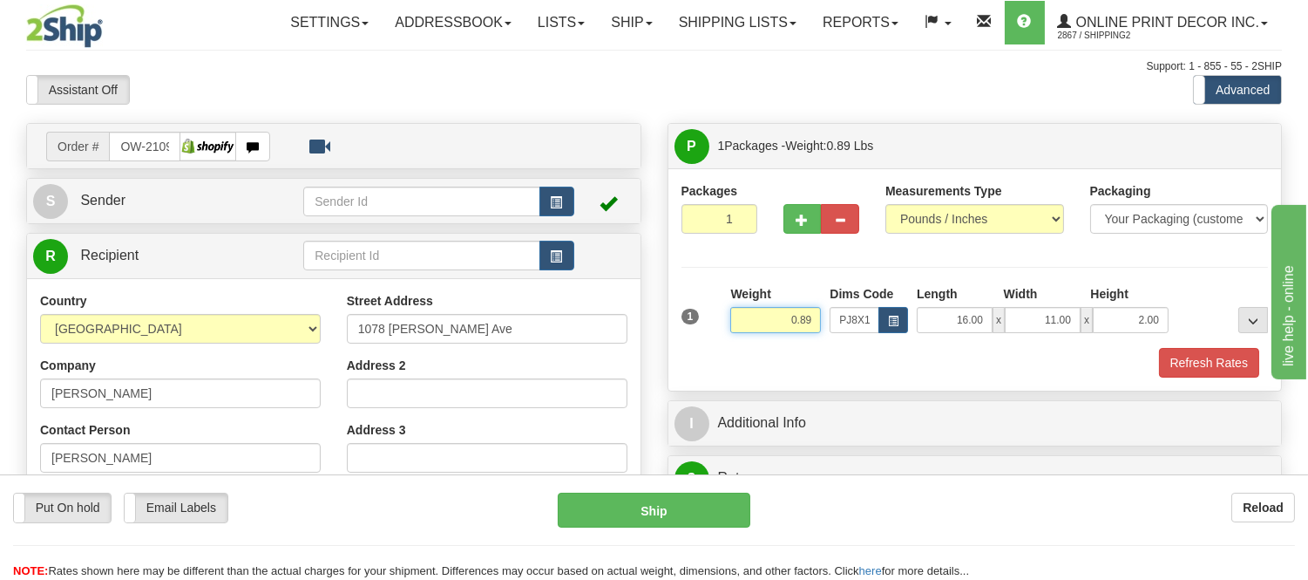
drag, startPoint x: 817, startPoint y: 319, endPoint x: 726, endPoint y: 325, distance: 90.9
click at [726, 325] on div "Weight 0.89" at bounding box center [775, 315] width 99 height 61
type input "1.20"
click at [1209, 372] on button "Refresh Rates" at bounding box center [1209, 363] width 100 height 30
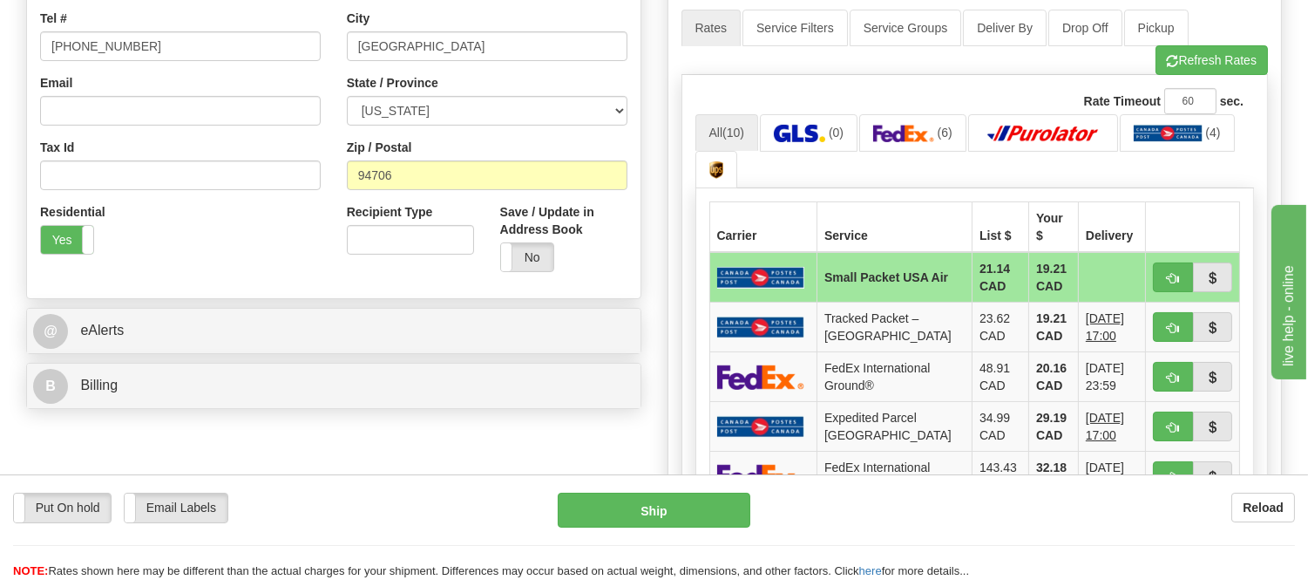
scroll to position [484, 0]
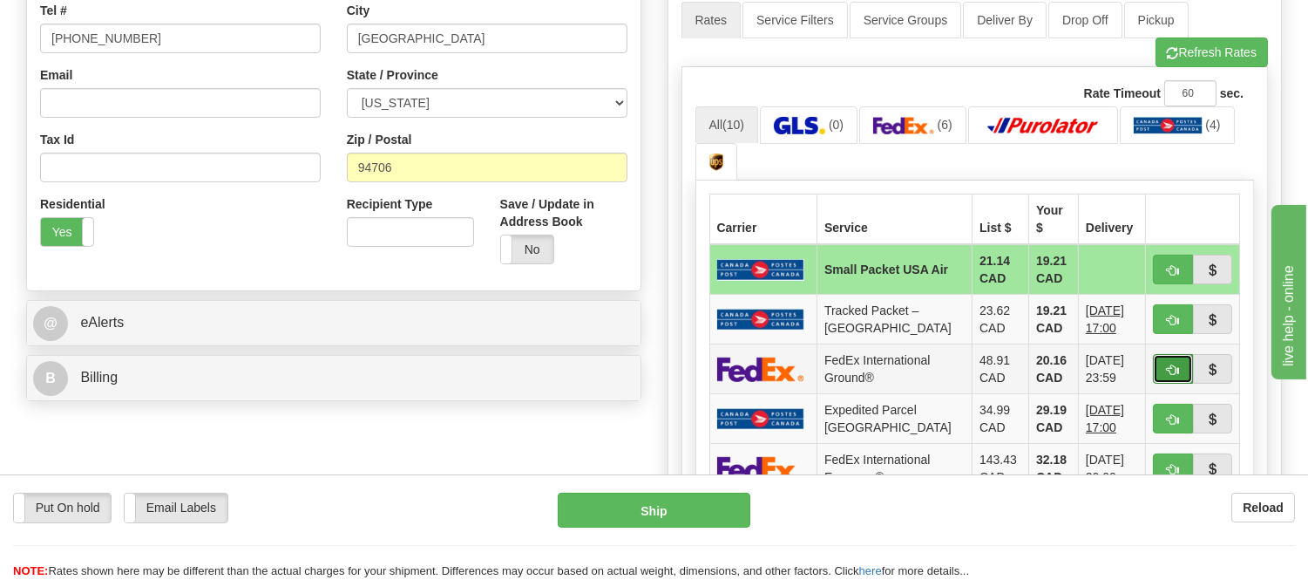
click at [1172, 354] on button "button" at bounding box center [1173, 369] width 40 height 30
type input "92"
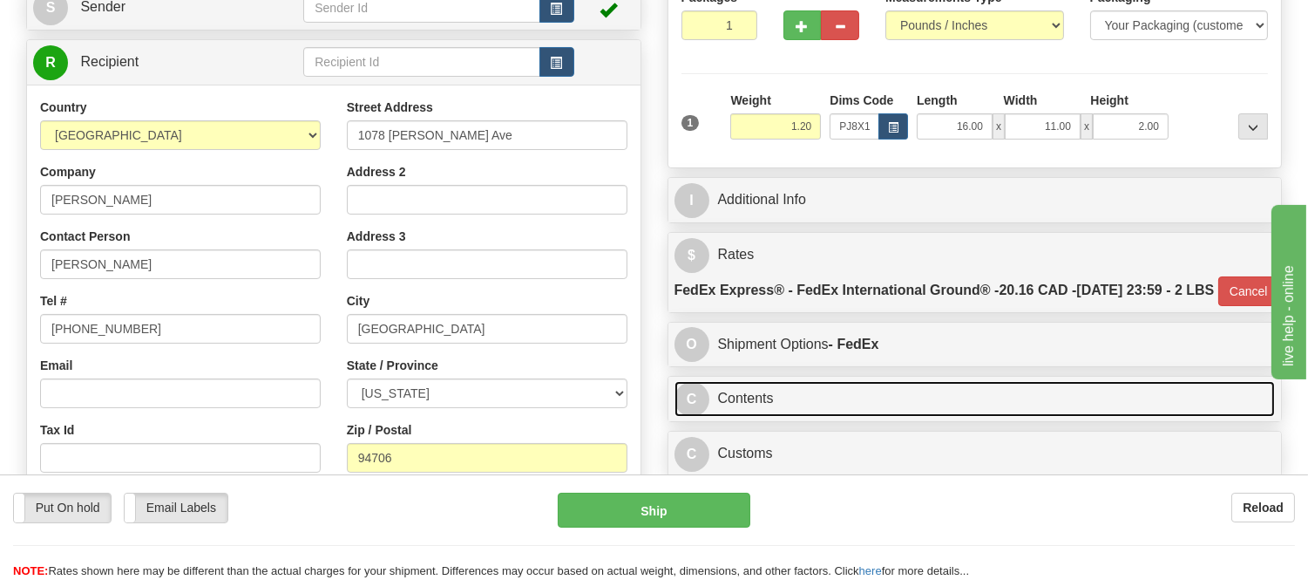
click at [839, 417] on link "C Contents" at bounding box center [975, 399] width 601 height 36
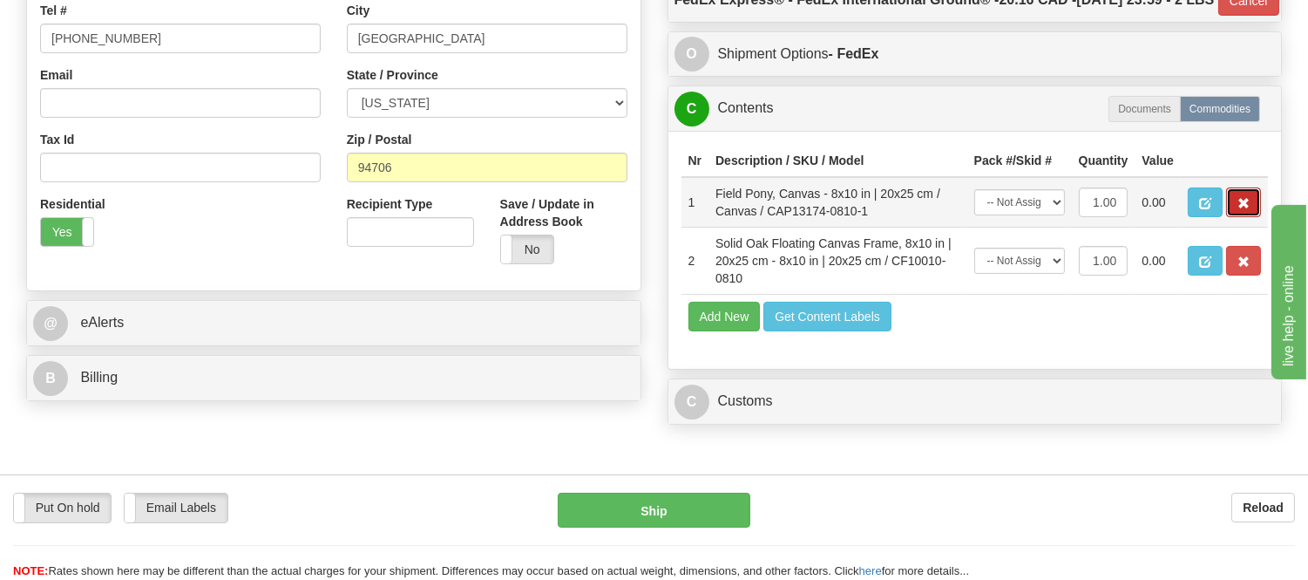
click at [1234, 217] on button "button" at bounding box center [1243, 202] width 35 height 30
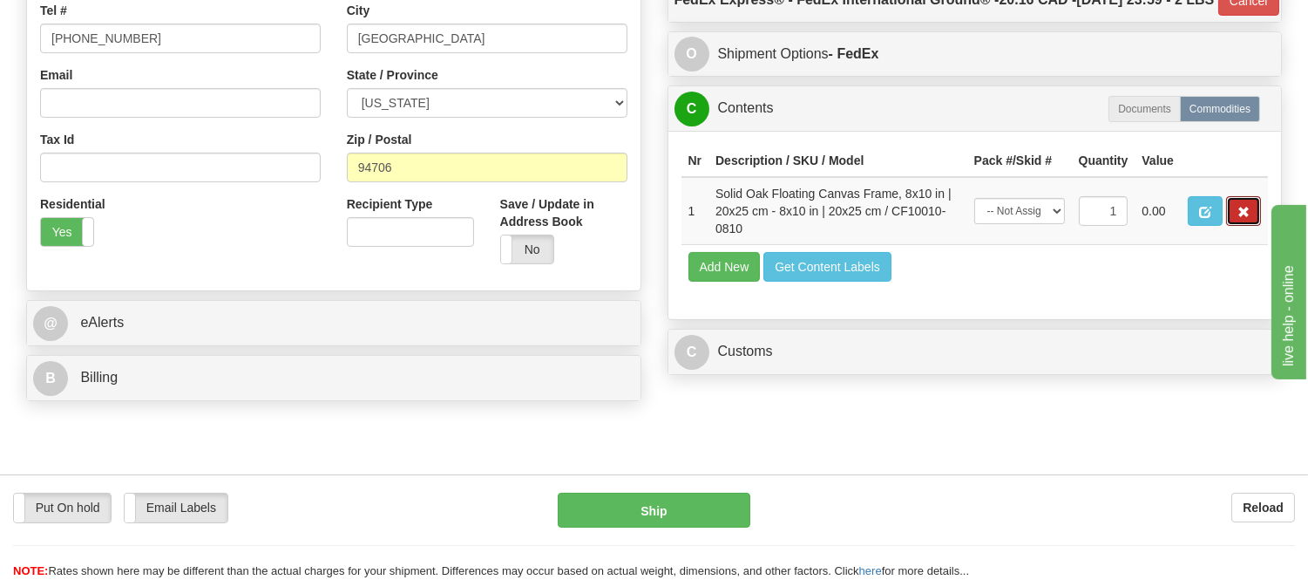
click at [1234, 226] on button "button" at bounding box center [1243, 211] width 35 height 30
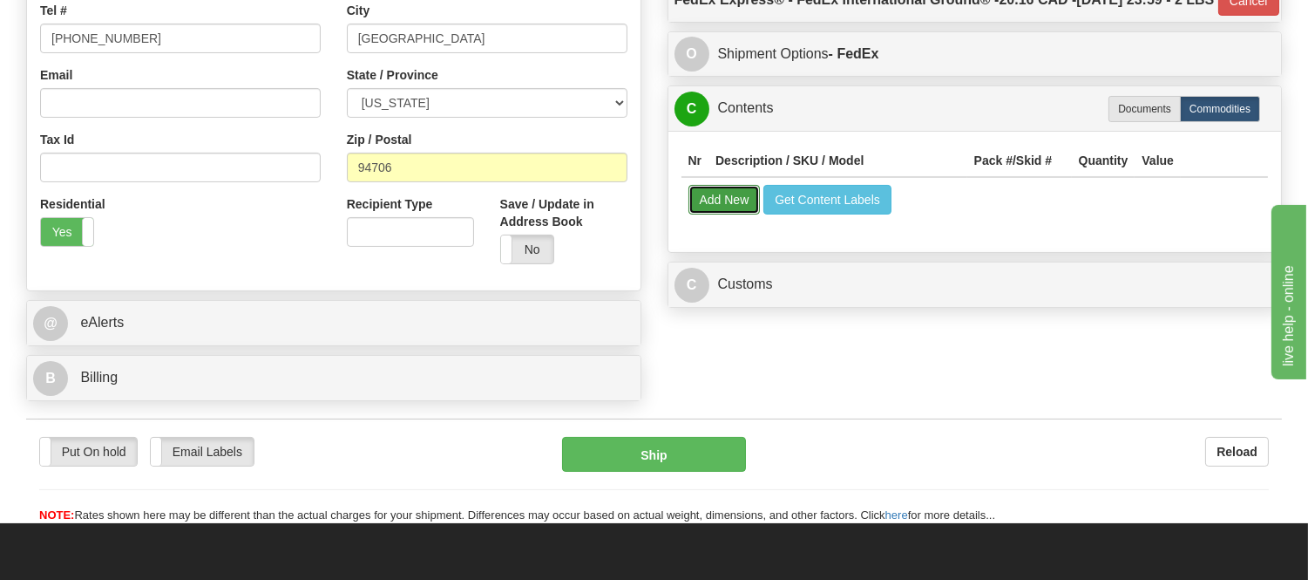
click at [736, 214] on button "Add New" at bounding box center [725, 200] width 72 height 30
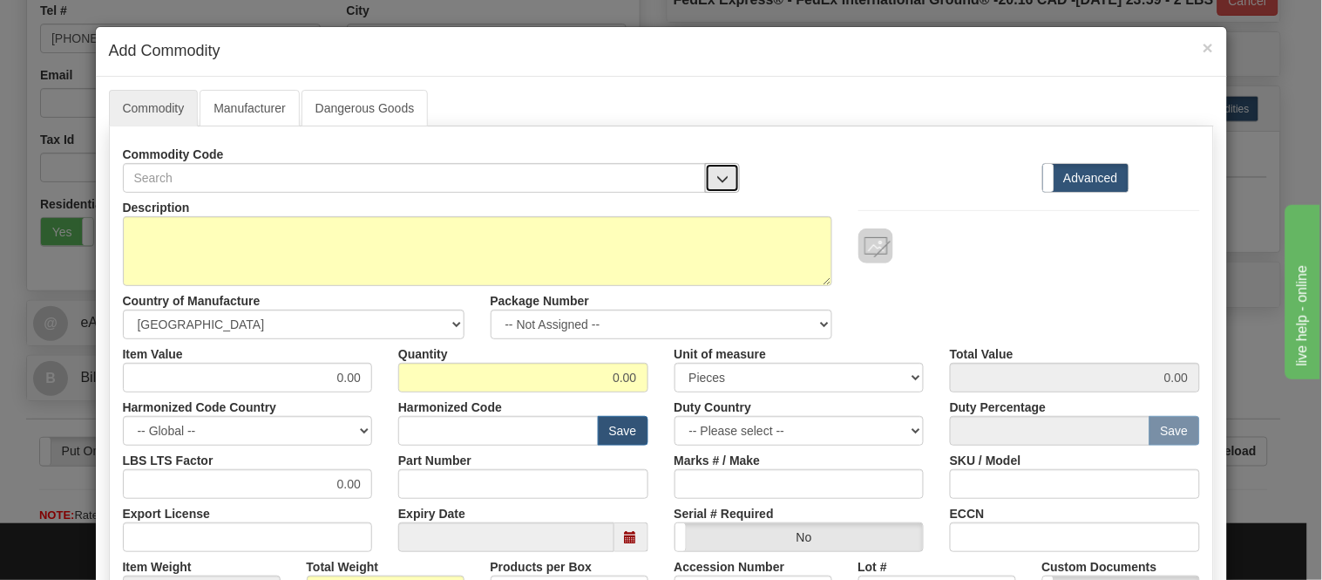
click at [705, 178] on button "button" at bounding box center [722, 178] width 35 height 30
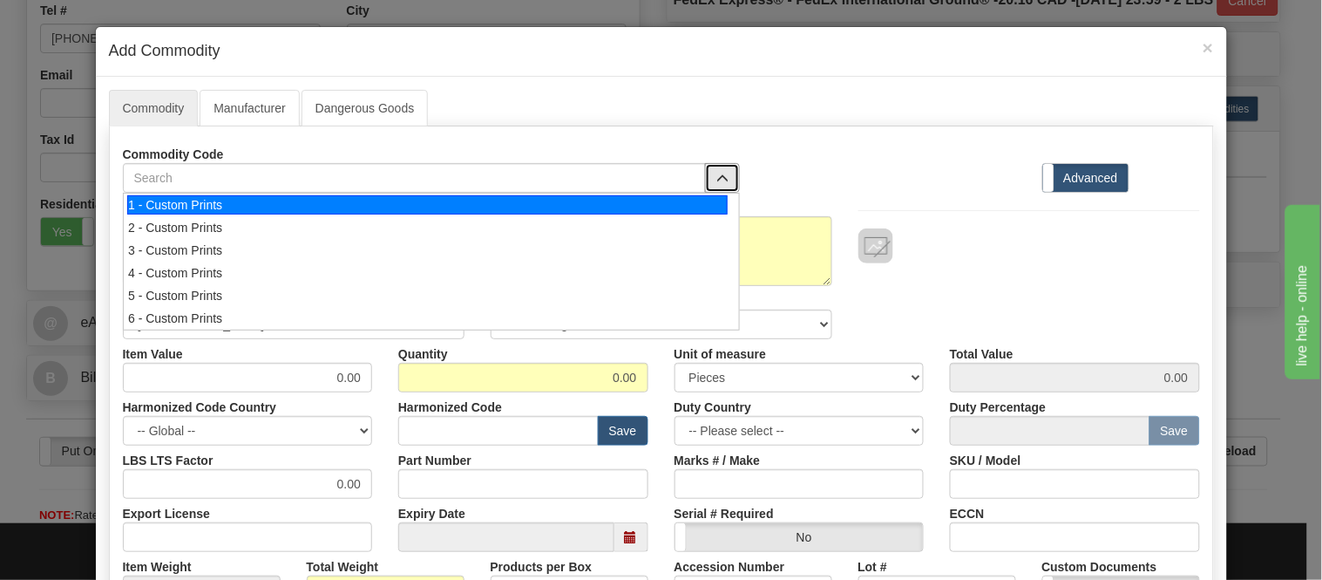
click at [692, 209] on div "1 - Custom Prints" at bounding box center [427, 204] width 601 height 19
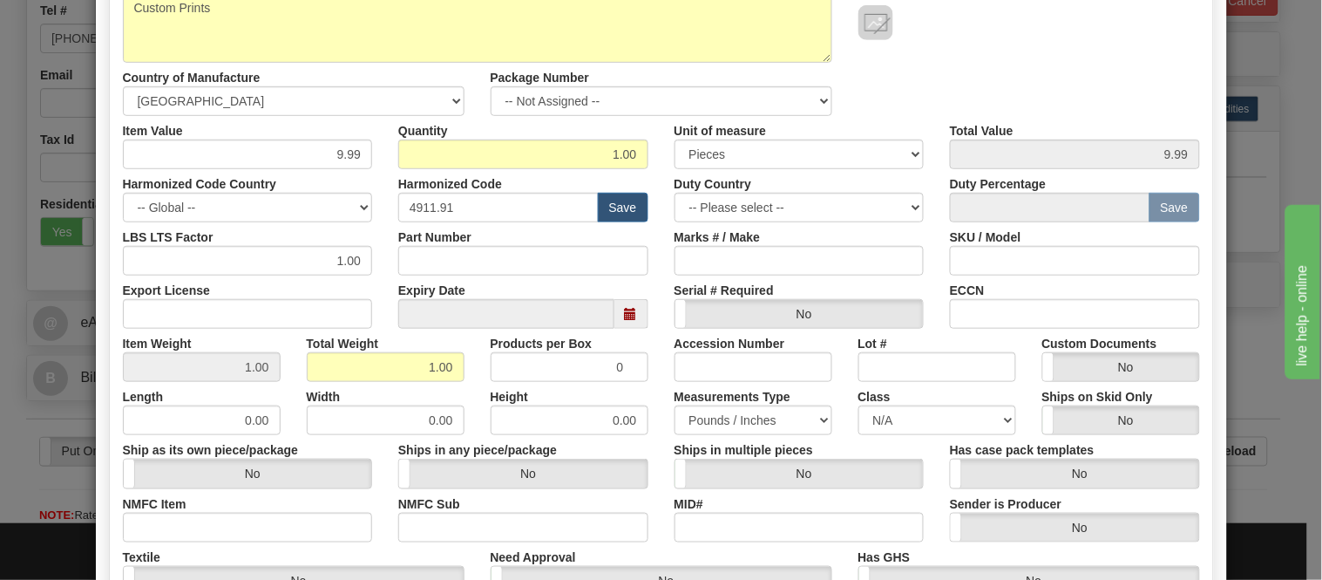
scroll to position [411, 0]
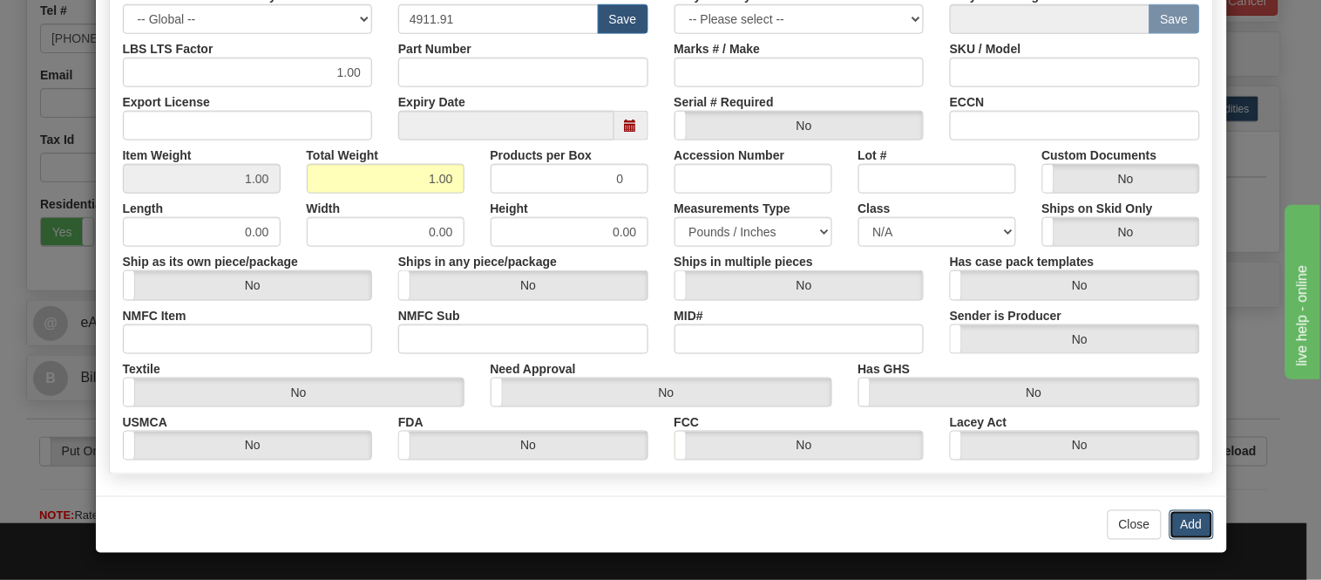
click at [1190, 524] on button "Add" at bounding box center [1192, 525] width 44 height 30
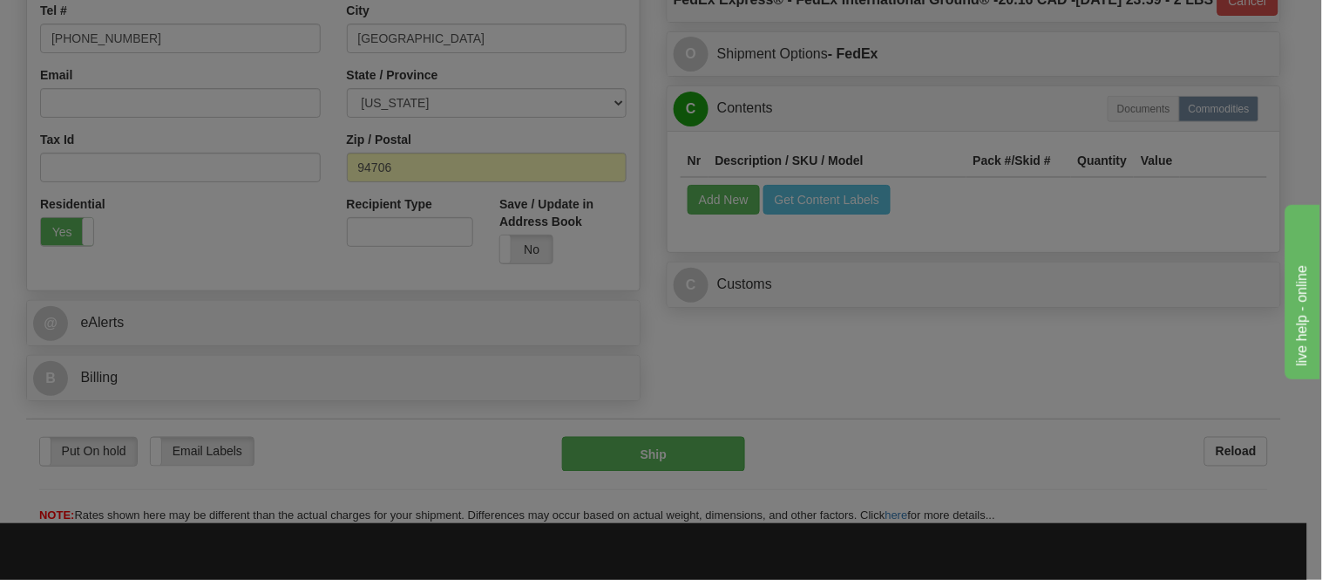
scroll to position [0, 0]
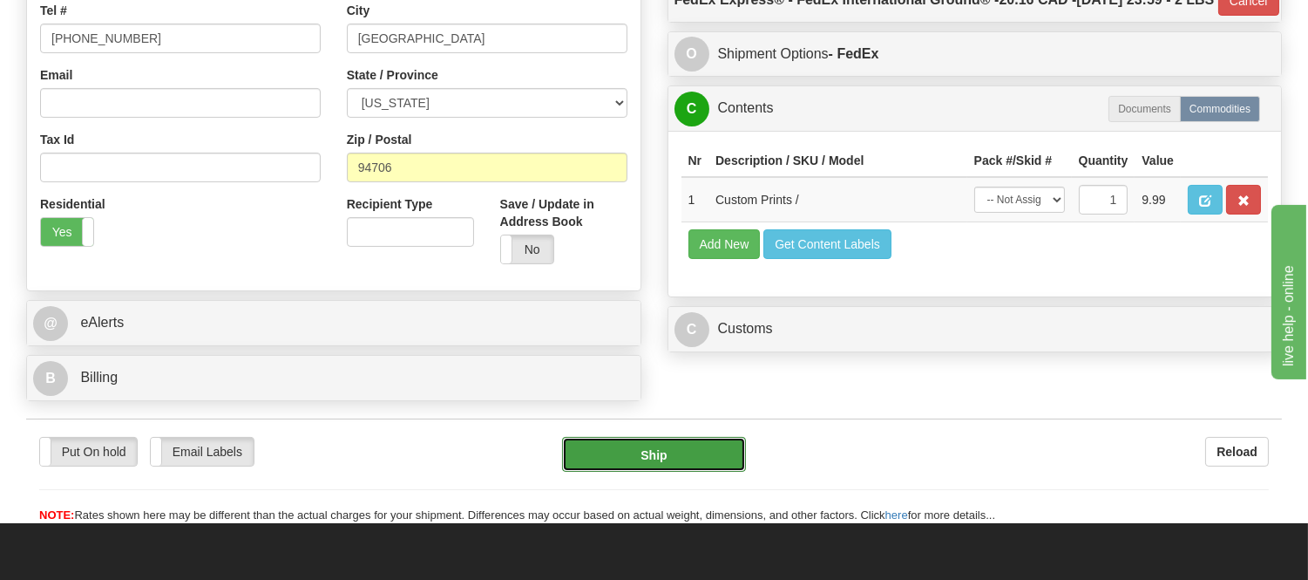
click at [706, 460] on button "Ship" at bounding box center [653, 454] width 183 height 35
